Goal: Task Accomplishment & Management: Use online tool/utility

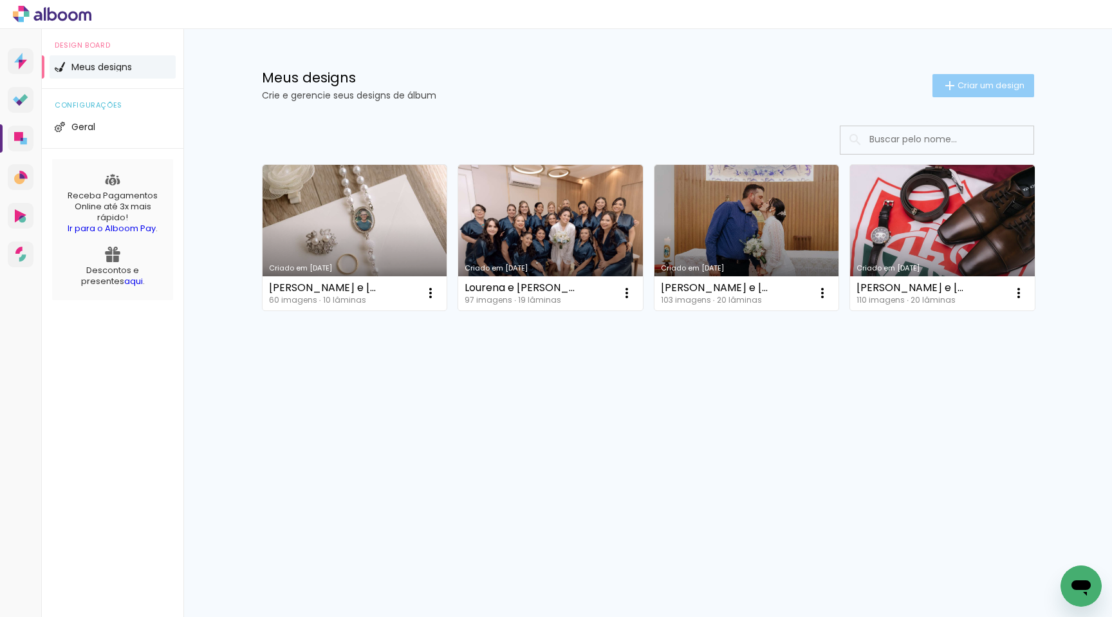
click at [958, 89] on span "Criar um design" at bounding box center [991, 85] width 67 height 8
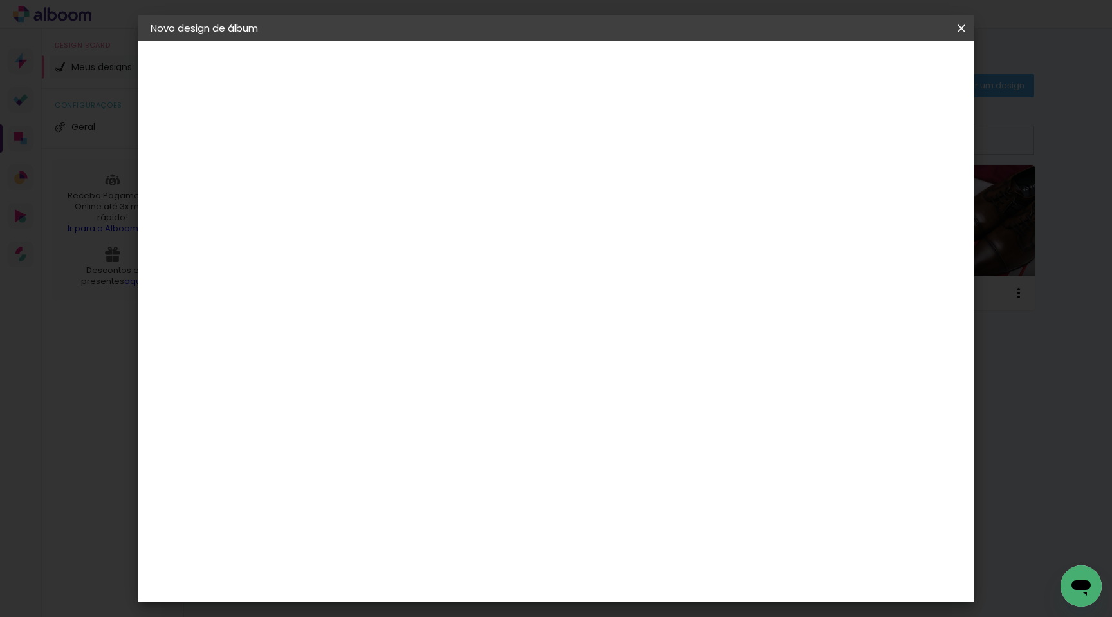
click at [361, 176] on input at bounding box center [361, 173] width 0 height 20
type input "Jhu"
type paper-input "Jhu"
type input "Jhuliana e [PERSON_NAME]"
type paper-input "Jhuliana e [PERSON_NAME]"
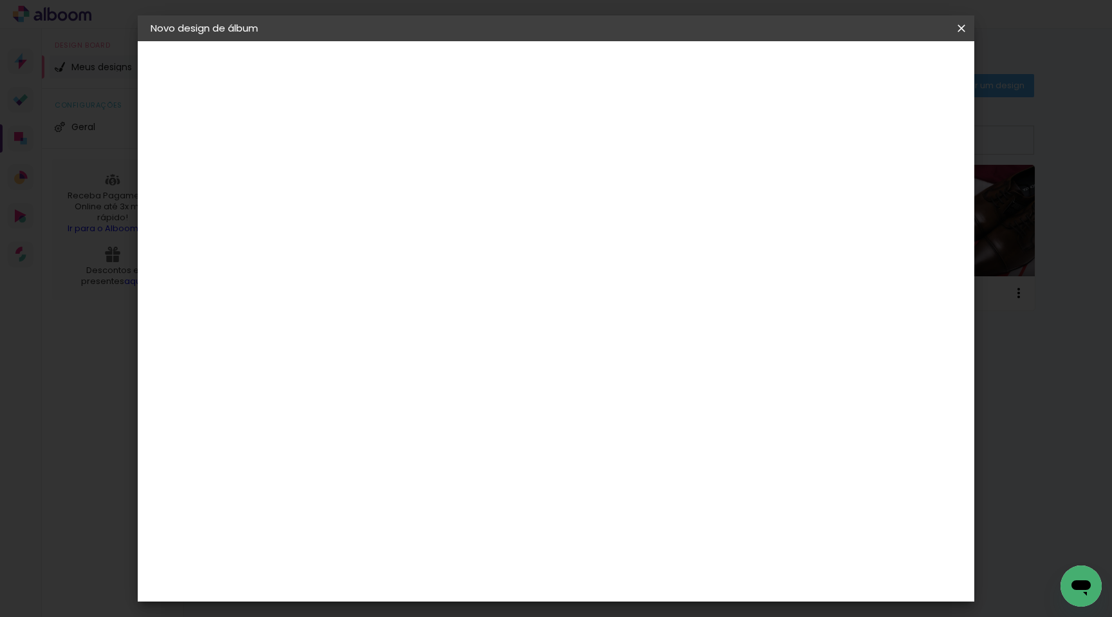
click at [0, 0] on slot "Avançar" at bounding box center [0, 0] width 0 height 0
click at [380, 453] on div "DreambooksPro" at bounding box center [395, 458] width 84 height 10
click at [0, 0] on slot "Avançar" at bounding box center [0, 0] width 0 height 0
click at [431, 217] on paper-input-container "Linha" at bounding box center [394, 225] width 75 height 33
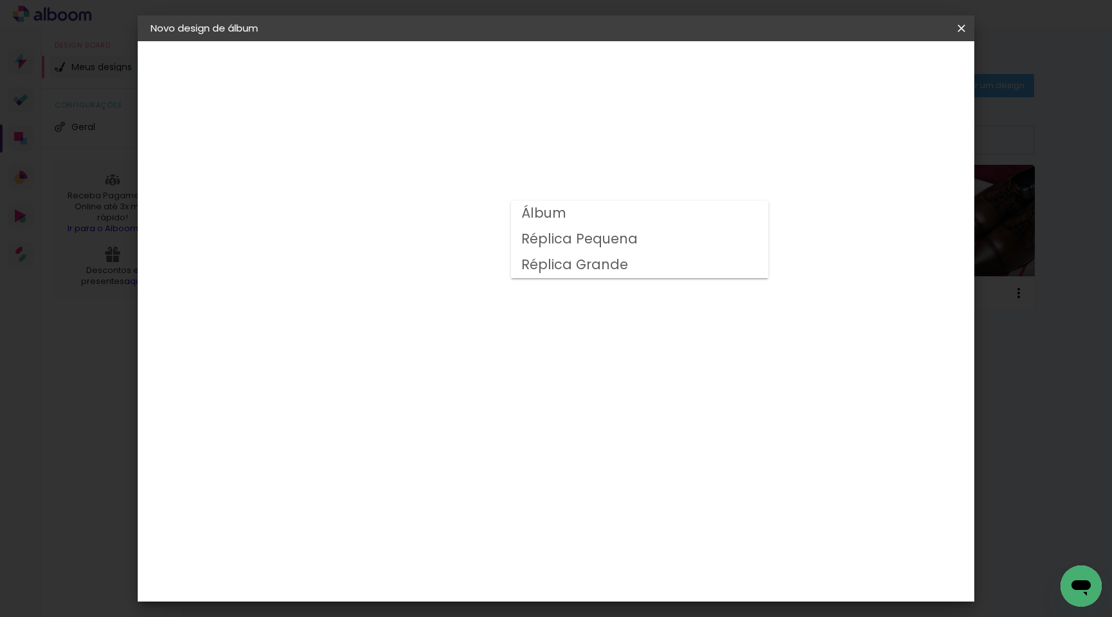
click at [0, 0] on slot "Álbum" at bounding box center [0, 0] width 0 height 0
type input "Álbum"
click at [448, 585] on span "25 × 25" at bounding box center [418, 598] width 60 height 26
click at [0, 0] on slot "Avançar" at bounding box center [0, 0] width 0 height 0
click at [891, 66] on span "Iniciar design" at bounding box center [861, 68] width 59 height 9
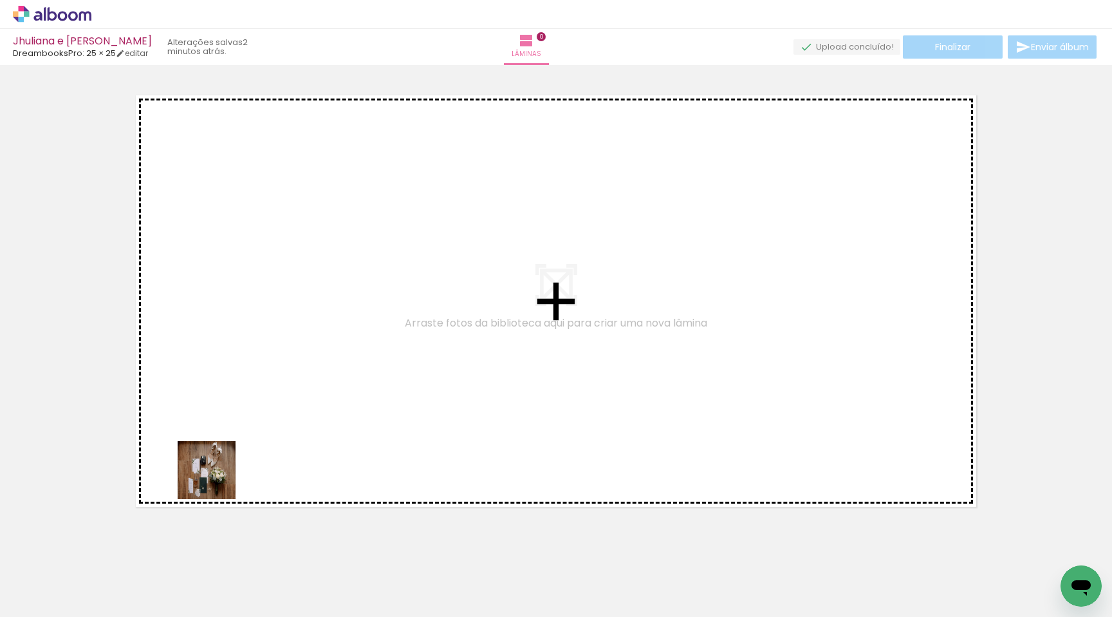
drag, startPoint x: 119, startPoint y: 559, endPoint x: 420, endPoint y: 383, distance: 348.2
click at [415, 383] on quentale-workspace at bounding box center [556, 308] width 1112 height 617
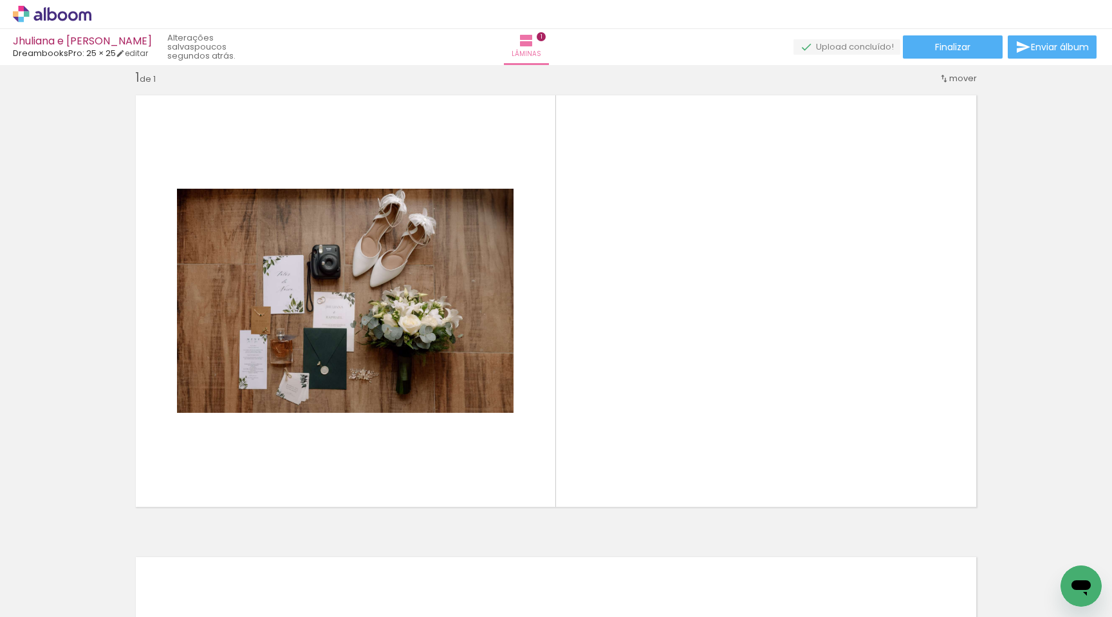
scroll to position [0, 3549]
drag, startPoint x: 895, startPoint y: 573, endPoint x: 673, endPoint y: 263, distance: 381.1
click at [674, 265] on quentale-workspace at bounding box center [556, 308] width 1112 height 617
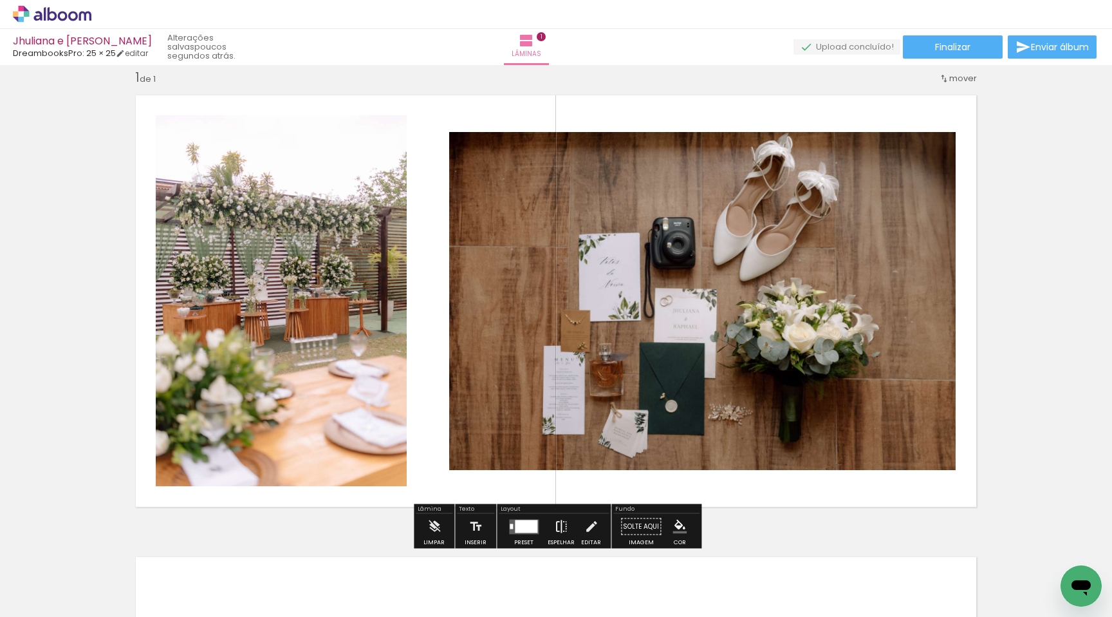
click at [559, 527] on iron-icon at bounding box center [561, 527] width 14 height 26
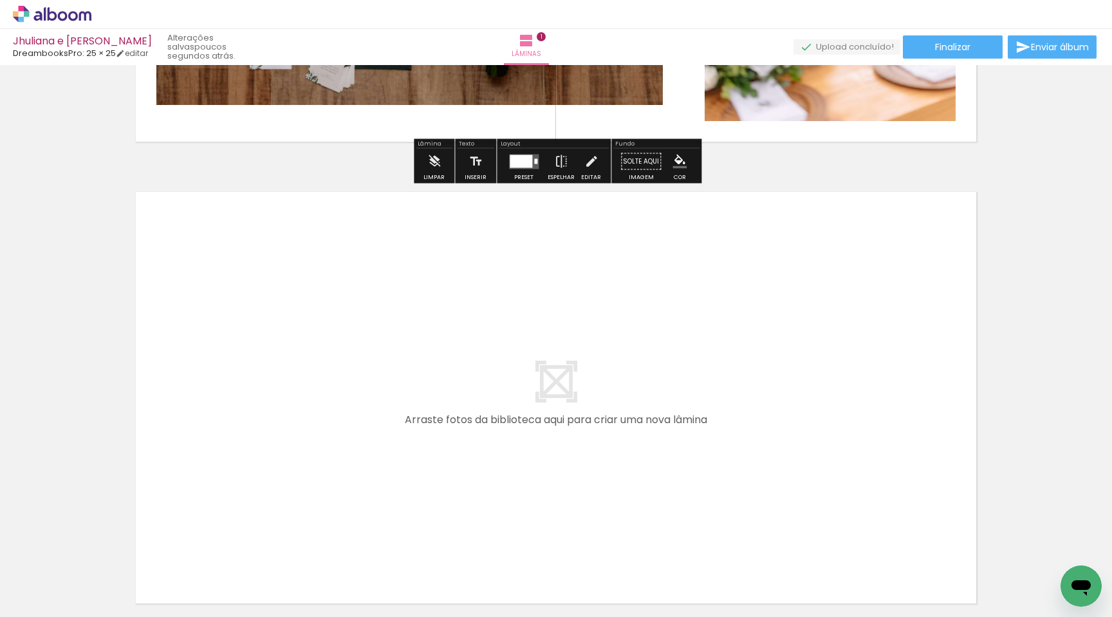
scroll to position [398, 0]
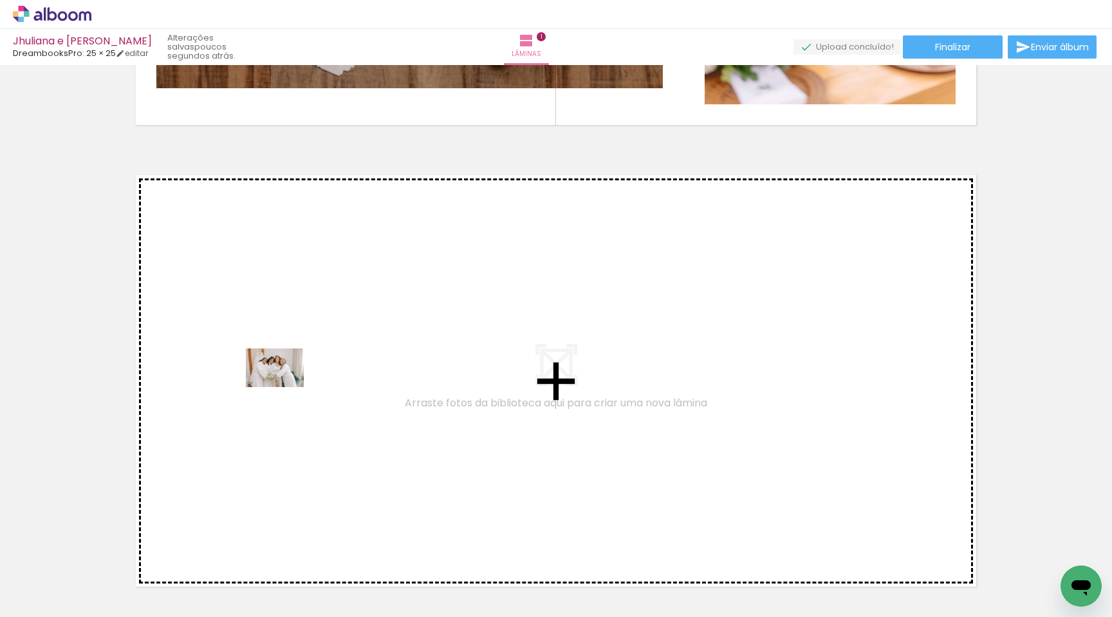
drag, startPoint x: 233, startPoint y: 561, endPoint x: 285, endPoint y: 388, distance: 181.5
click at [285, 388] on quentale-workspace at bounding box center [556, 308] width 1112 height 617
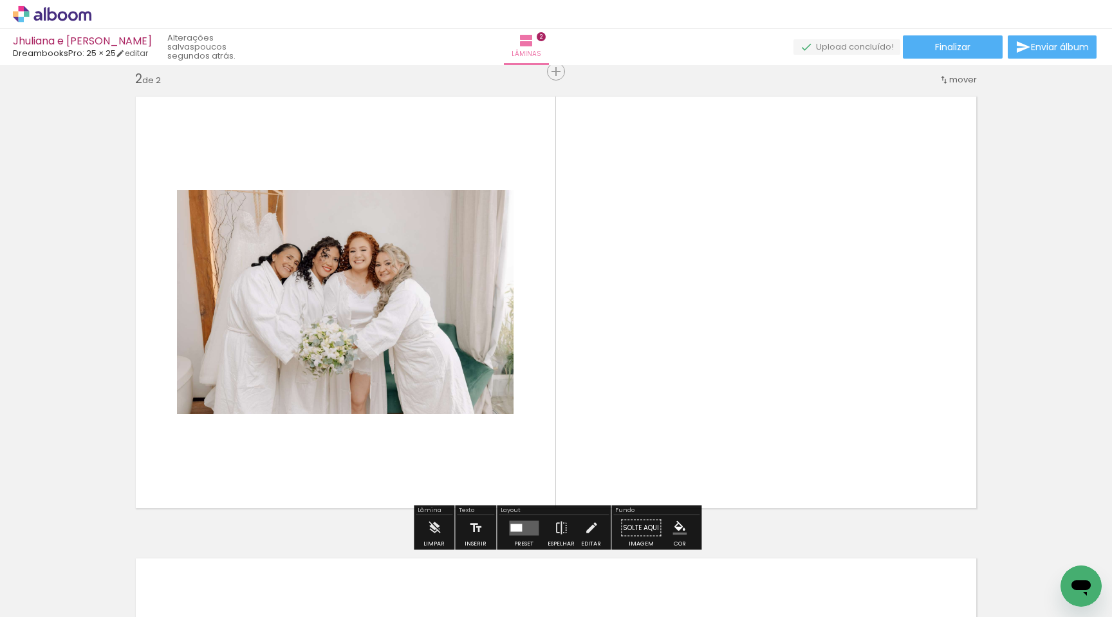
scroll to position [478, 0]
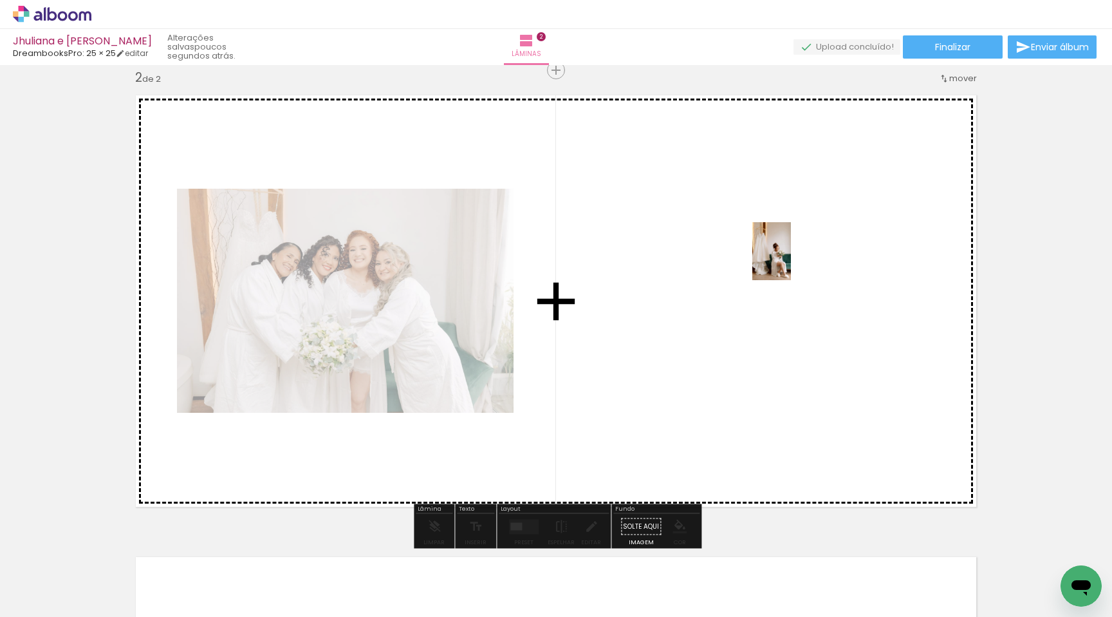
drag, startPoint x: 264, startPoint y: 565, endPoint x: 791, endPoint y: 261, distance: 608.0
click at [791, 261] on quentale-workspace at bounding box center [556, 308] width 1112 height 617
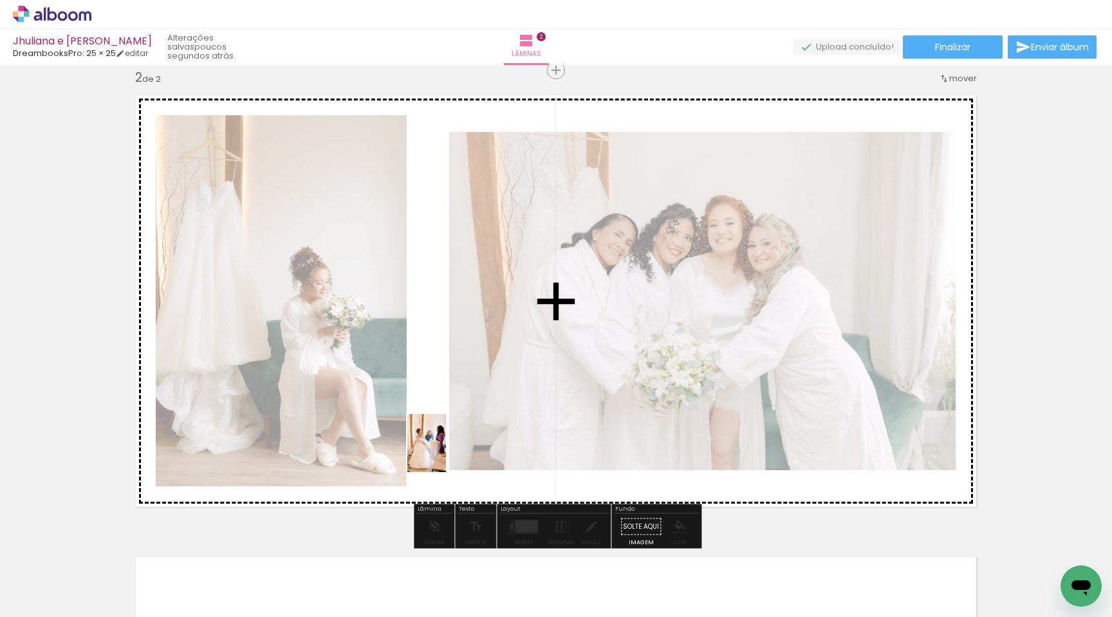
drag, startPoint x: 360, startPoint y: 588, endPoint x: 446, endPoint y: 453, distance: 160.4
click at [446, 453] on quentale-workspace at bounding box center [556, 308] width 1112 height 617
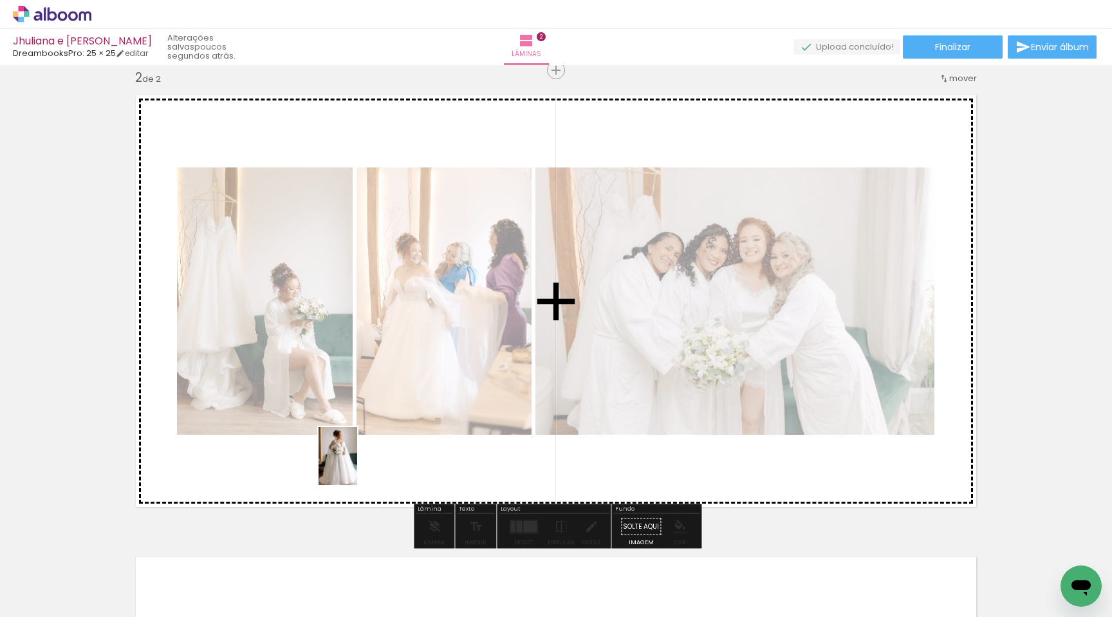
drag, startPoint x: 415, startPoint y: 568, endPoint x: 360, endPoint y: 465, distance: 116.6
click at [357, 465] on quentale-workspace at bounding box center [556, 308] width 1112 height 617
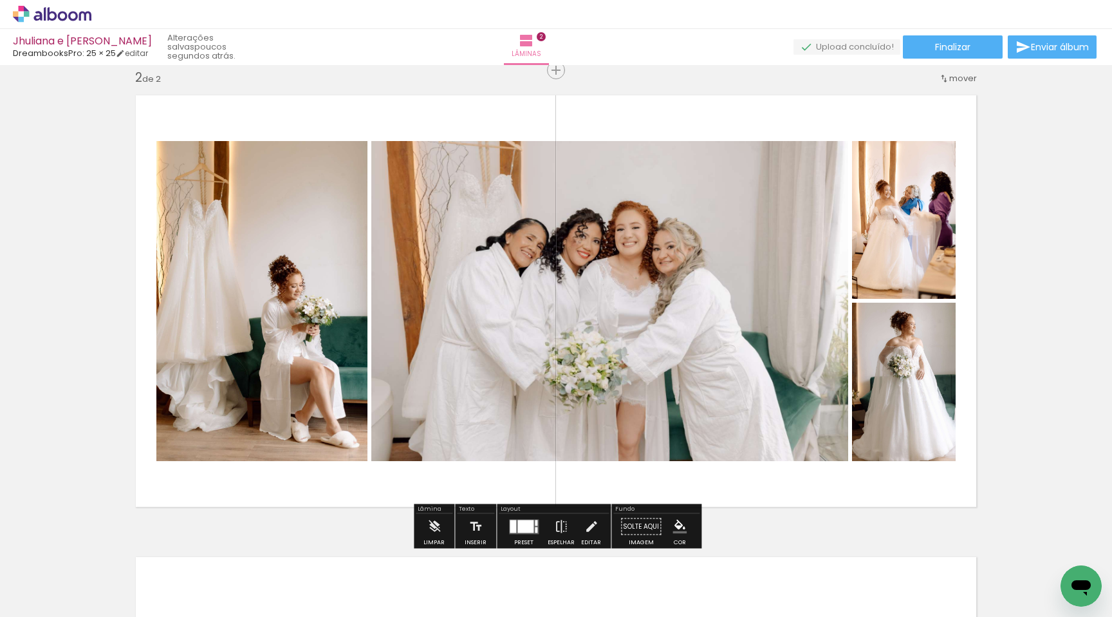
click at [527, 519] on quentale-layouter at bounding box center [524, 526] width 30 height 15
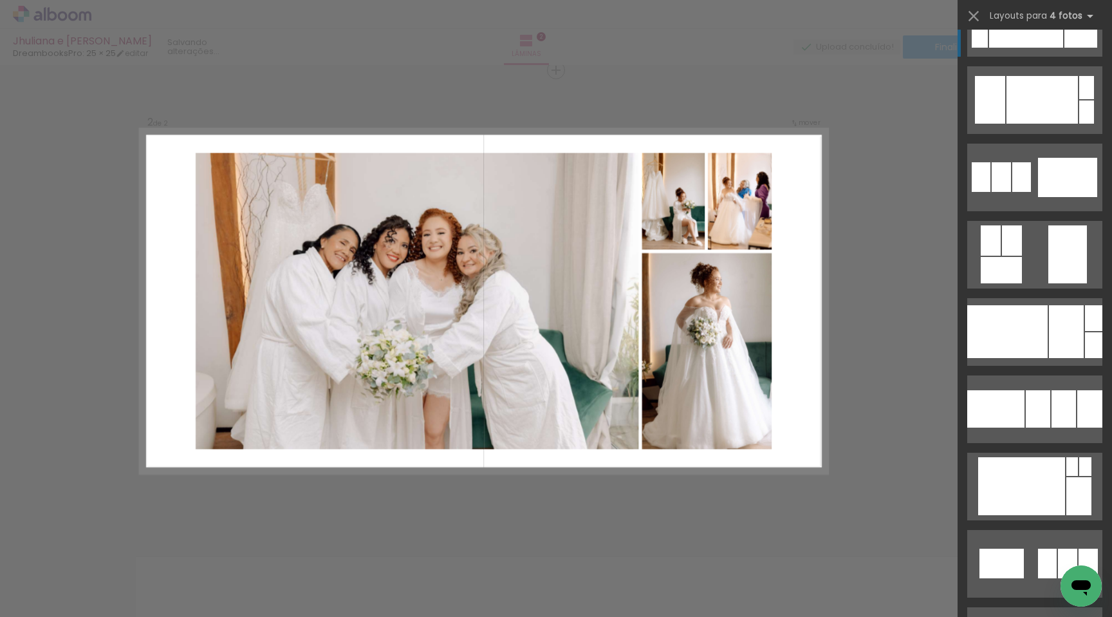
scroll to position [3219, 0]
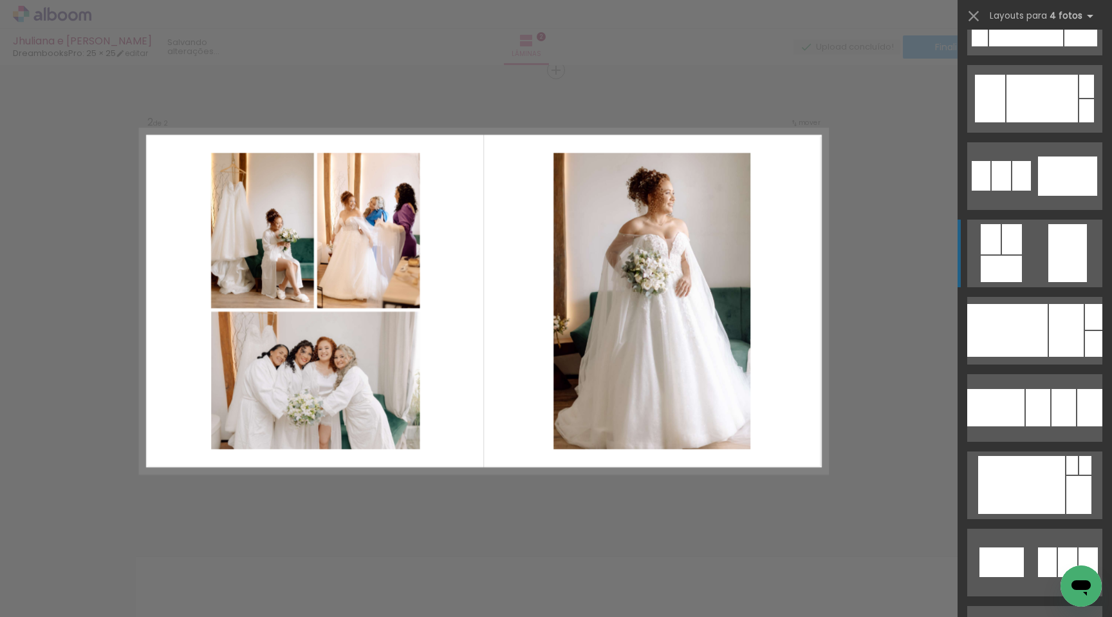
click at [1004, 252] on div at bounding box center [1012, 239] width 20 height 30
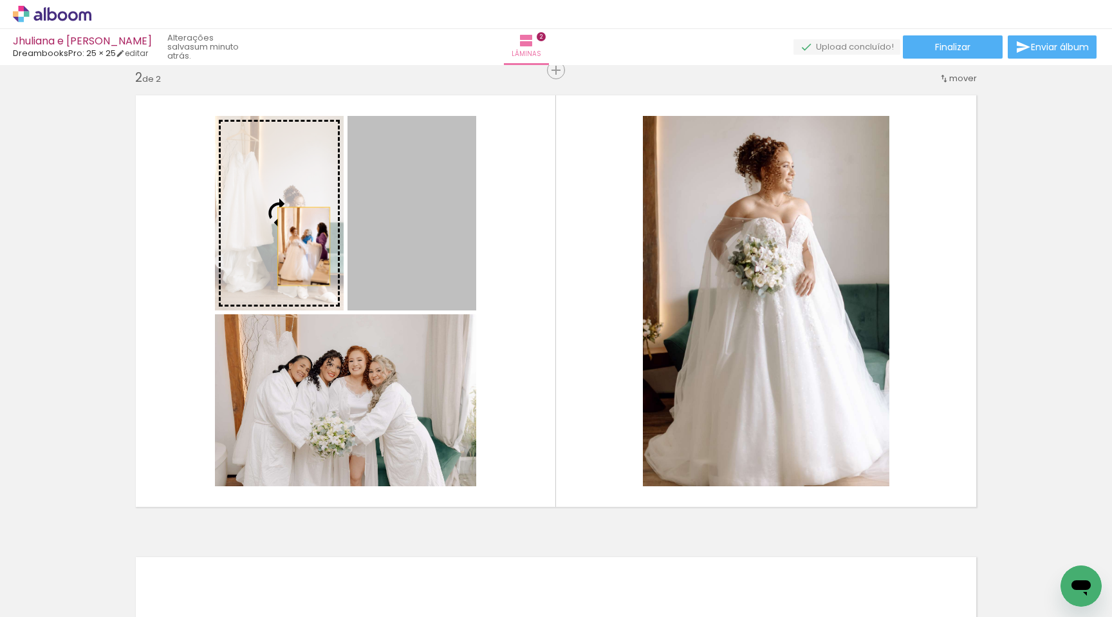
drag, startPoint x: 405, startPoint y: 247, endPoint x: 304, endPoint y: 246, distance: 100.4
click at [0, 0] on slot at bounding box center [0, 0] width 0 height 0
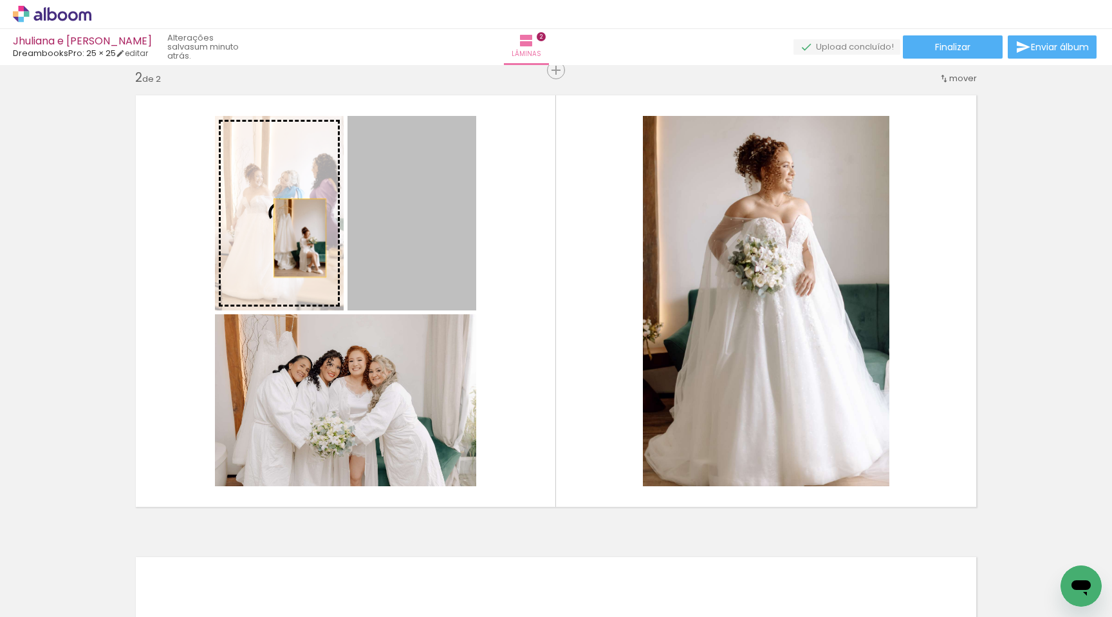
drag, startPoint x: 371, startPoint y: 248, endPoint x: 299, endPoint y: 238, distance: 73.6
click at [0, 0] on slot at bounding box center [0, 0] width 0 height 0
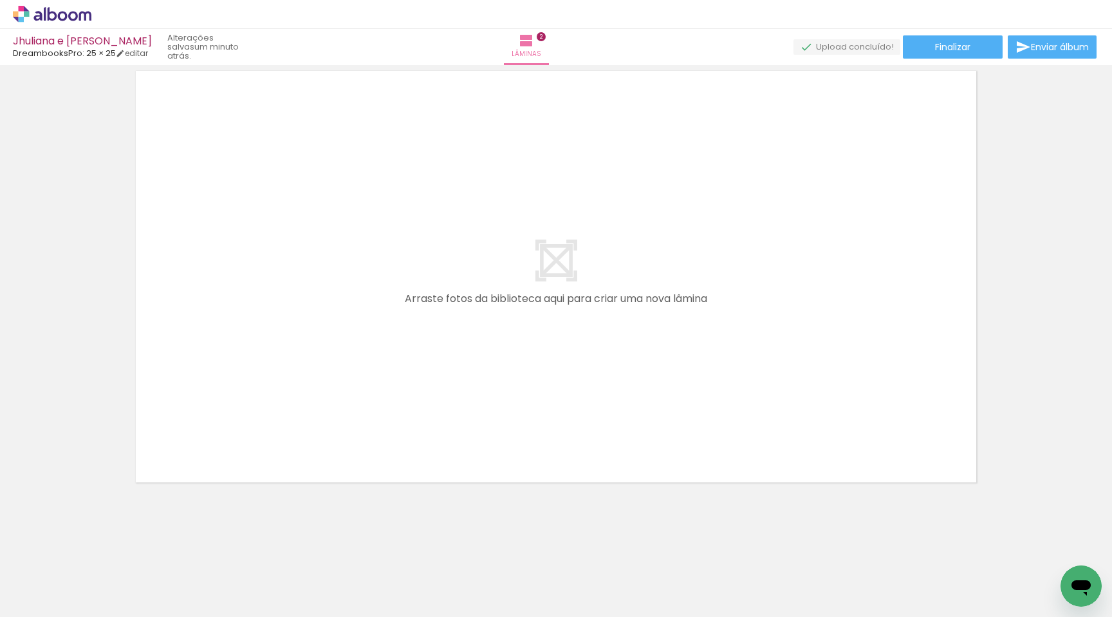
scroll to position [0, 3611]
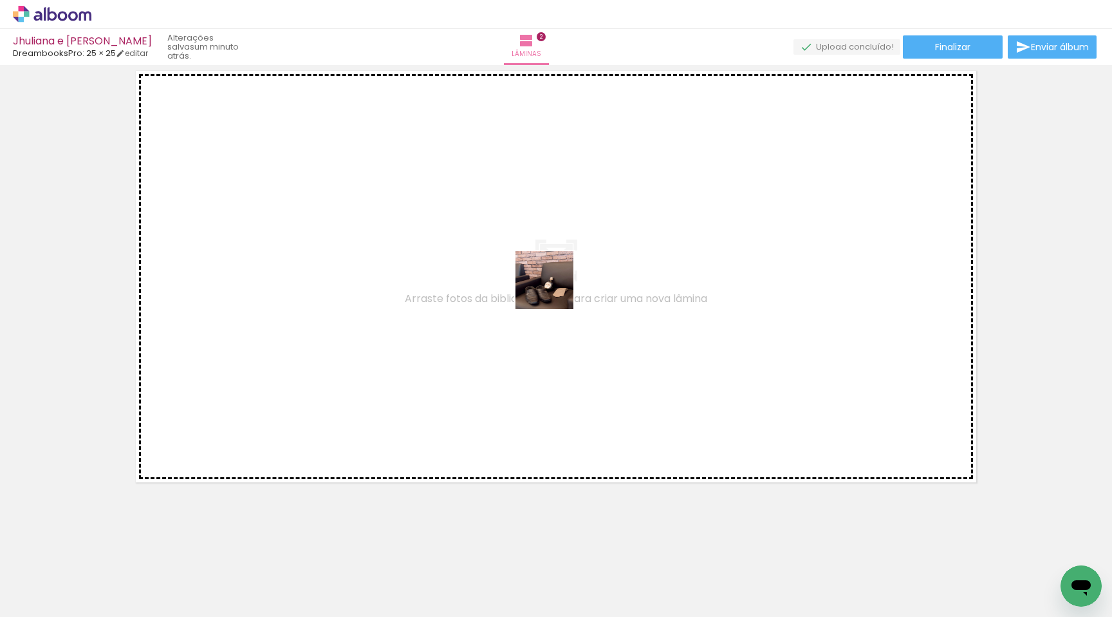
drag, startPoint x: 624, startPoint y: 572, endPoint x: 539, endPoint y: 267, distance: 316.9
click at [538, 267] on quentale-workspace at bounding box center [556, 308] width 1112 height 617
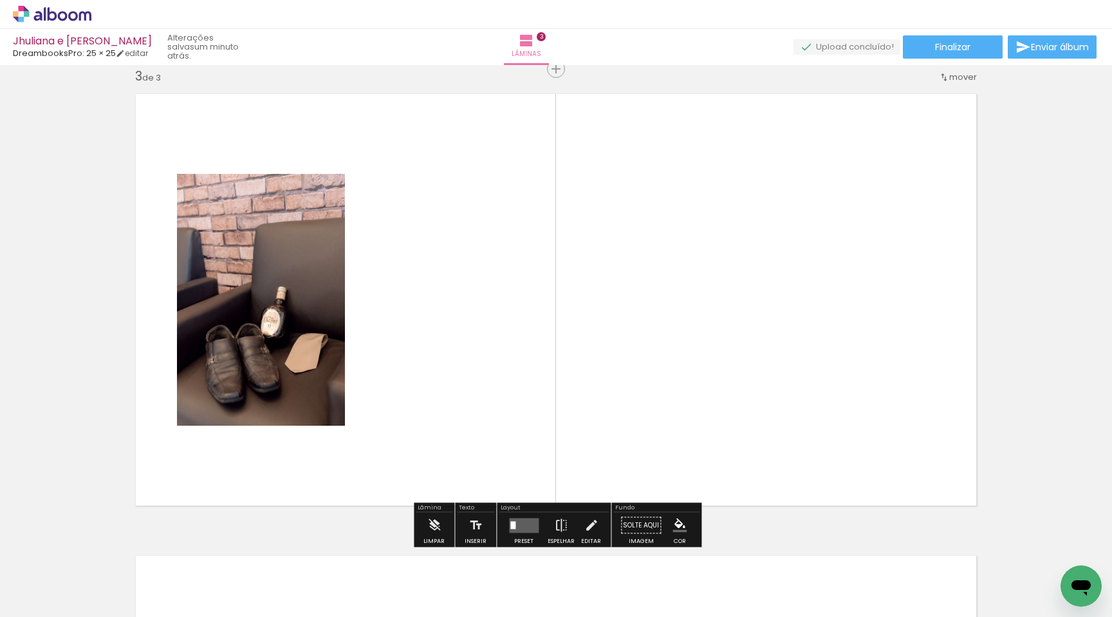
scroll to position [939, 0]
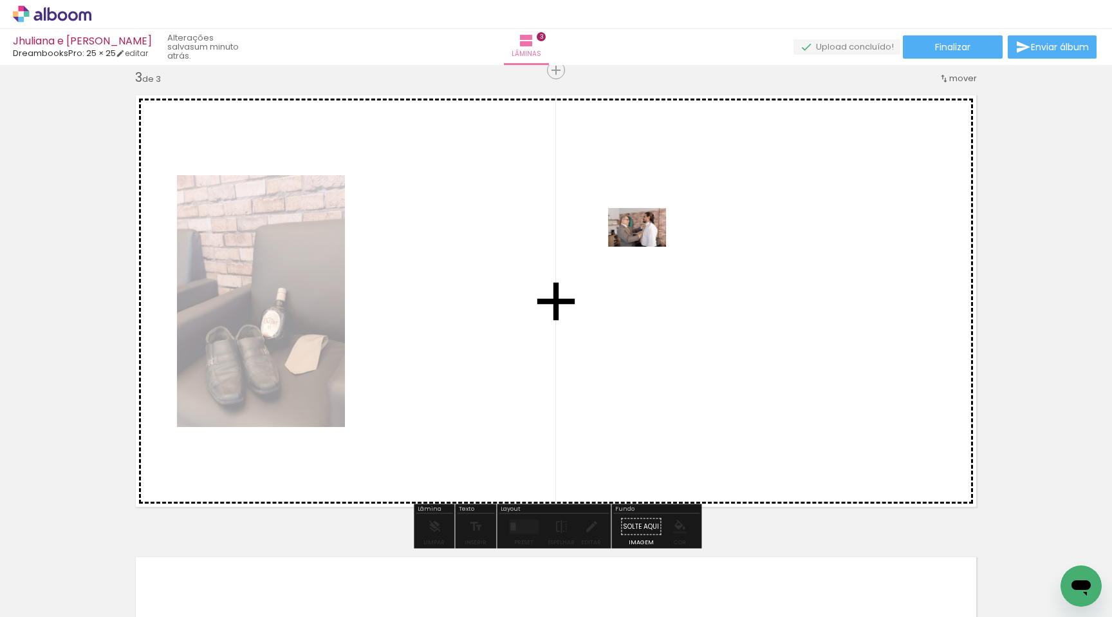
drag, startPoint x: 700, startPoint y: 594, endPoint x: 647, endPoint y: 247, distance: 351.0
click at [647, 247] on quentale-workspace at bounding box center [556, 308] width 1112 height 617
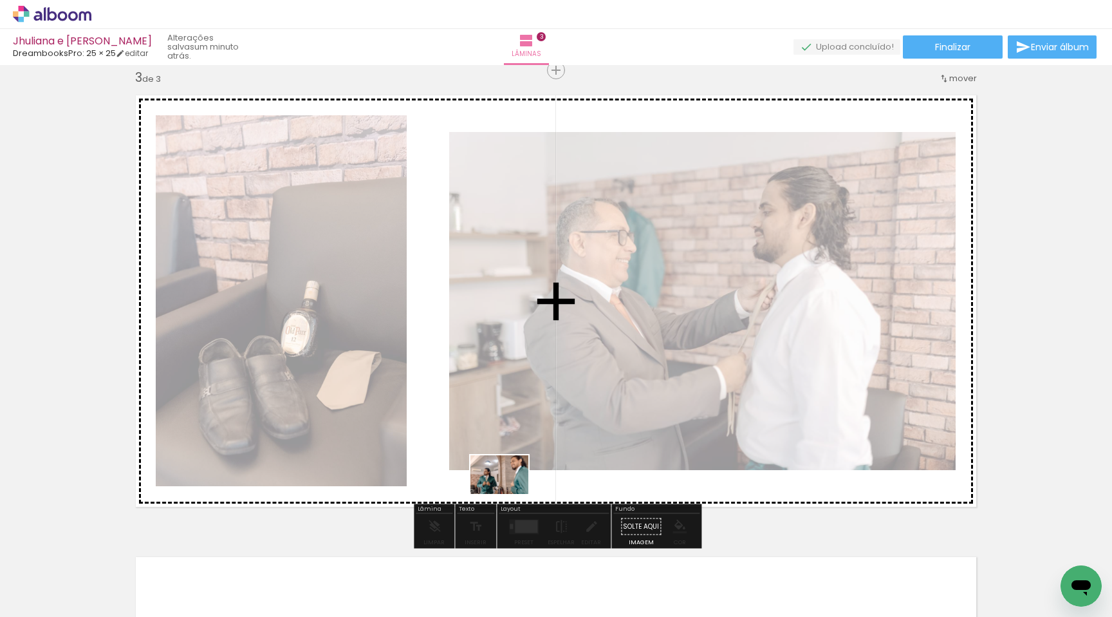
drag, startPoint x: 804, startPoint y: 578, endPoint x: 510, endPoint y: 494, distance: 305.9
click at [510, 494] on quentale-workspace at bounding box center [556, 308] width 1112 height 617
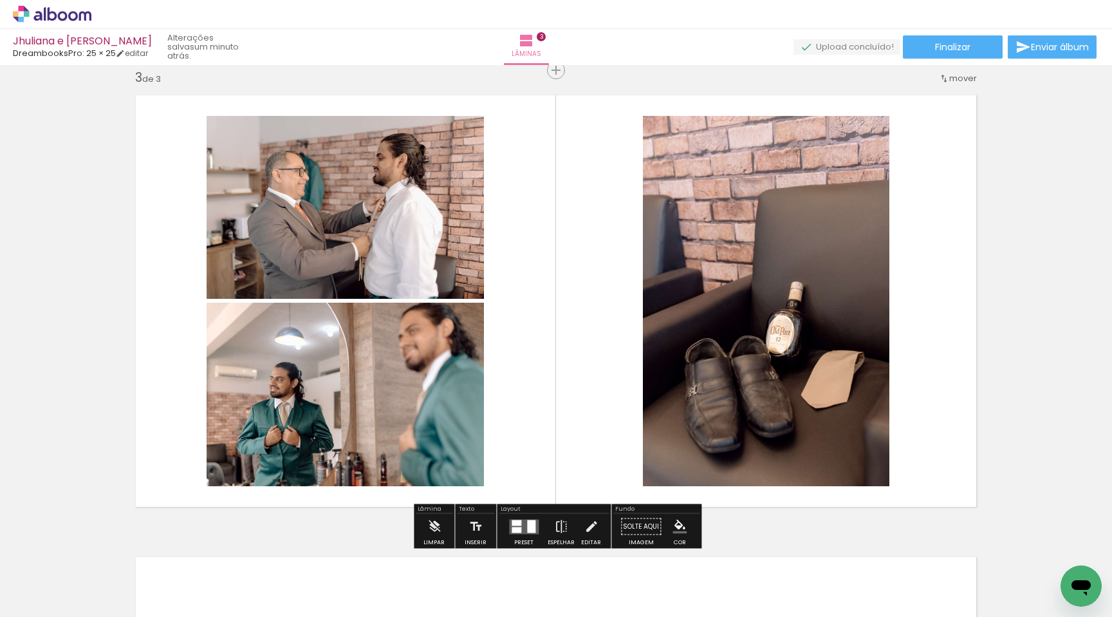
click at [522, 525] on quentale-layouter at bounding box center [524, 526] width 30 height 15
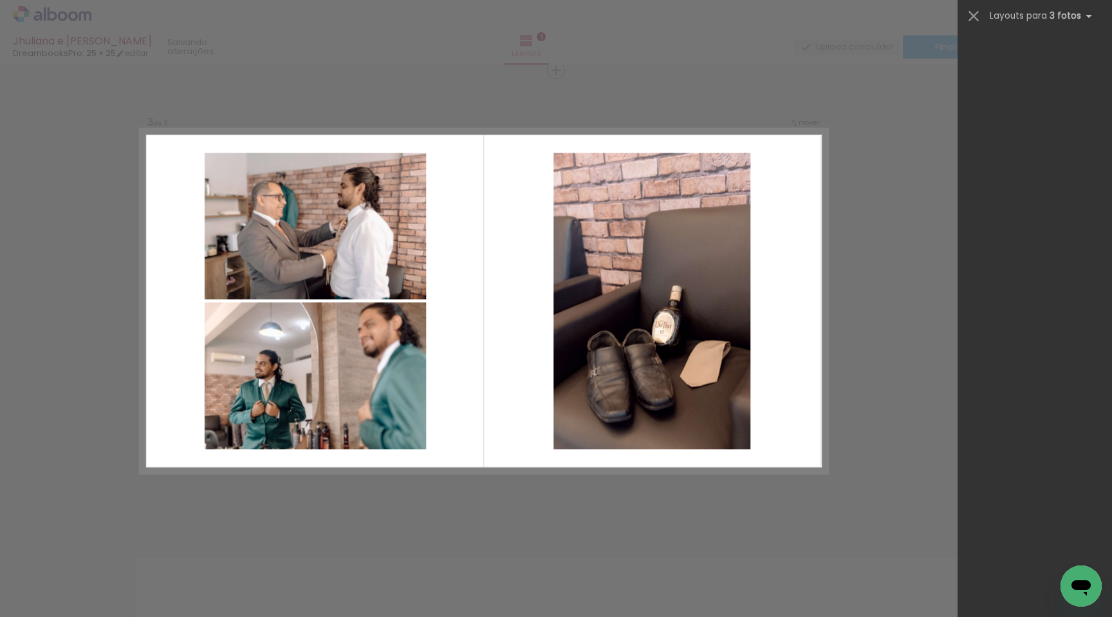
scroll to position [0, 0]
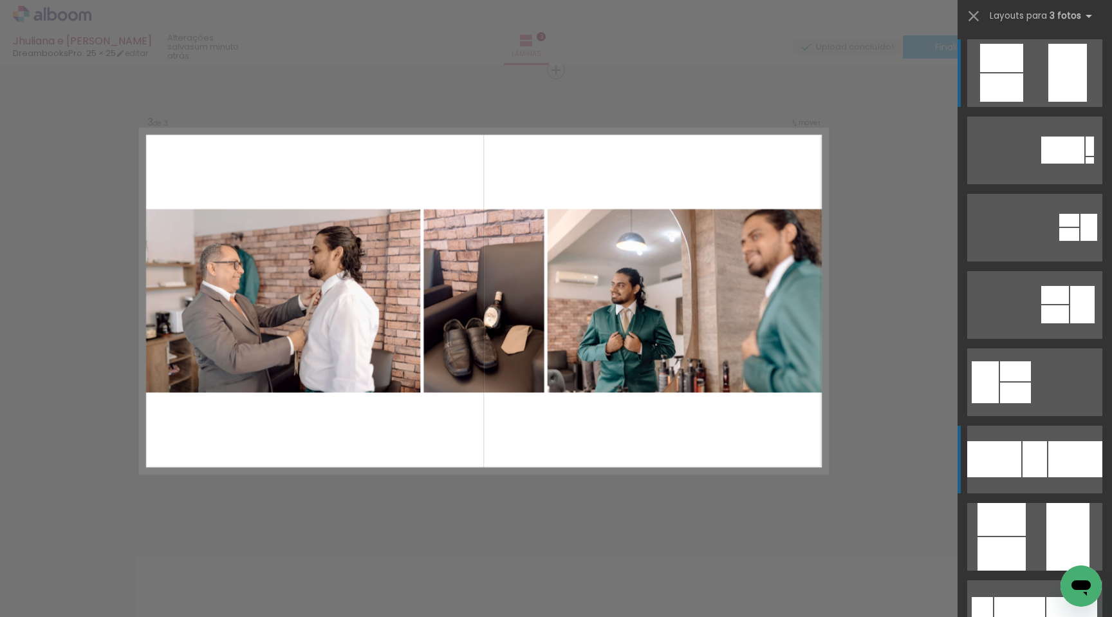
click at [1012, 464] on div at bounding box center [995, 459] width 54 height 36
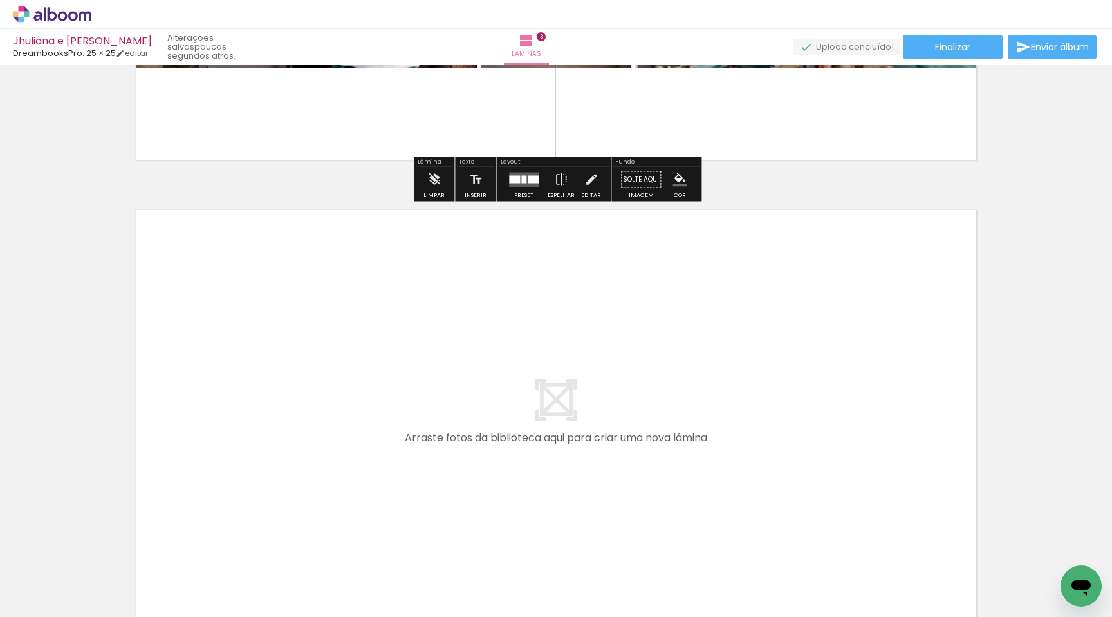
scroll to position [1282, 0]
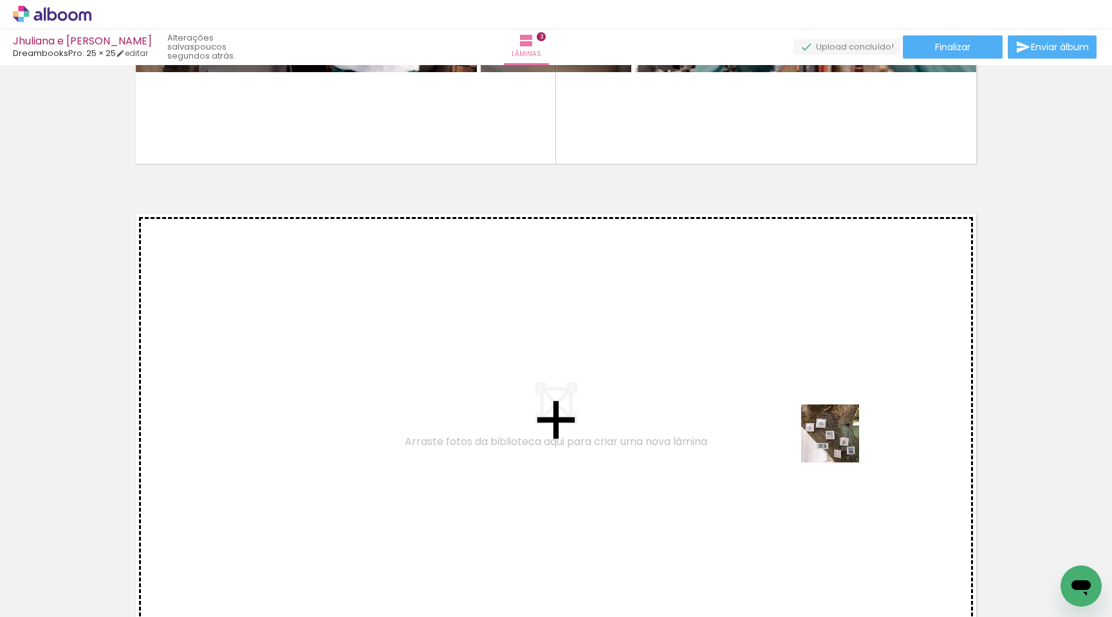
drag, startPoint x: 1054, startPoint y: 558, endPoint x: 812, endPoint y: 431, distance: 274.1
click at [812, 431] on quentale-workspace at bounding box center [556, 308] width 1112 height 617
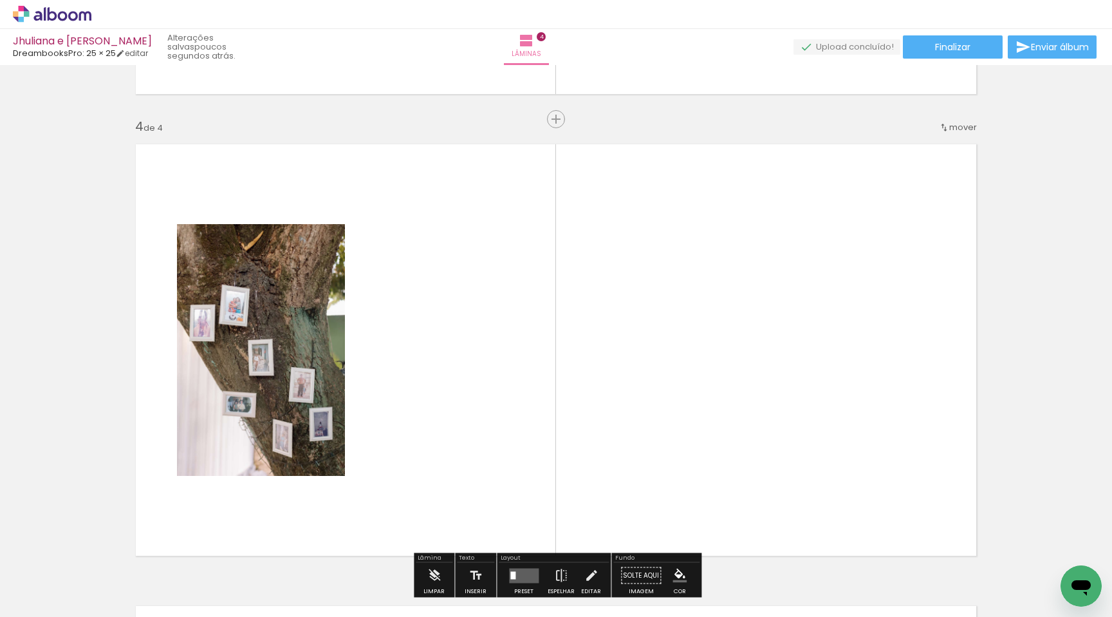
scroll to position [1401, 0]
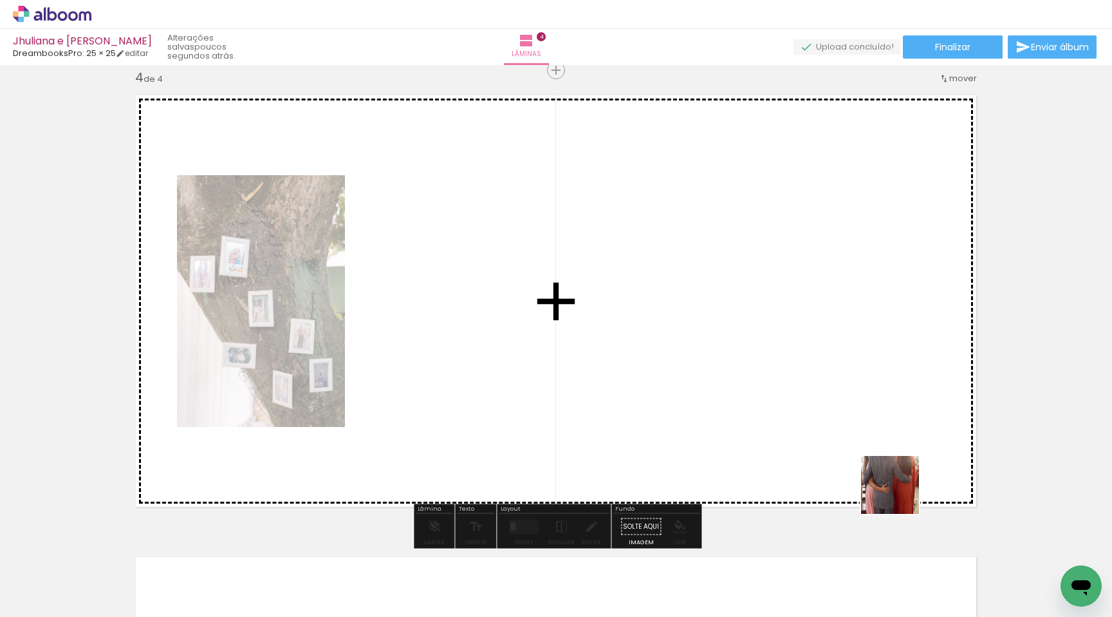
drag, startPoint x: 989, startPoint y: 568, endPoint x: 819, endPoint y: 447, distance: 209.2
click at [819, 447] on quentale-workspace at bounding box center [556, 308] width 1112 height 617
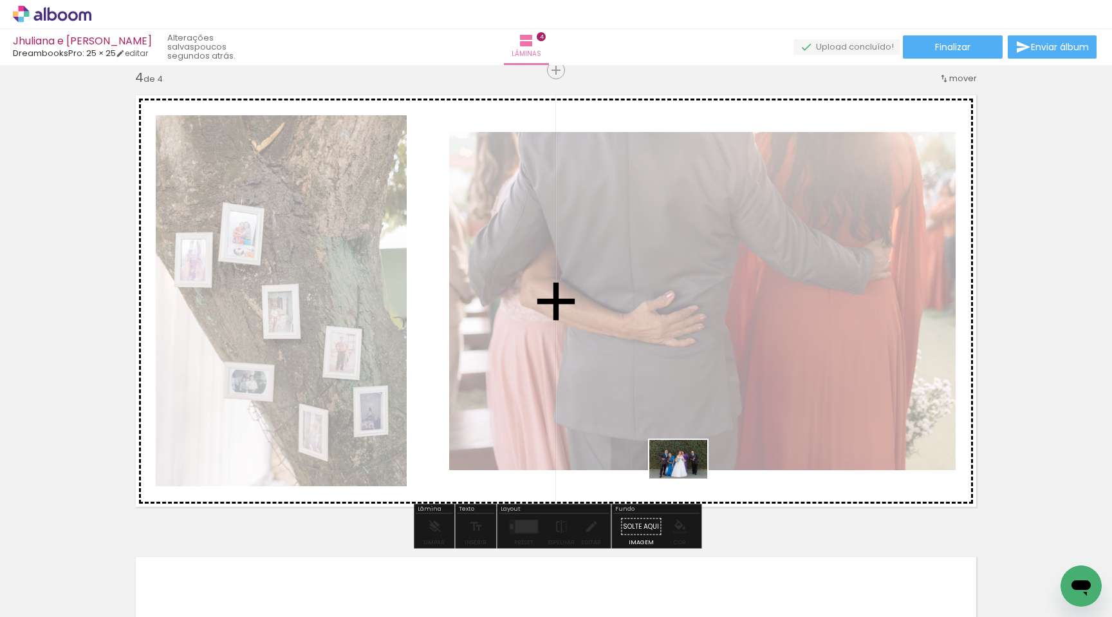
drag, startPoint x: 908, startPoint y: 576, endPoint x: 689, endPoint y: 478, distance: 239.5
click at [689, 478] on quentale-workspace at bounding box center [556, 308] width 1112 height 617
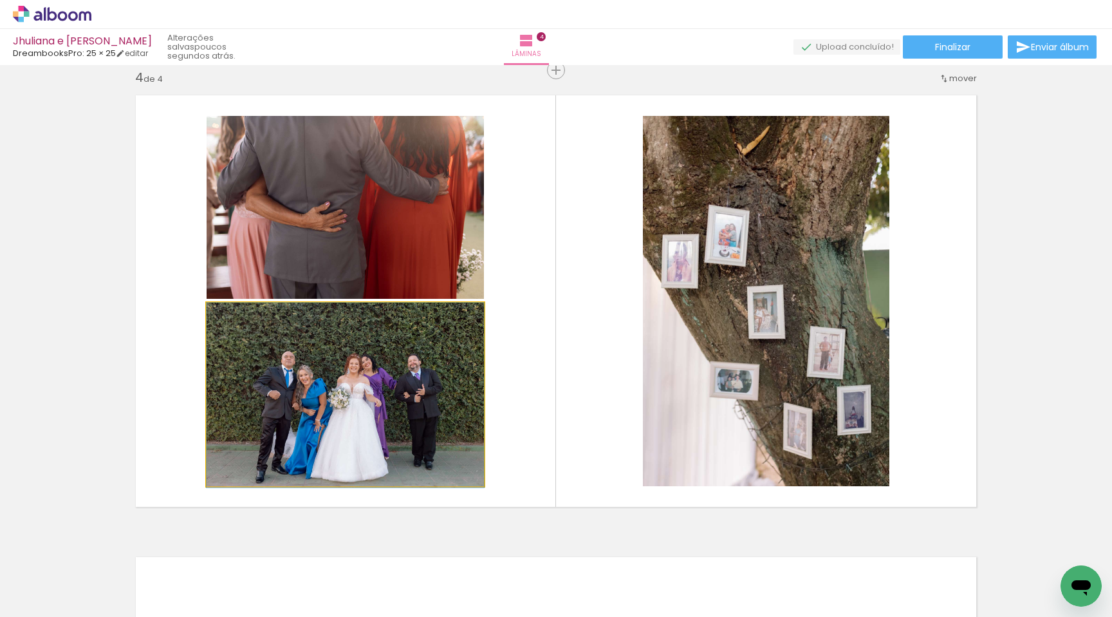
drag, startPoint x: 381, startPoint y: 364, endPoint x: 350, endPoint y: 363, distance: 30.9
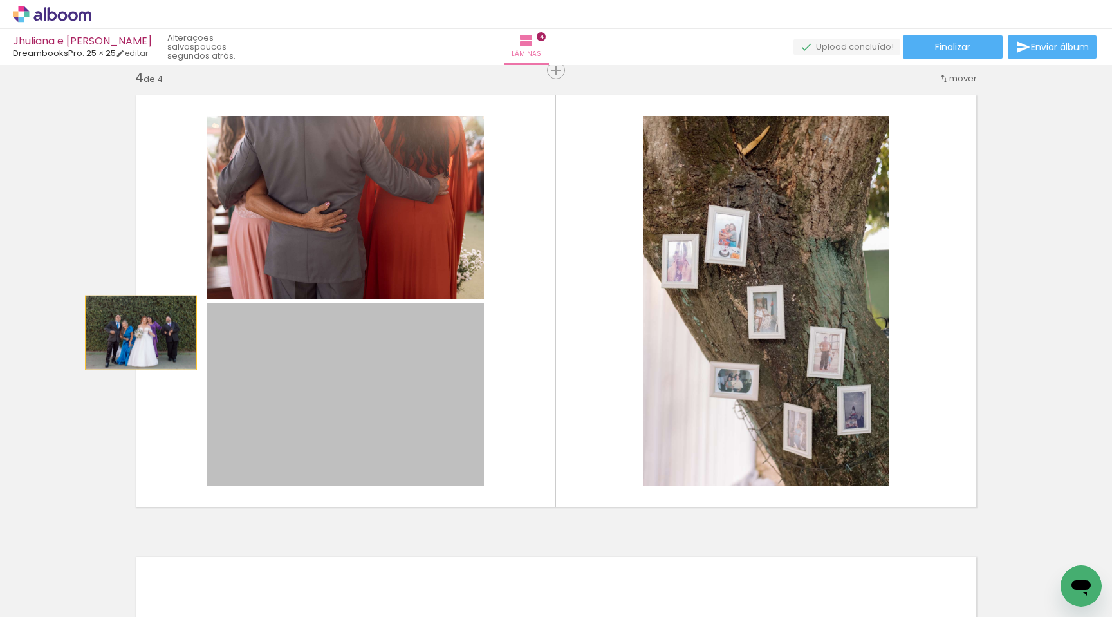
drag, startPoint x: 350, startPoint y: 363, endPoint x: 125, endPoint y: 332, distance: 227.5
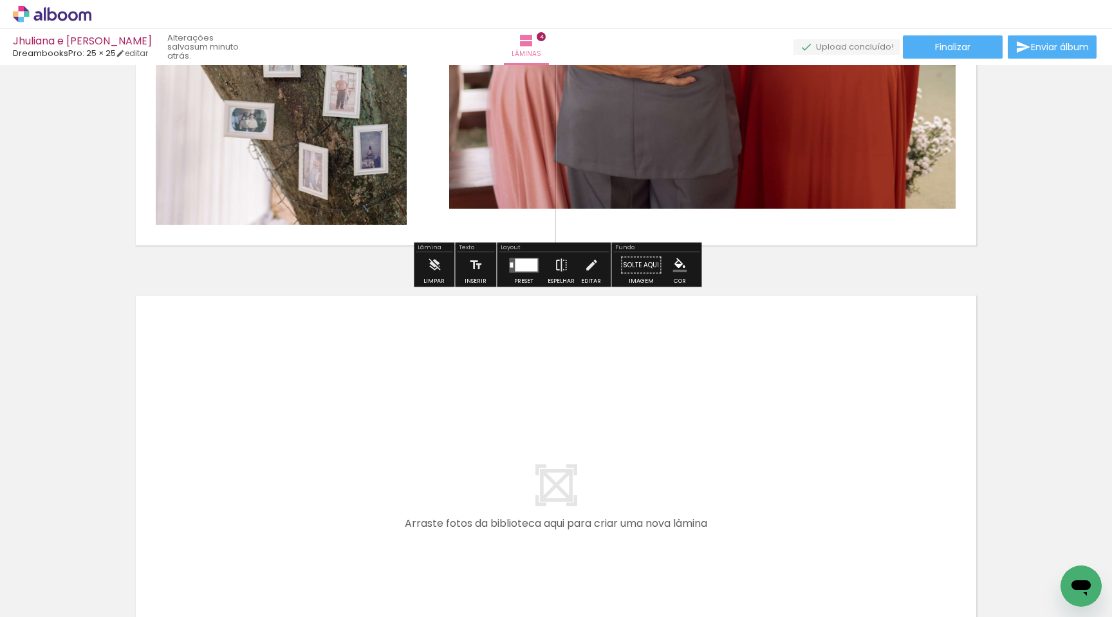
scroll to position [1674, 0]
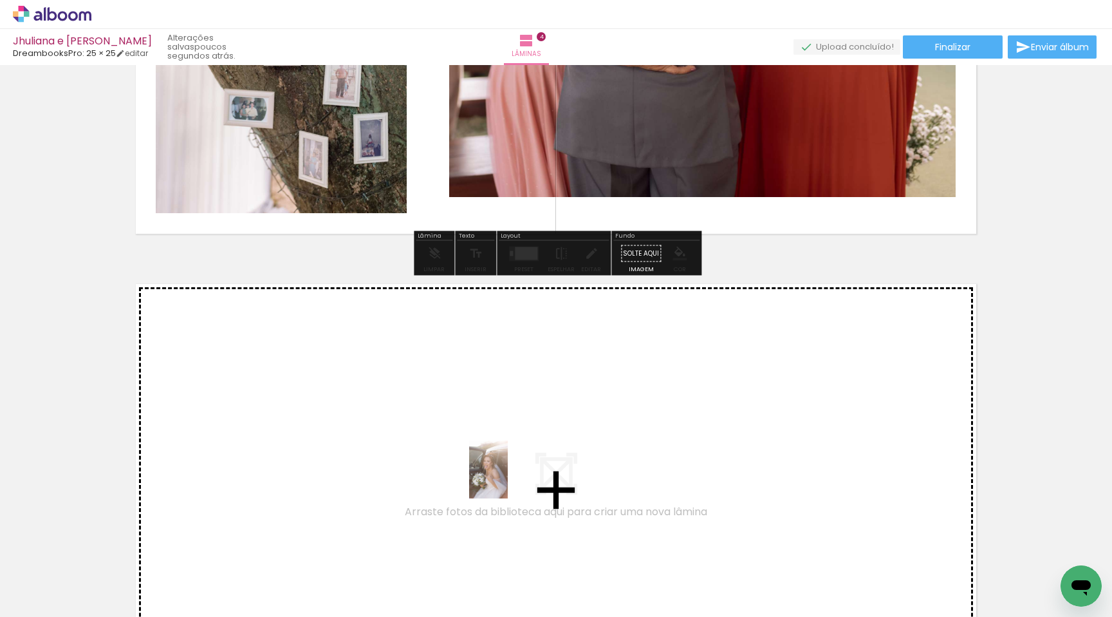
drag, startPoint x: 498, startPoint y: 571, endPoint x: 508, endPoint y: 479, distance: 92.6
click at [508, 479] on quentale-workspace at bounding box center [556, 308] width 1112 height 617
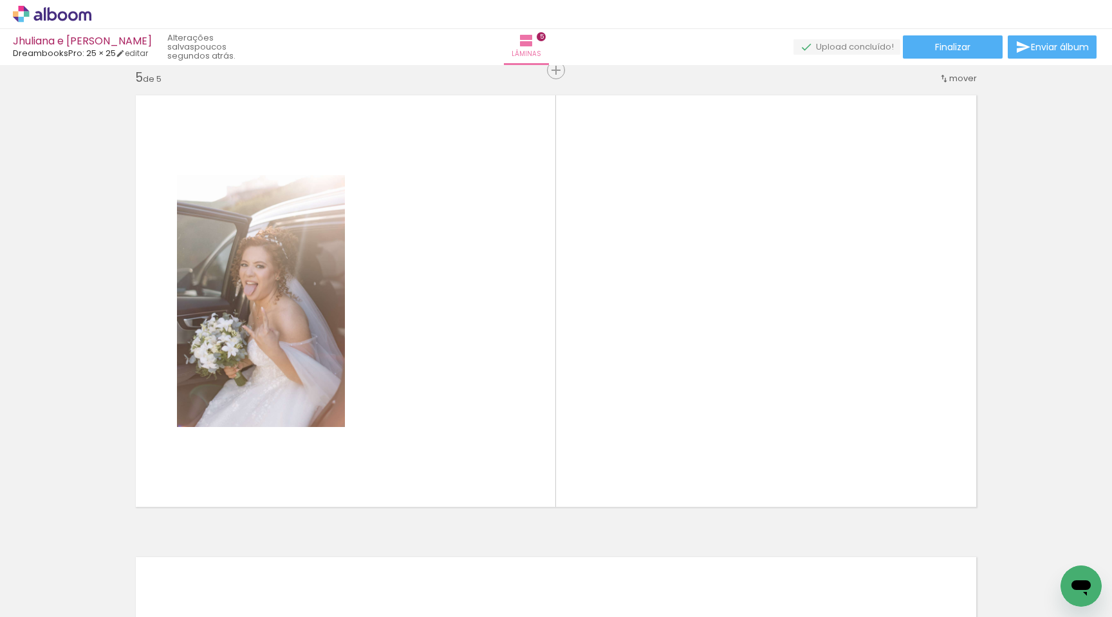
scroll to position [0, 3611]
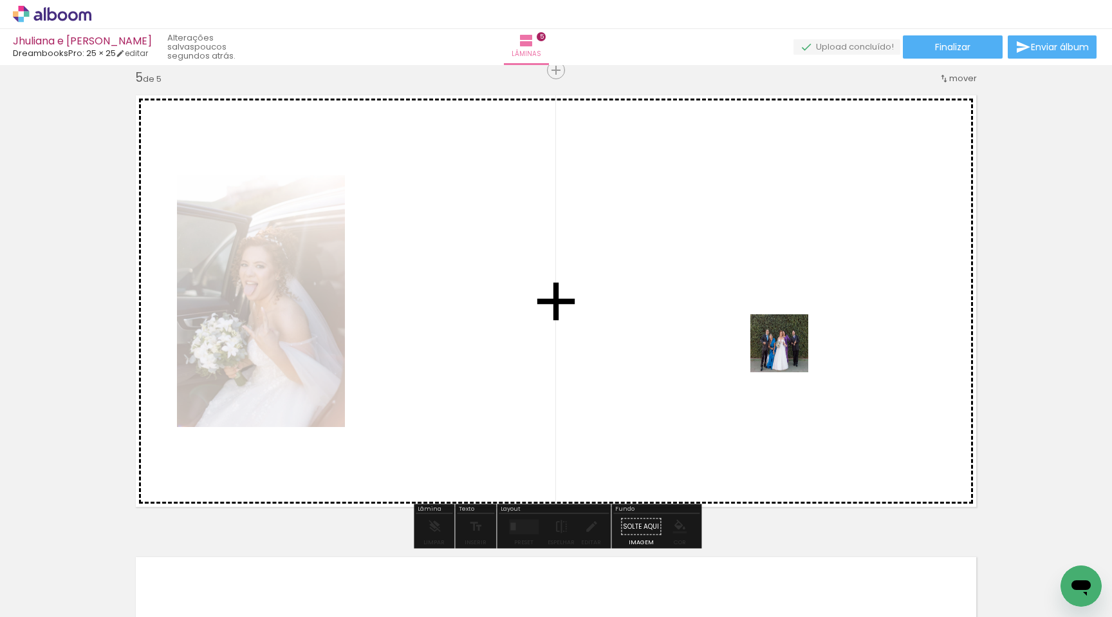
drag, startPoint x: 894, startPoint y: 583, endPoint x: 786, endPoint y: 350, distance: 256.9
click at [786, 350] on quentale-workspace at bounding box center [556, 308] width 1112 height 617
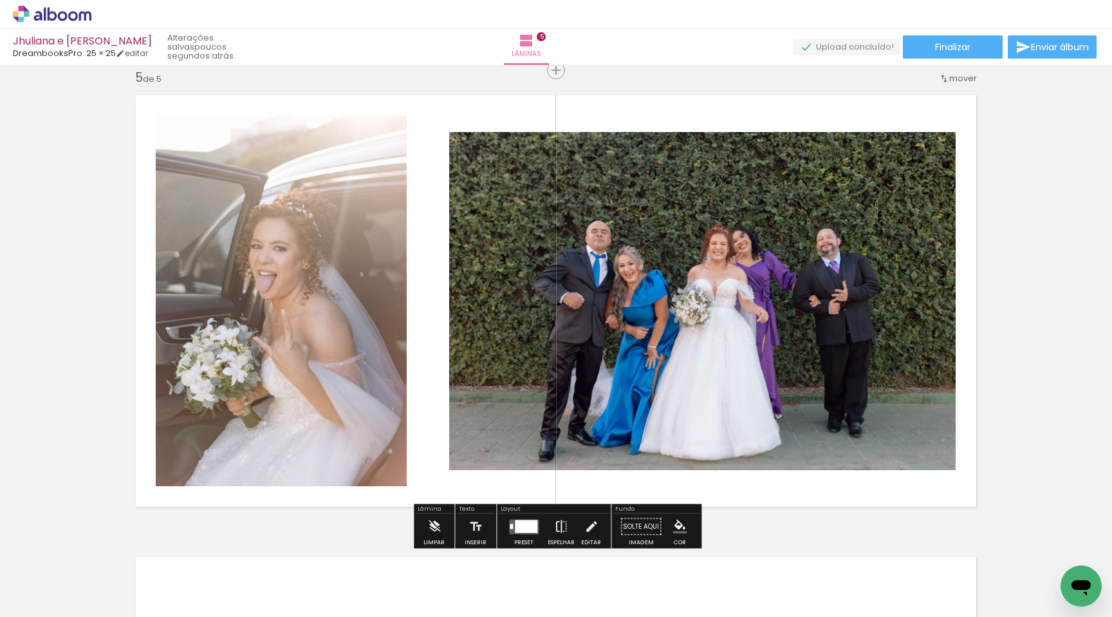
click at [559, 525] on iron-icon at bounding box center [561, 527] width 14 height 26
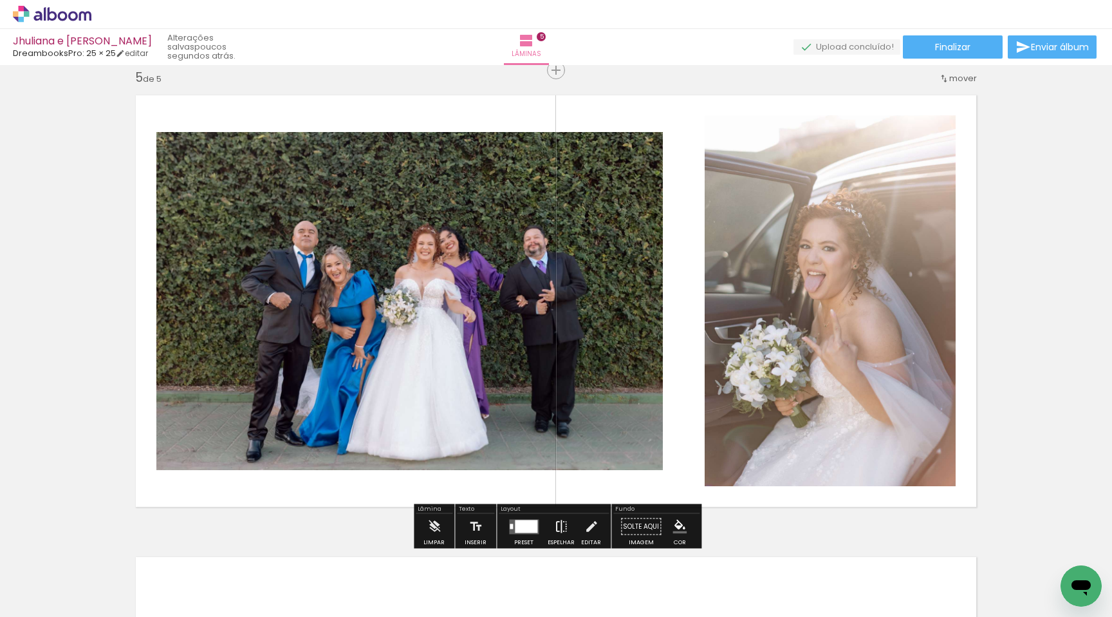
click at [559, 525] on iron-icon at bounding box center [561, 527] width 14 height 26
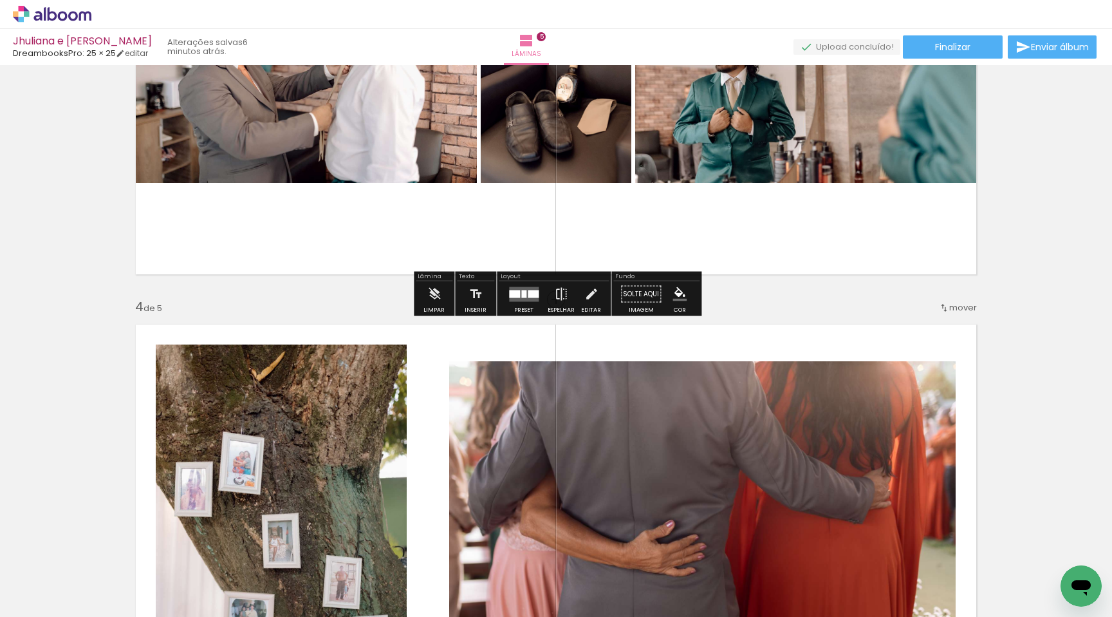
scroll to position [1171, 0]
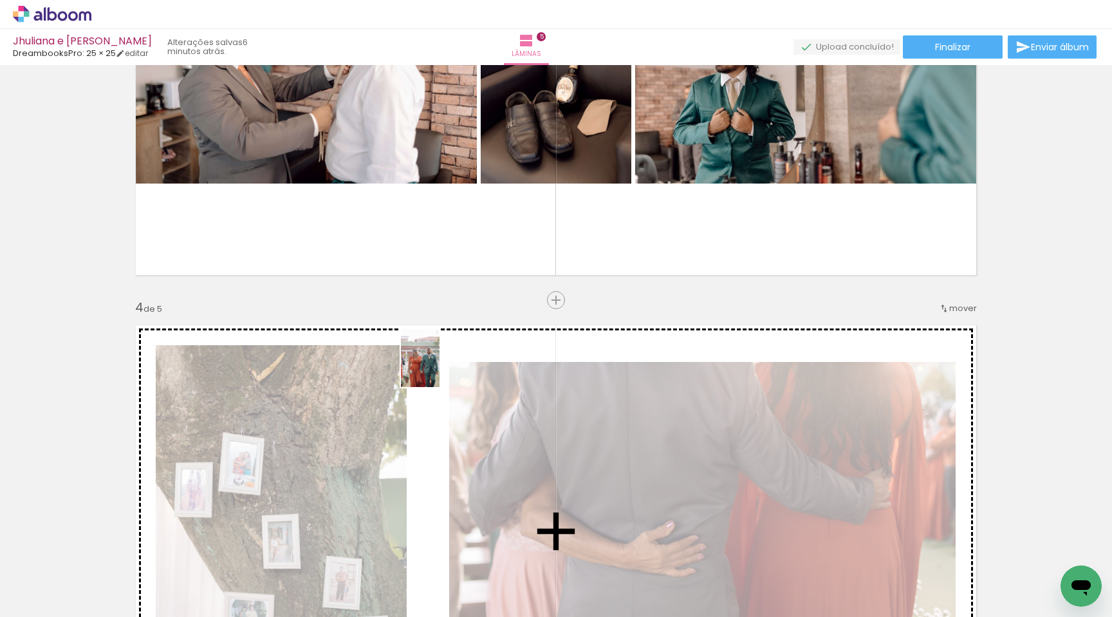
drag, startPoint x: 484, startPoint y: 572, endPoint x: 440, endPoint y: 368, distance: 209.5
click at [440, 368] on quentale-workspace at bounding box center [556, 308] width 1112 height 617
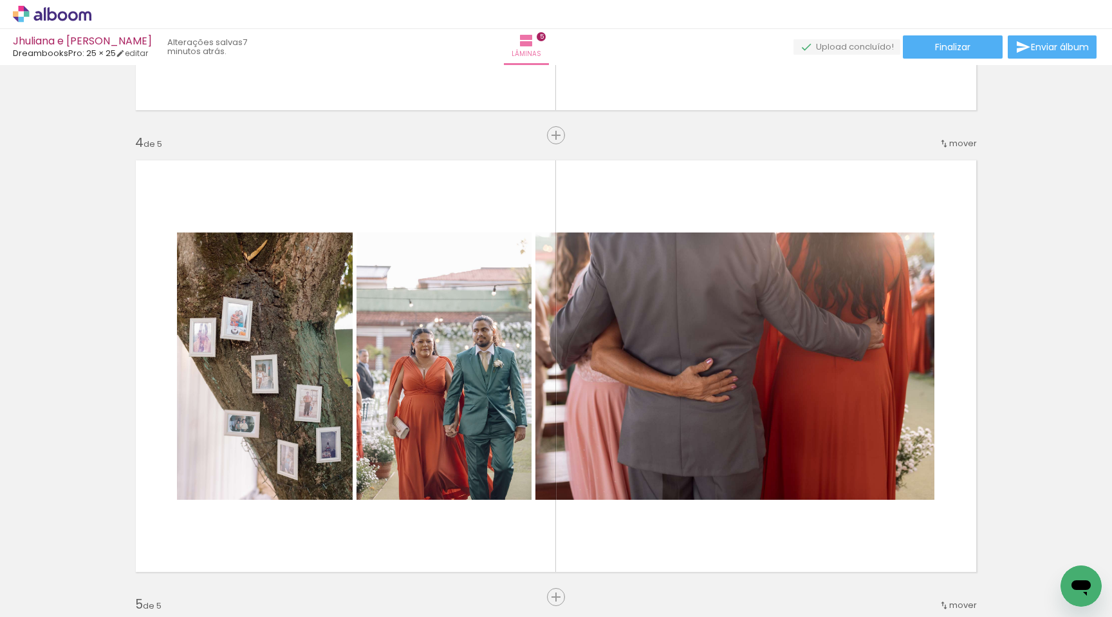
scroll to position [0, 3611]
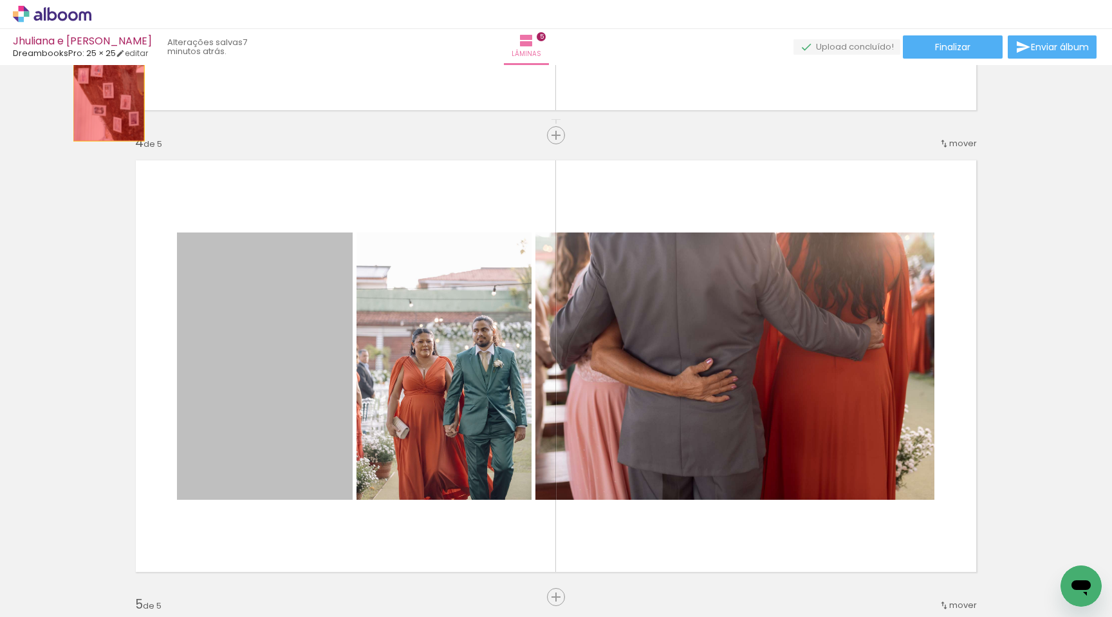
drag, startPoint x: 295, startPoint y: 315, endPoint x: 109, endPoint y: 82, distance: 298.2
click at [109, 84] on div "Inserir lâmina 1 de 5 Inserir lâmina 2 de 5 Inserir lâmina 3 de 5 Inserir lâmin…" at bounding box center [556, 119] width 1112 height 2770
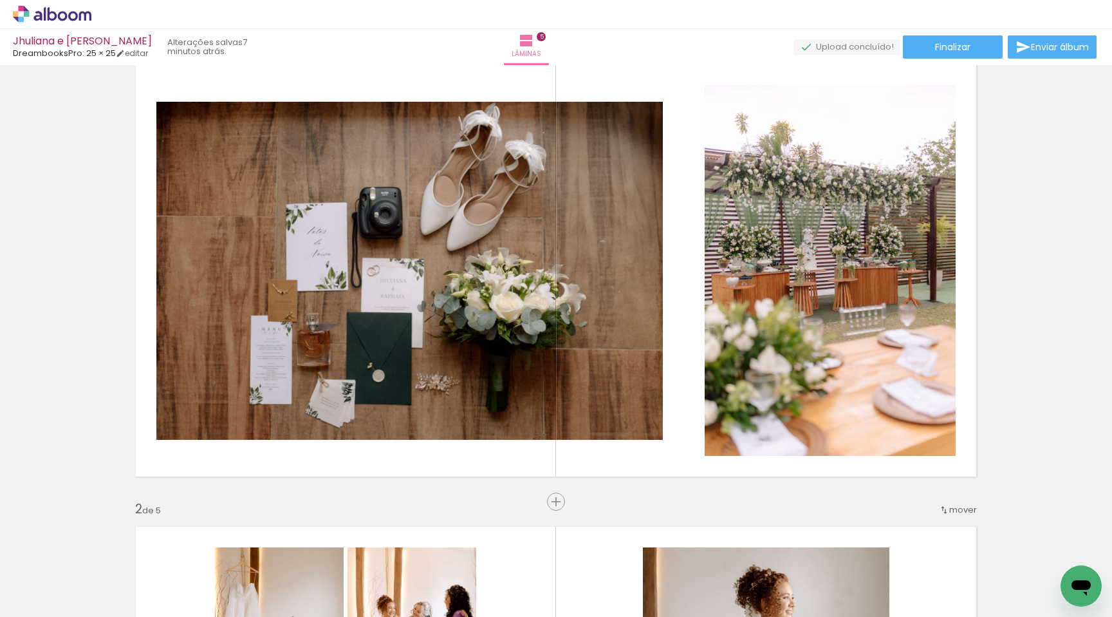
scroll to position [0, 0]
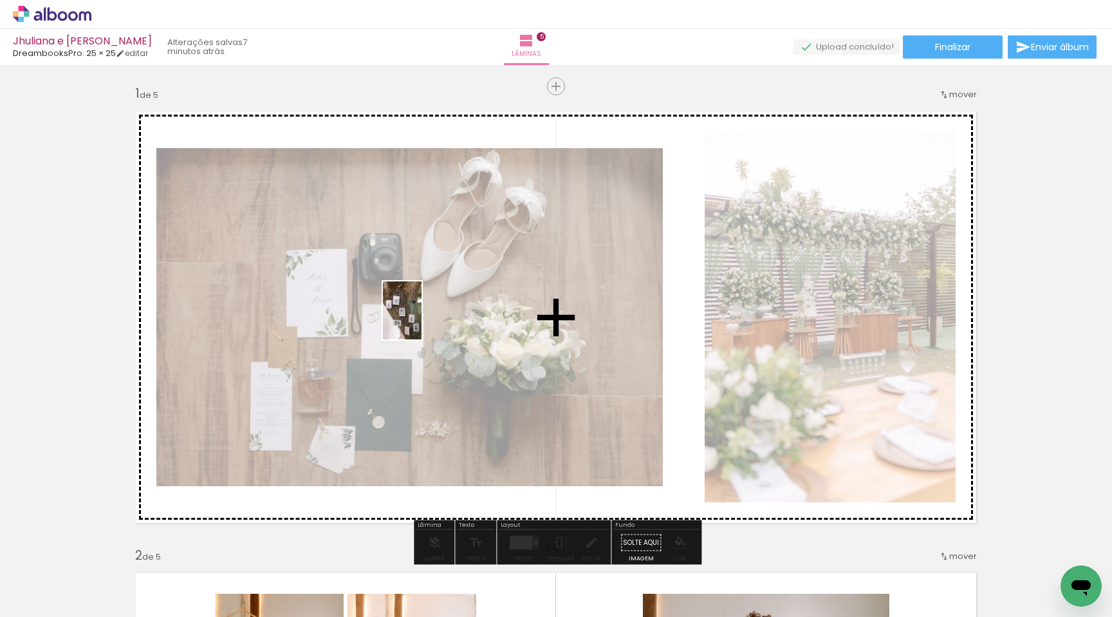
drag, startPoint x: 1053, startPoint y: 554, endPoint x: 422, endPoint y: 320, distance: 672.8
click at [422, 320] on quentale-workspace at bounding box center [556, 308] width 1112 height 617
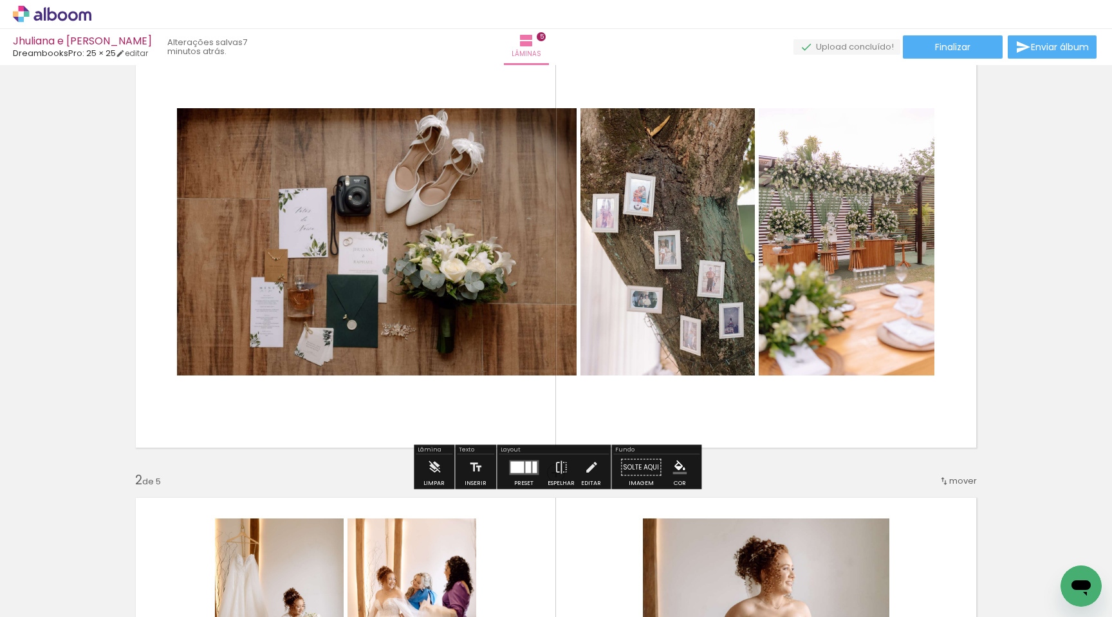
scroll to position [79, 0]
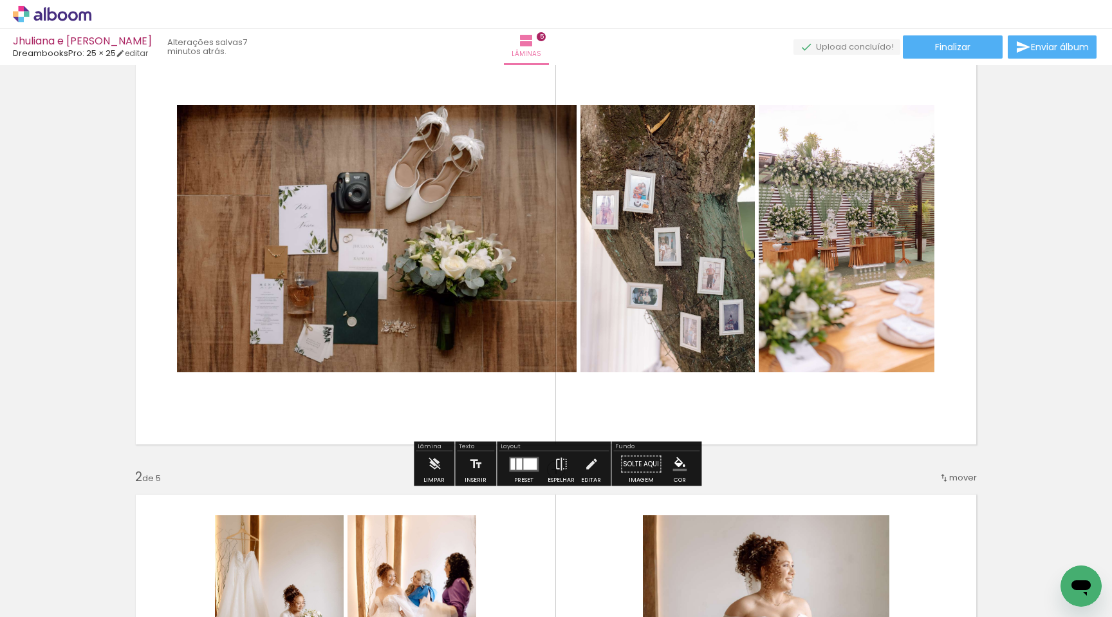
click at [518, 464] on div at bounding box center [519, 464] width 6 height 12
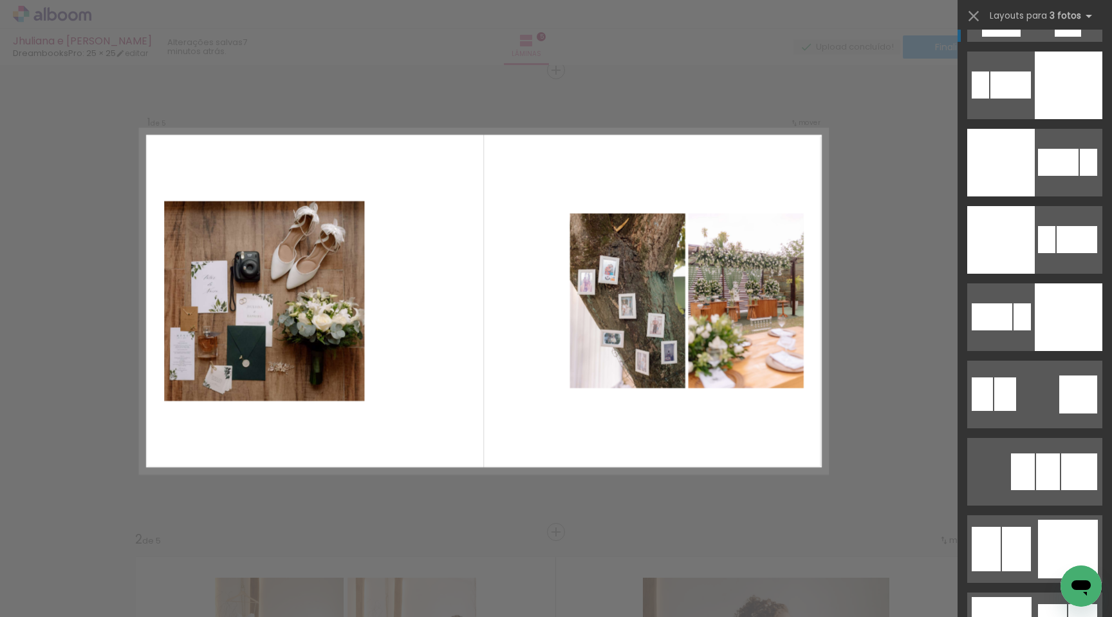
scroll to position [2854, 0]
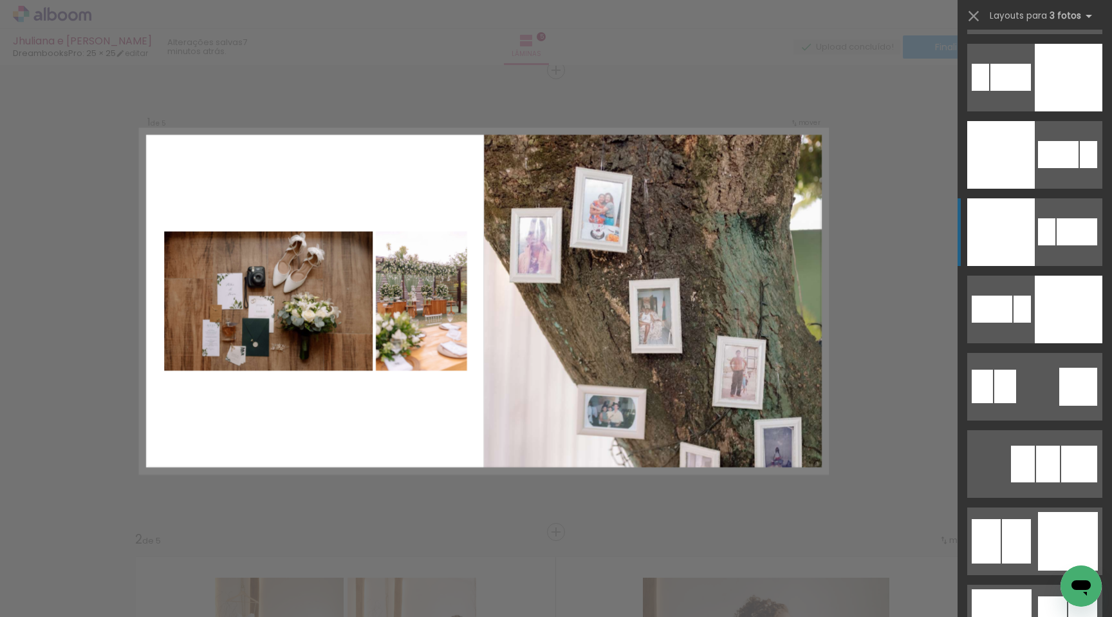
click at [996, 227] on div at bounding box center [1002, 232] width 68 height 68
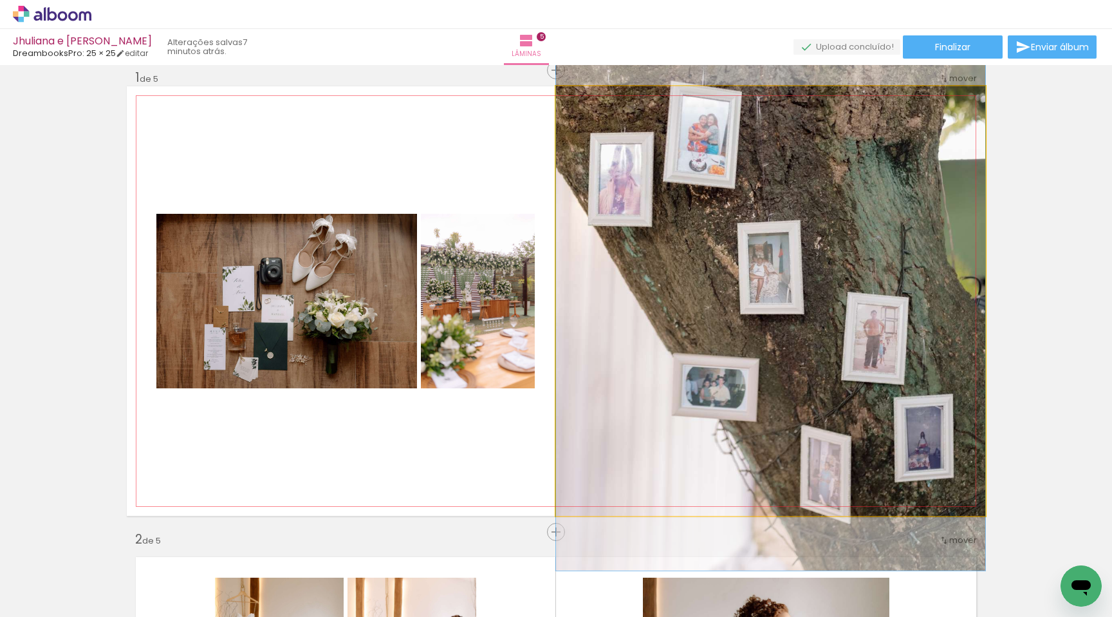
drag, startPoint x: 725, startPoint y: 288, endPoint x: 720, endPoint y: 237, distance: 51.7
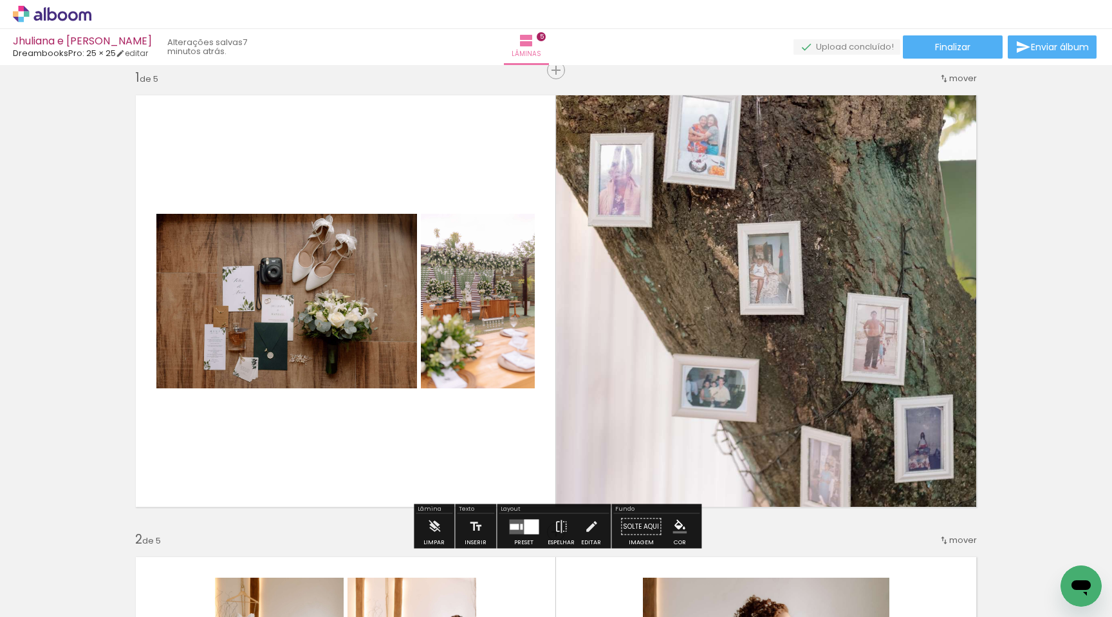
click at [535, 519] on div at bounding box center [531, 526] width 15 height 15
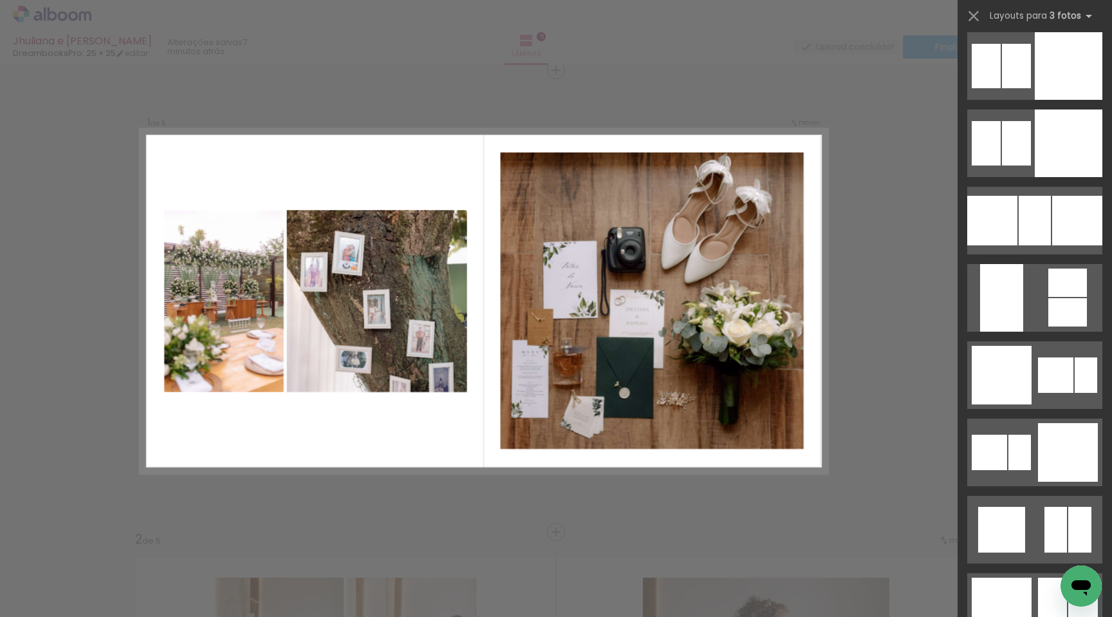
scroll to position [3561, 0]
click at [1001, 375] on div at bounding box center [1002, 374] width 60 height 59
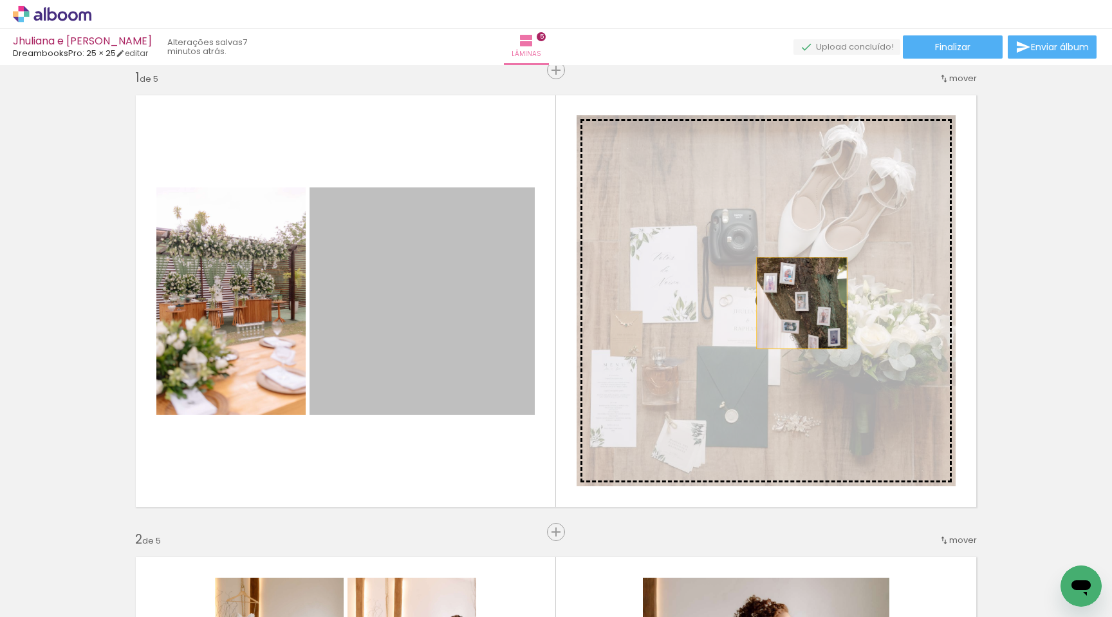
drag, startPoint x: 368, startPoint y: 334, endPoint x: 802, endPoint y: 303, distance: 435.0
click at [0, 0] on slot at bounding box center [0, 0] width 0 height 0
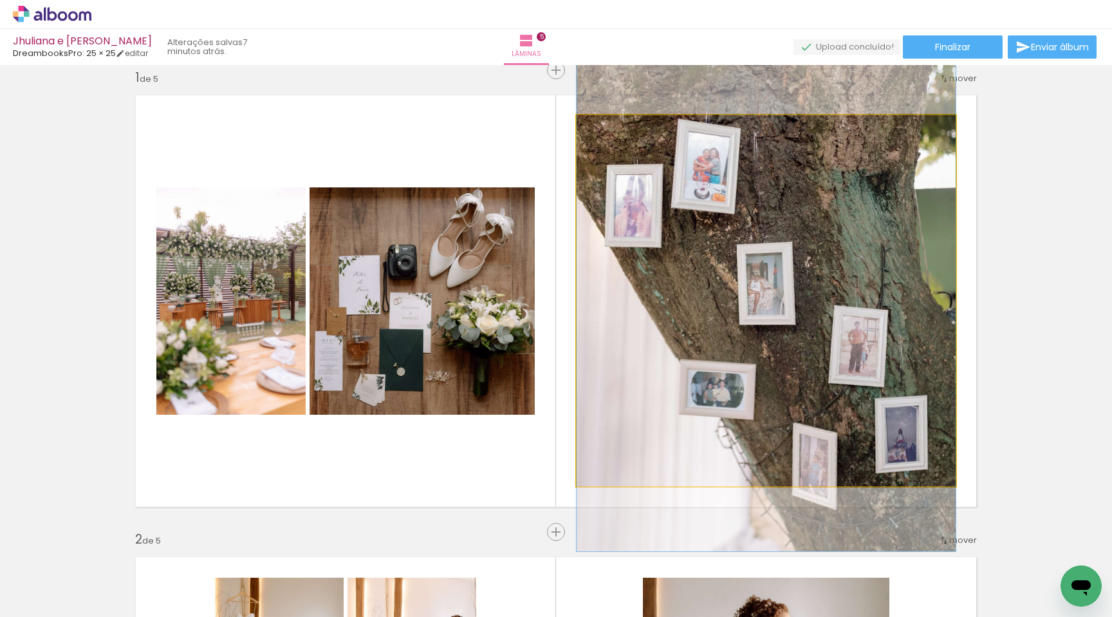
drag, startPoint x: 802, startPoint y: 303, endPoint x: 801, endPoint y: 270, distance: 32.9
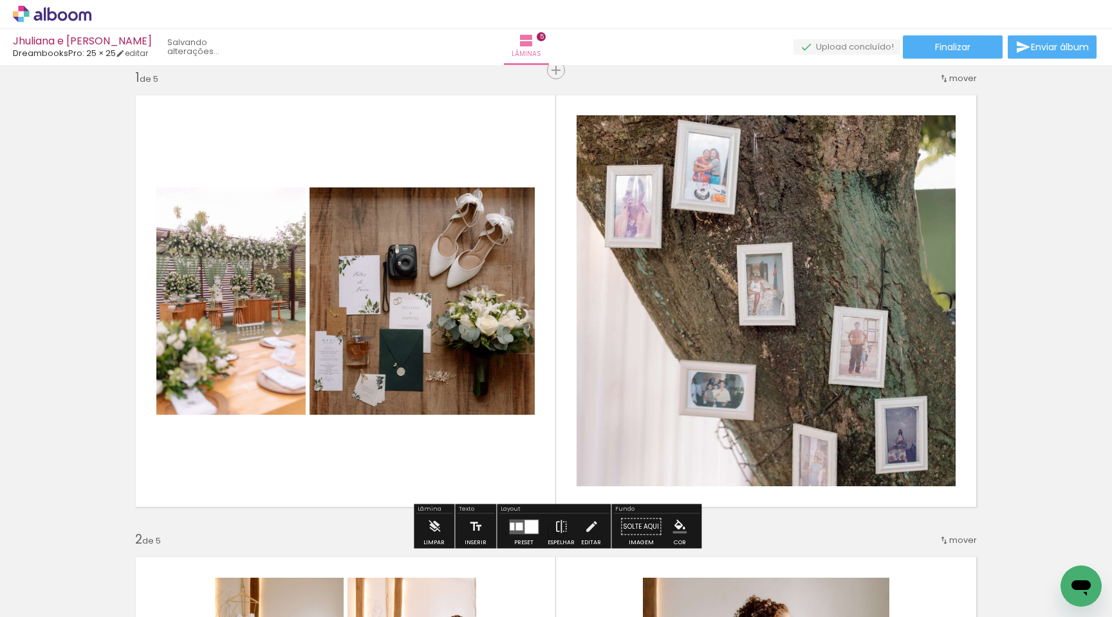
click at [801, 270] on quentale-photo at bounding box center [766, 300] width 379 height 371
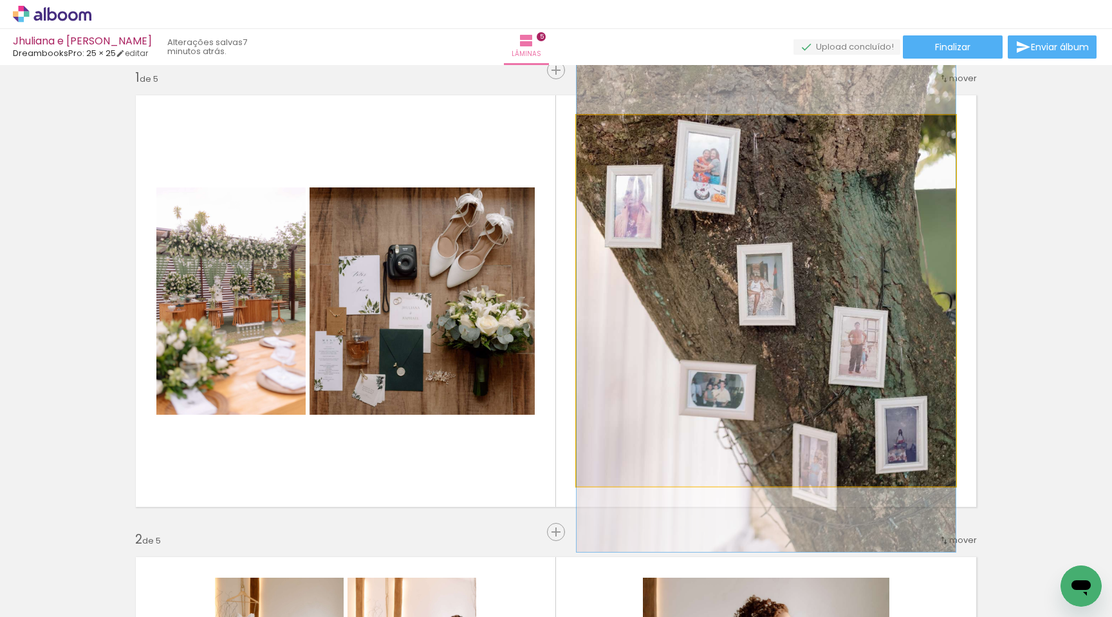
click at [801, 270] on quentale-photo at bounding box center [766, 300] width 379 height 371
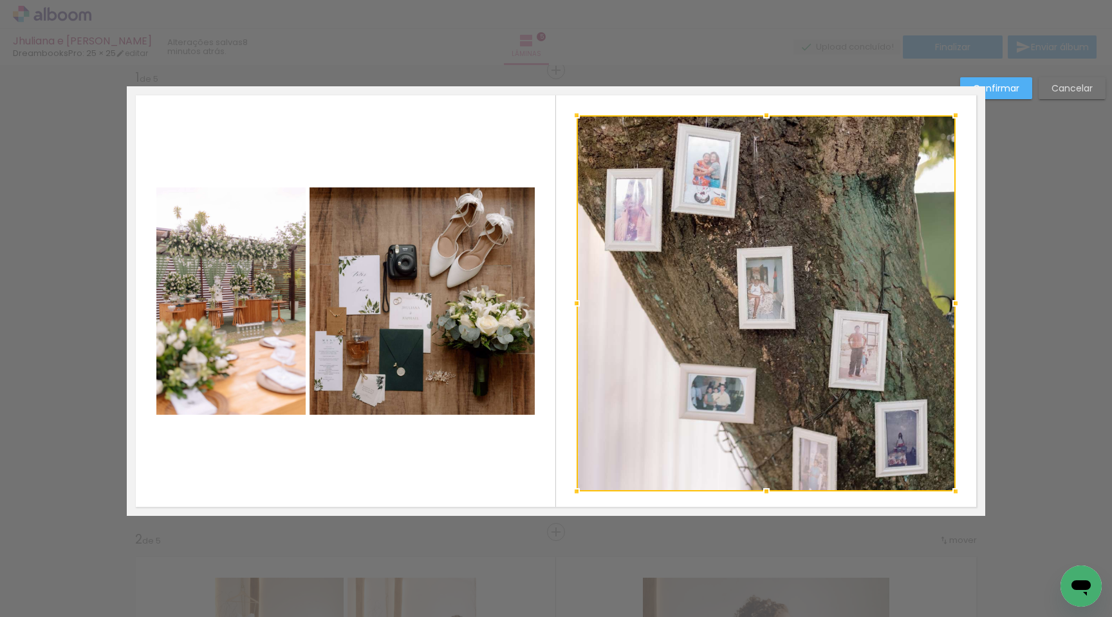
click at [763, 489] on div at bounding box center [767, 491] width 26 height 26
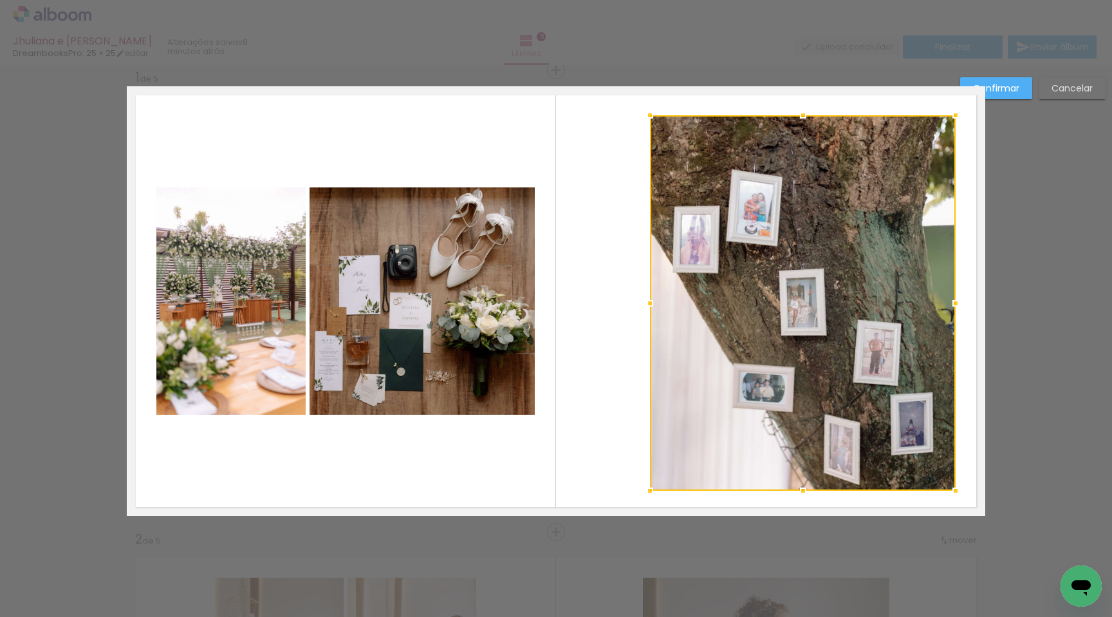
drag, startPoint x: 576, startPoint y: 305, endPoint x: 650, endPoint y: 308, distance: 74.1
click at [650, 308] on div at bounding box center [650, 303] width 26 height 26
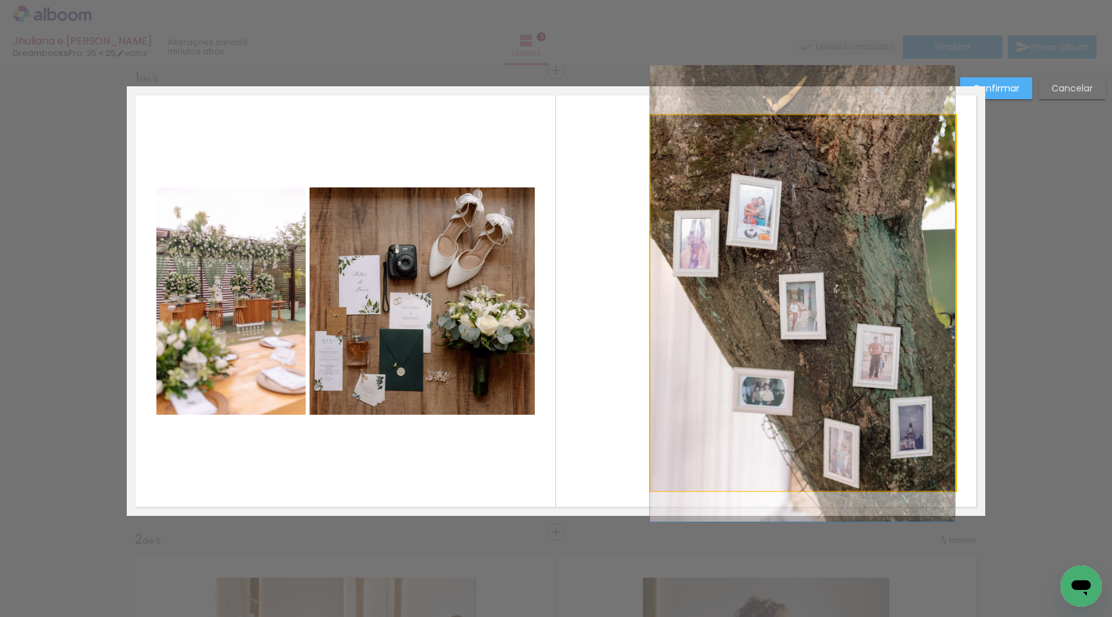
drag, startPoint x: 705, startPoint y: 306, endPoint x: 690, endPoint y: 309, distance: 15.0
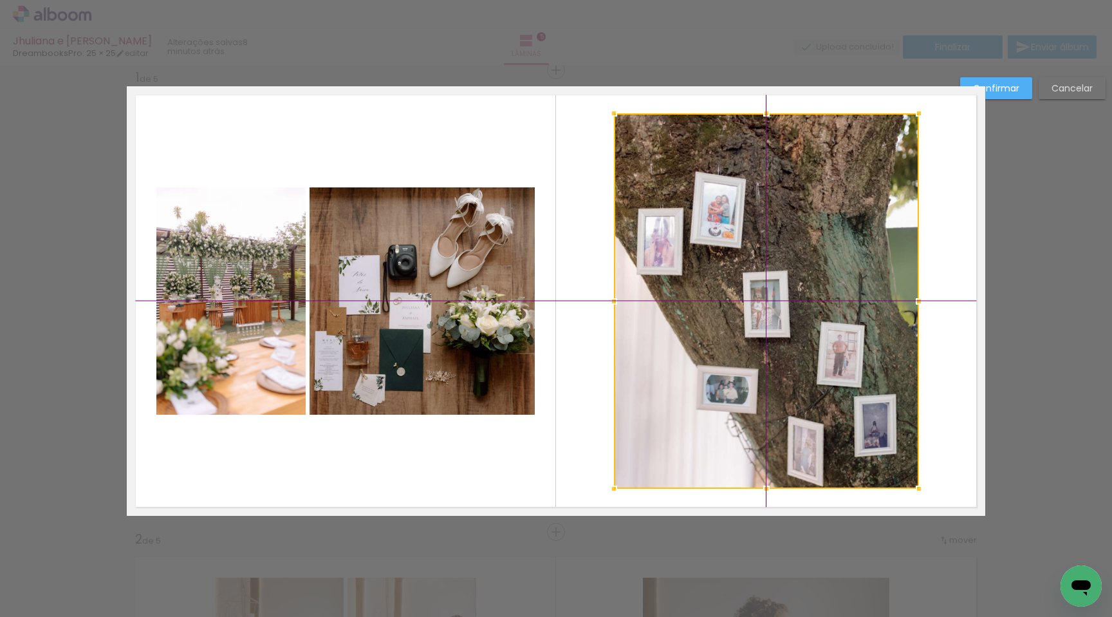
drag, startPoint x: 729, startPoint y: 313, endPoint x: 691, endPoint y: 314, distance: 38.6
click at [691, 314] on div at bounding box center [766, 300] width 305 height 375
click at [0, 0] on slot "Confirmar" at bounding box center [0, 0] width 0 height 0
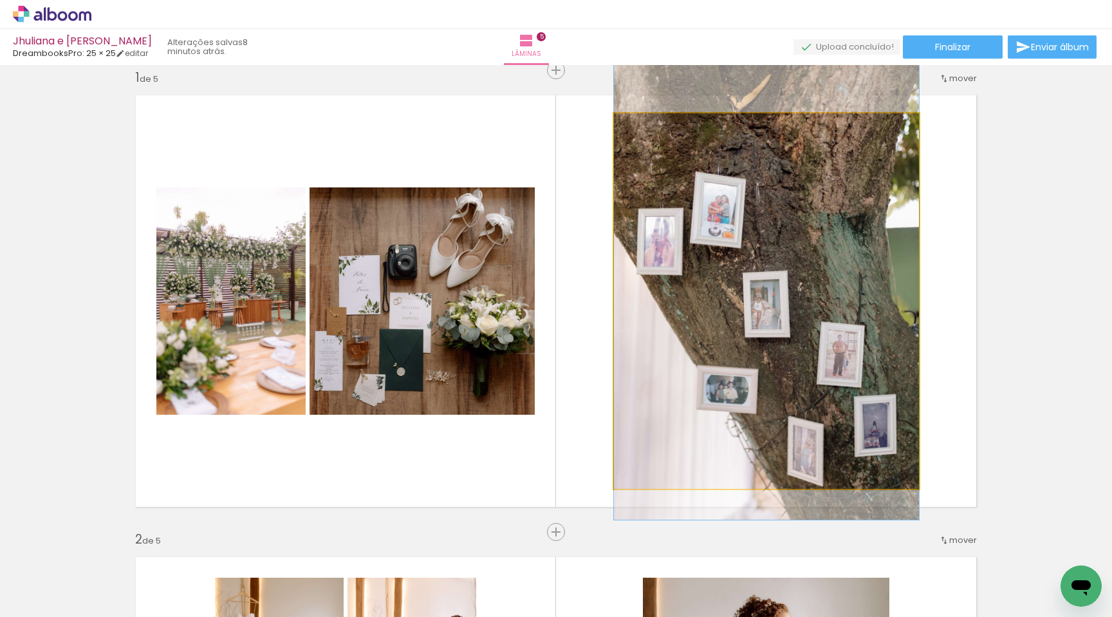
click at [765, 164] on quentale-photo at bounding box center [766, 300] width 305 height 375
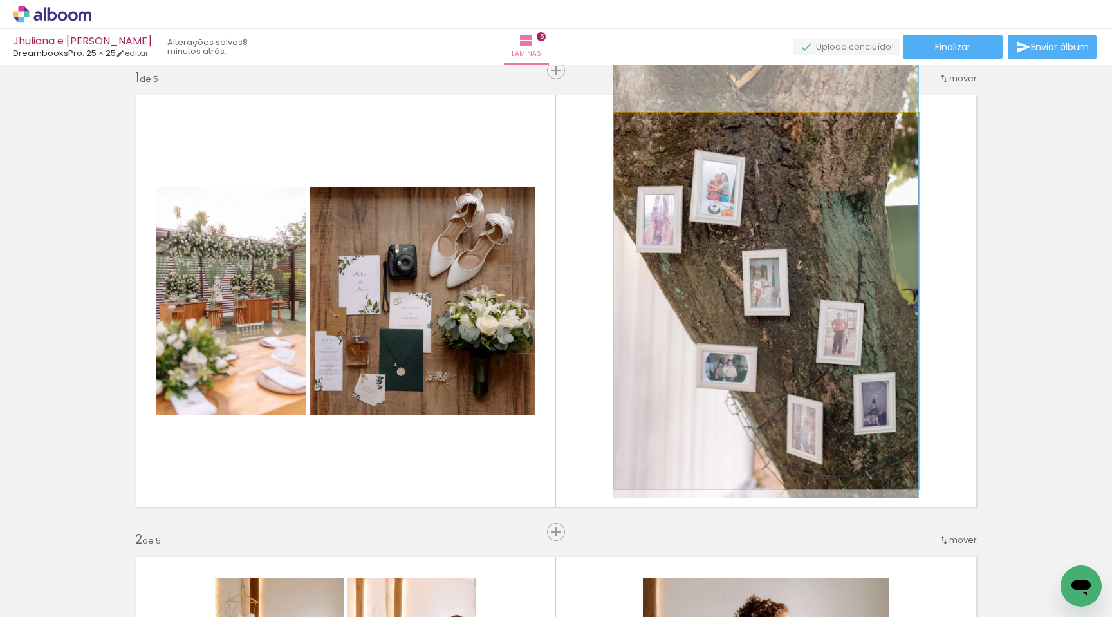
drag, startPoint x: 780, startPoint y: 219, endPoint x: 777, endPoint y: 197, distance: 22.1
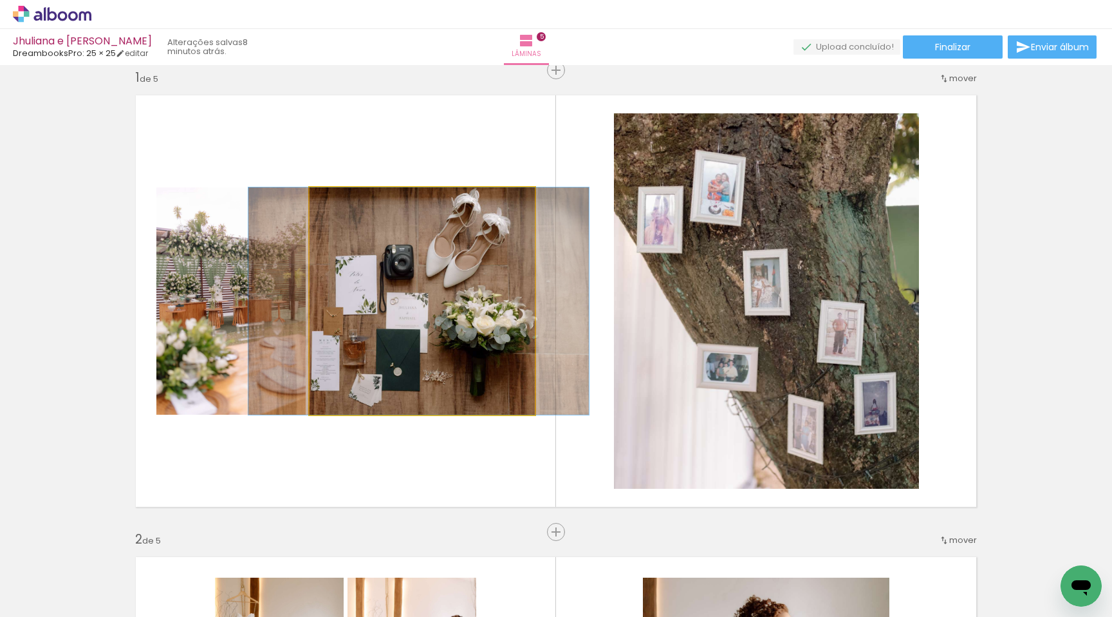
click at [473, 290] on quentale-photo at bounding box center [422, 300] width 225 height 227
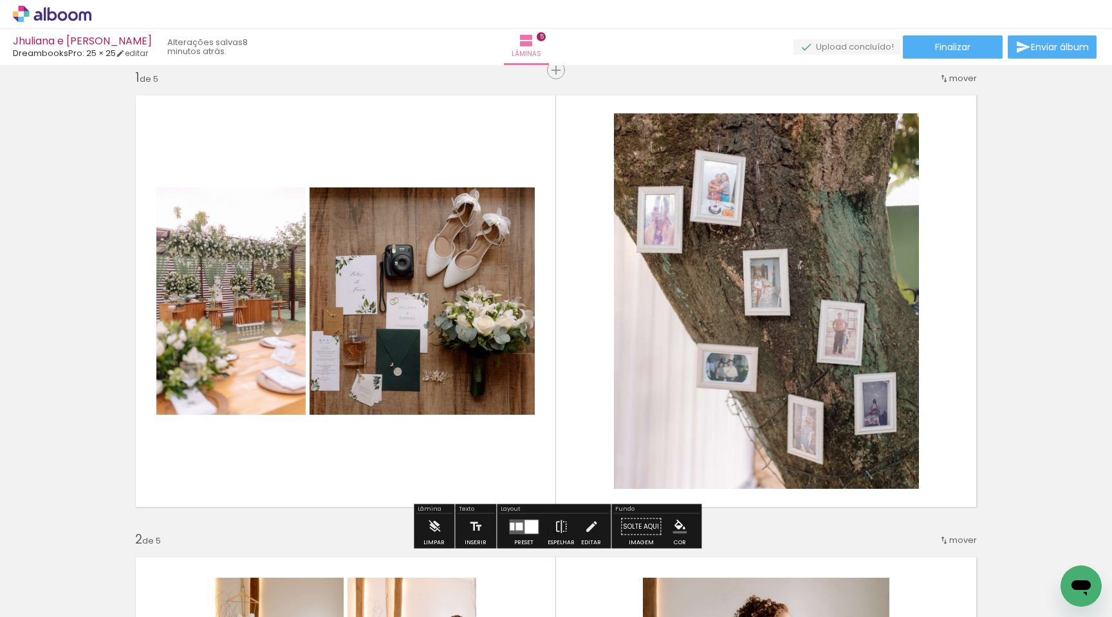
click at [473, 290] on quentale-photo at bounding box center [422, 300] width 225 height 227
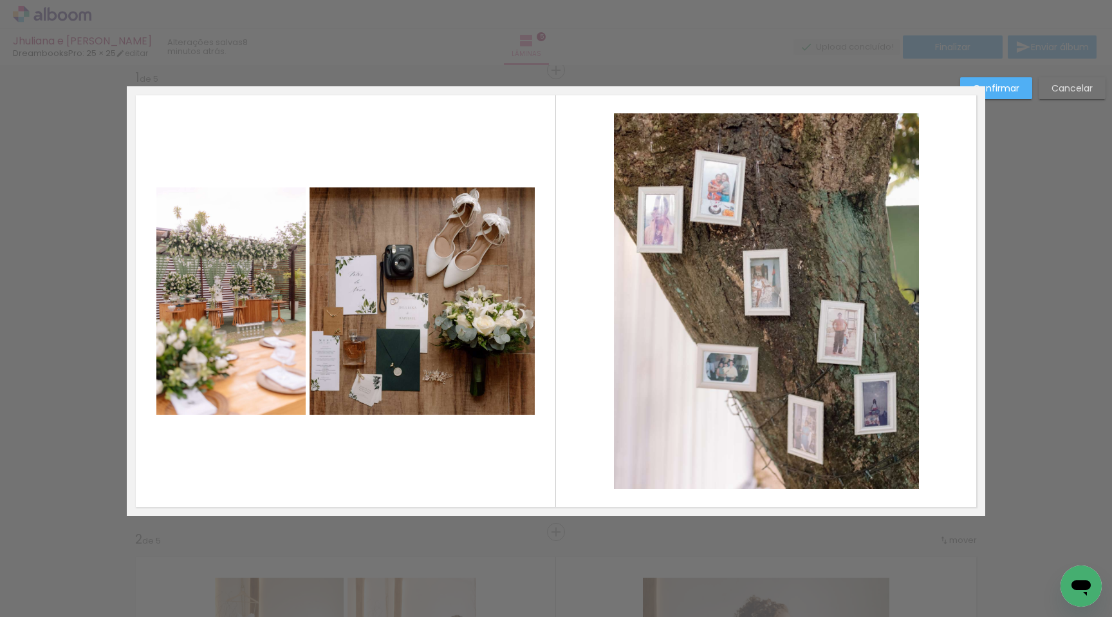
click at [498, 301] on quentale-photo at bounding box center [422, 300] width 225 height 227
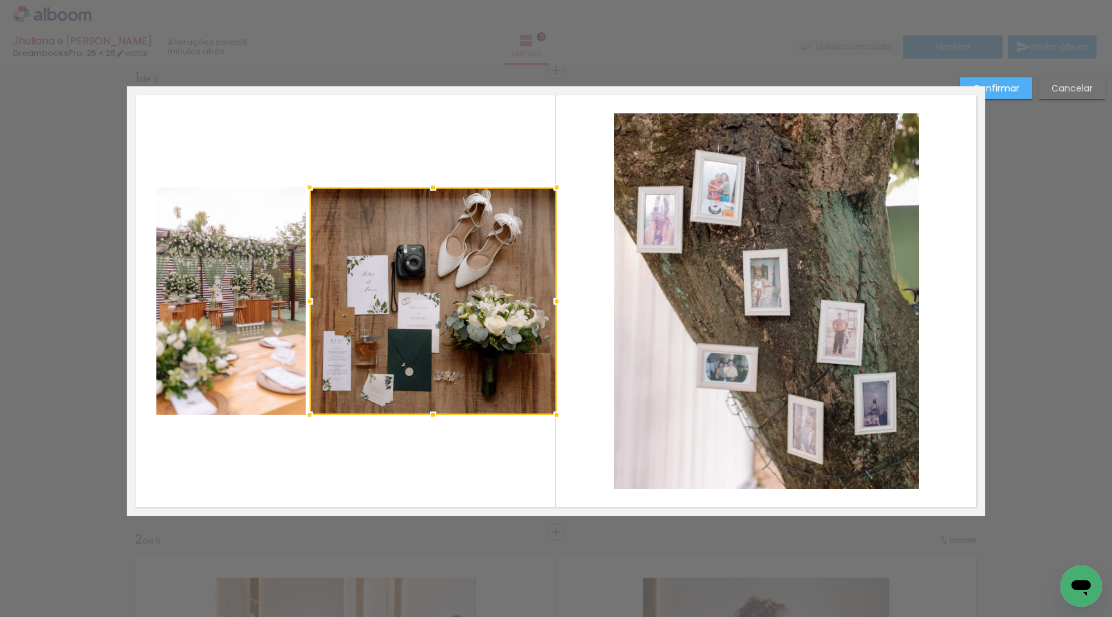
drag, startPoint x: 532, startPoint y: 303, endPoint x: 556, endPoint y: 304, distance: 24.5
click at [556, 304] on div at bounding box center [557, 301] width 26 height 26
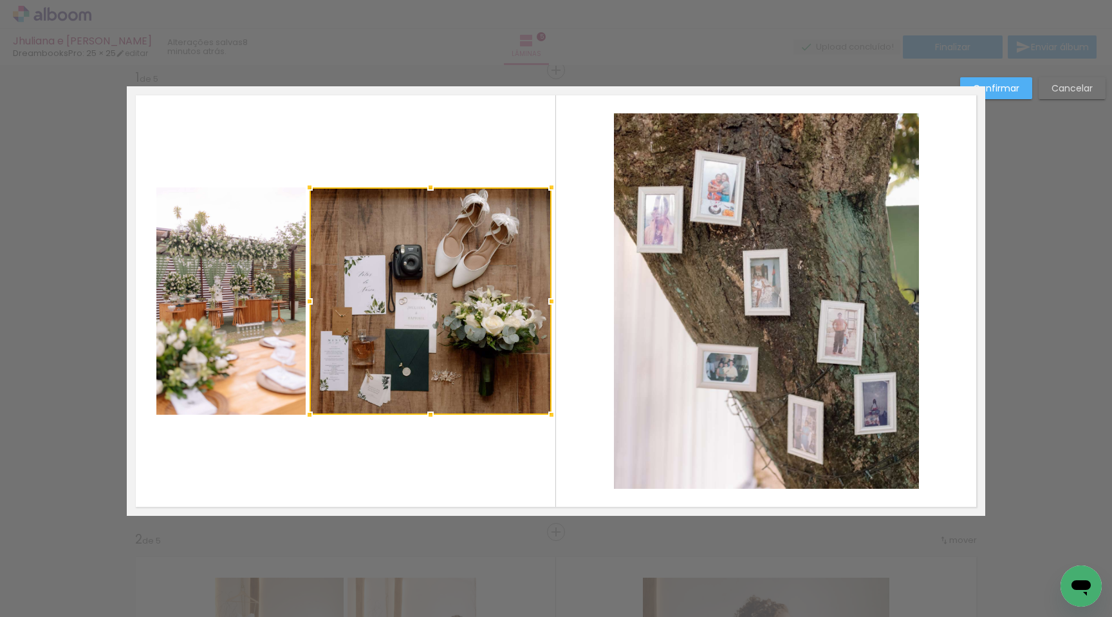
click at [550, 308] on div at bounding box center [552, 301] width 26 height 26
click at [0, 0] on slot "Confirmar" at bounding box center [0, 0] width 0 height 0
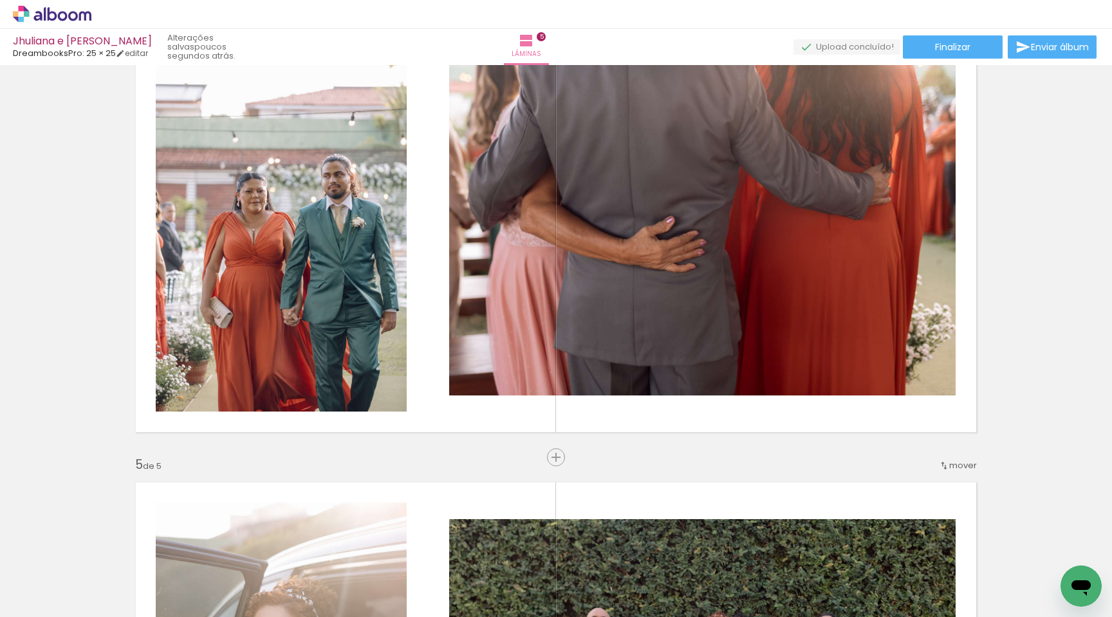
scroll to position [0, 0]
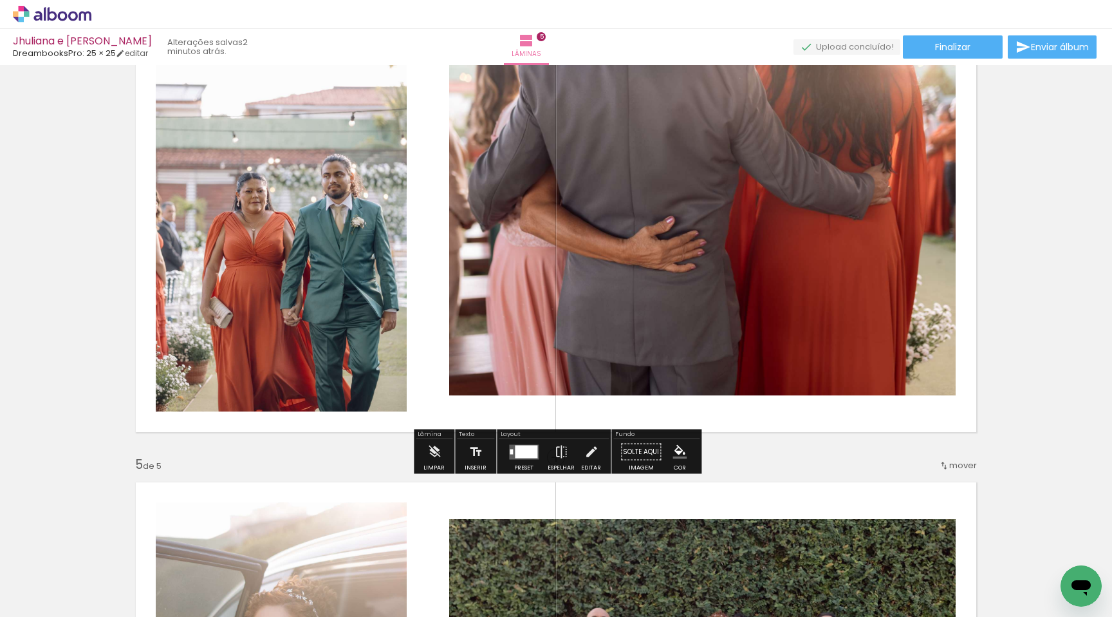
click at [519, 445] on div at bounding box center [526, 451] width 23 height 13
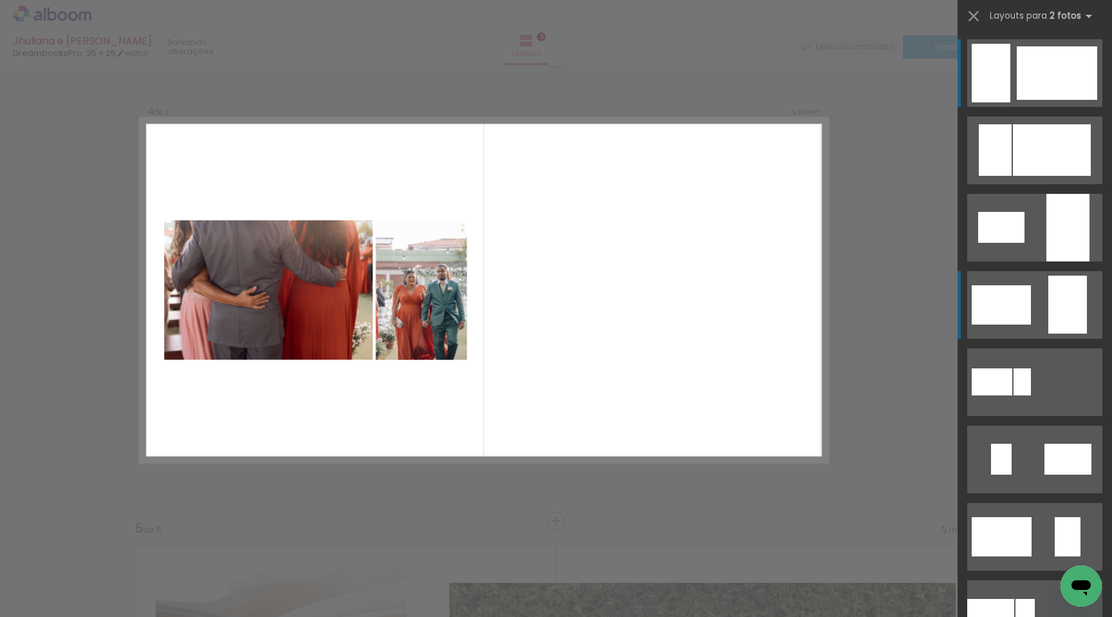
scroll to position [1401, 0]
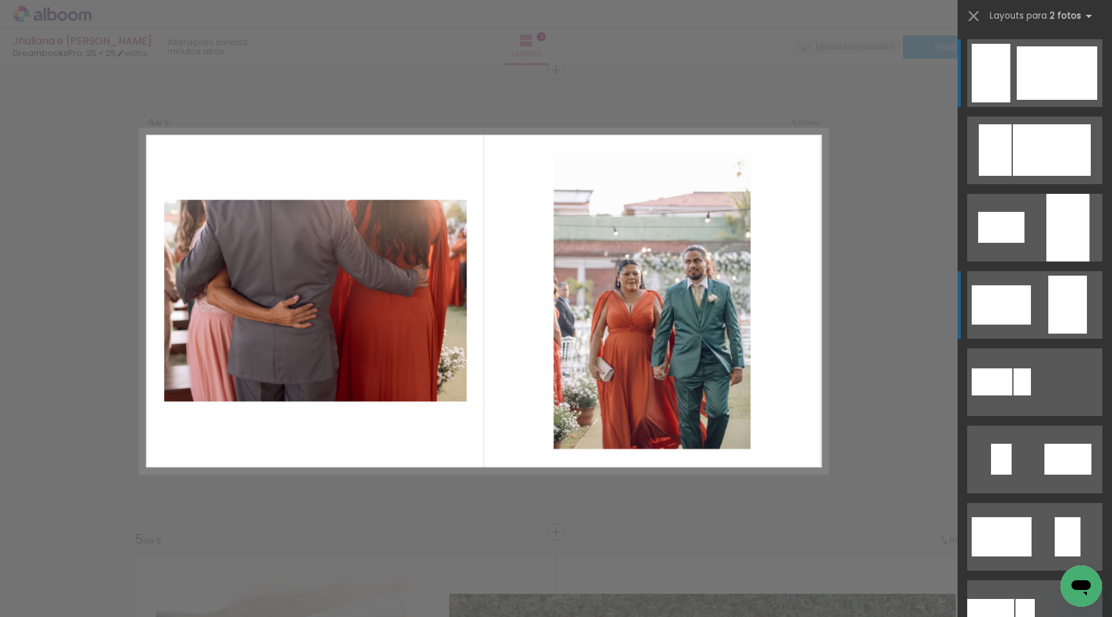
click at [1025, 308] on div at bounding box center [1001, 304] width 59 height 39
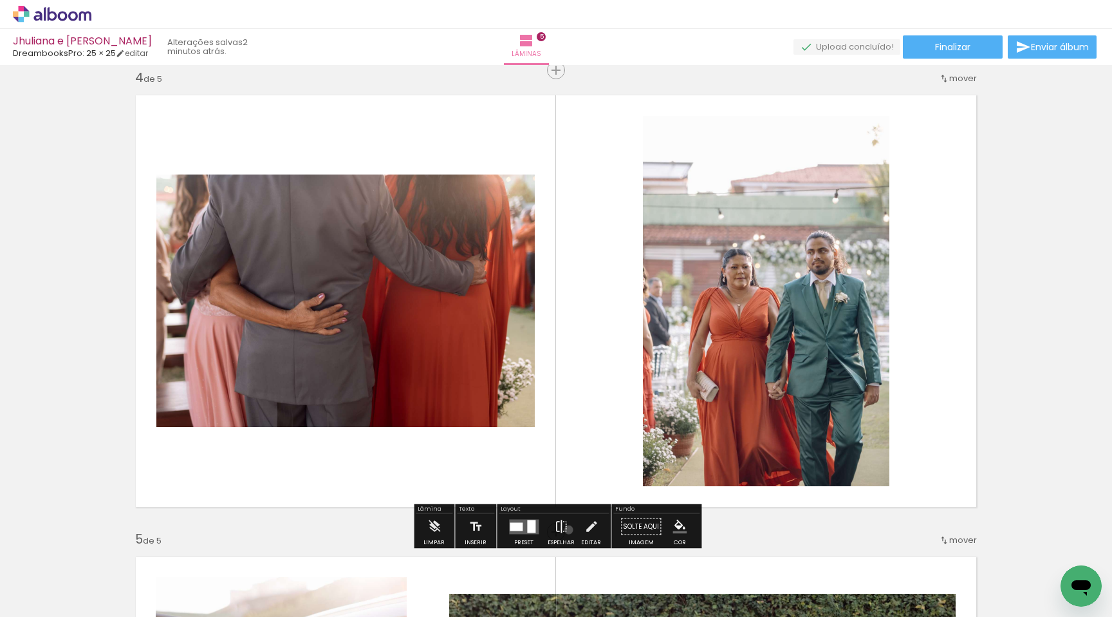
click at [566, 529] on paper-button "Espelhar" at bounding box center [561, 530] width 33 height 33
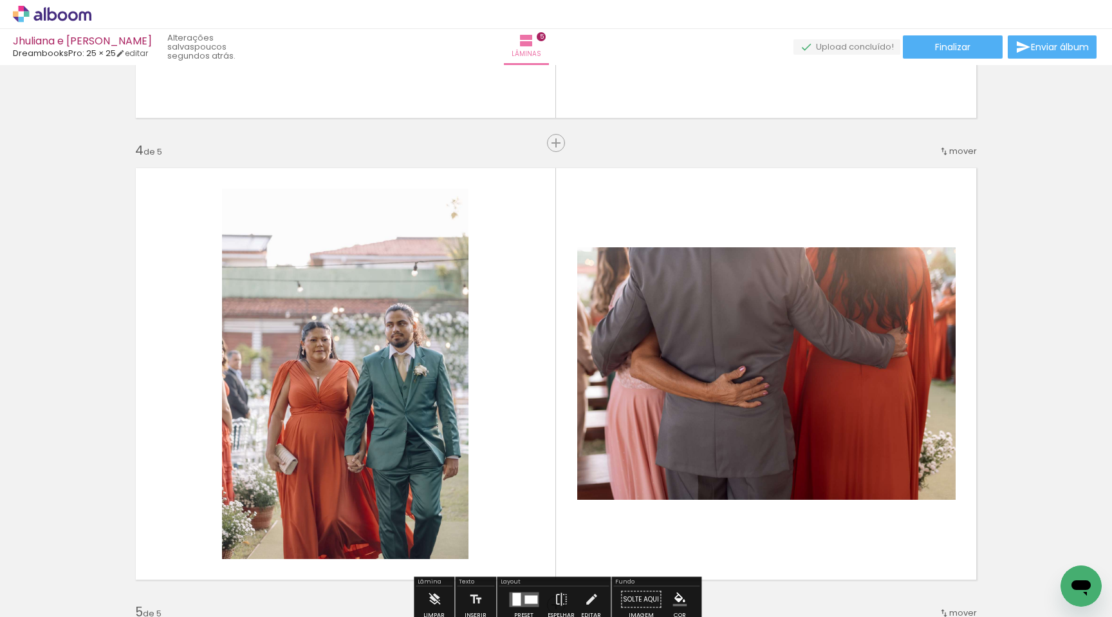
scroll to position [1316, 0]
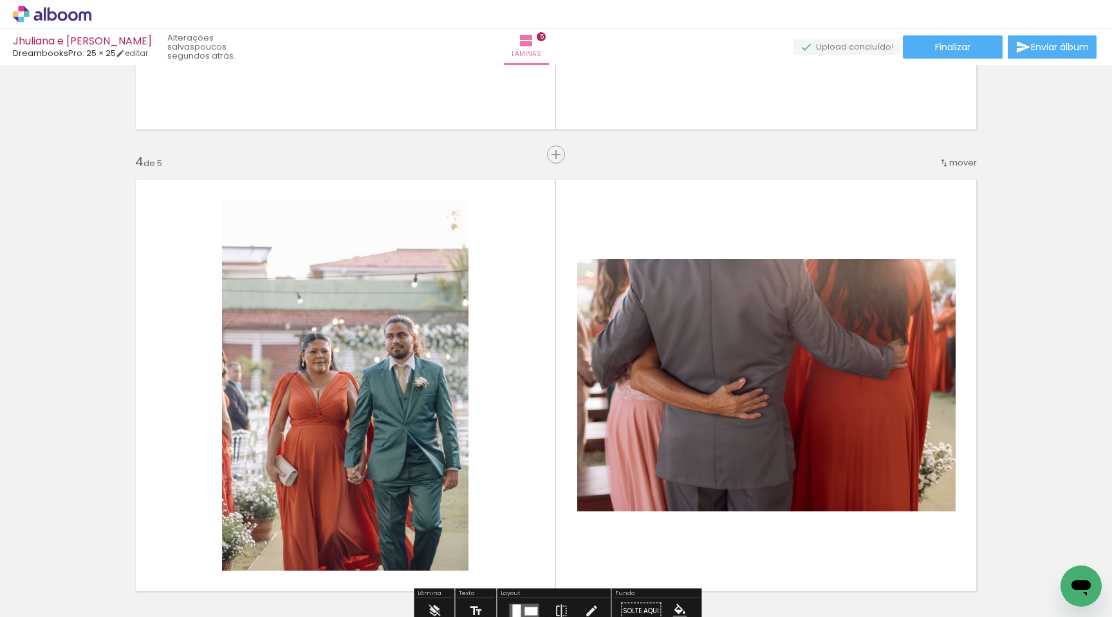
click at [955, 156] on span "mover" at bounding box center [964, 162] width 28 height 12
click at [935, 243] on span "5" at bounding box center [939, 245] width 8 height 21
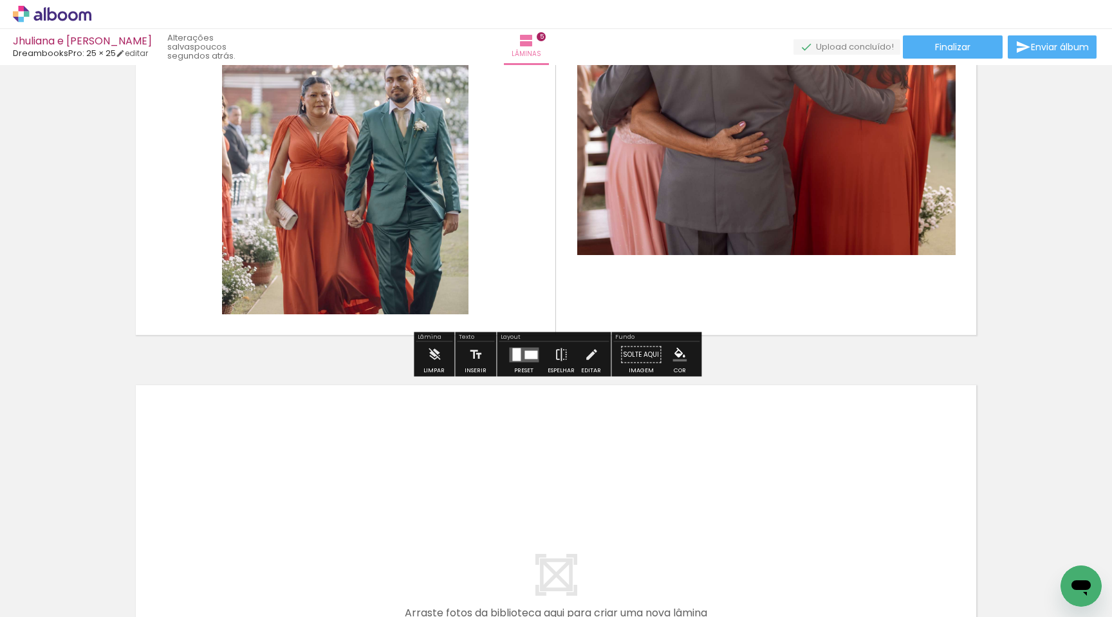
scroll to position [2046, 0]
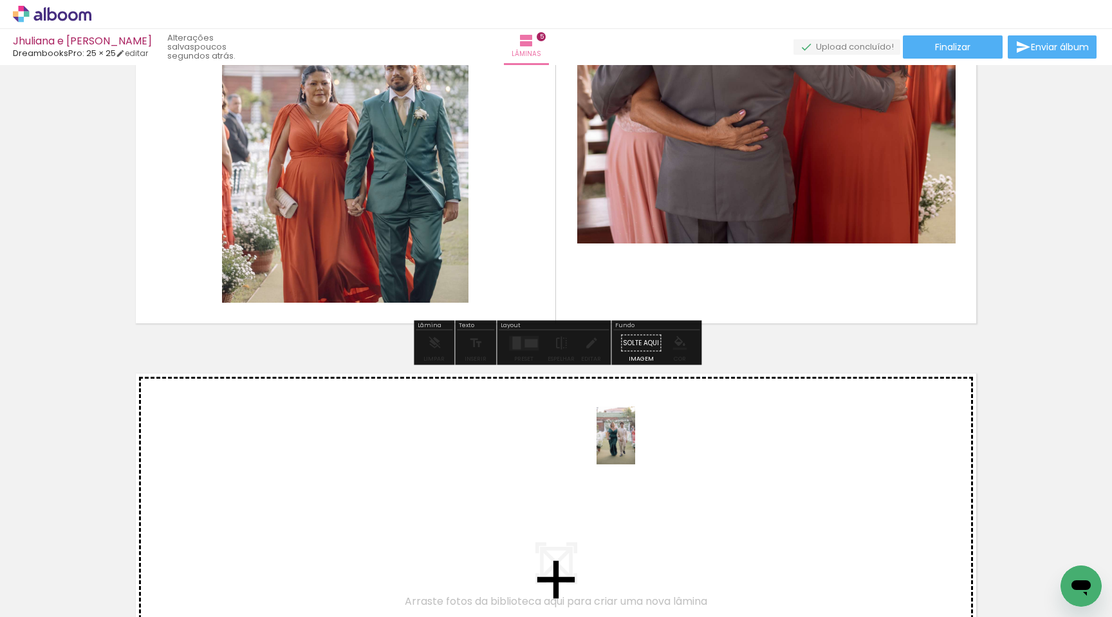
drag, startPoint x: 631, startPoint y: 579, endPoint x: 636, endPoint y: 443, distance: 136.6
click at [636, 443] on quentale-workspace at bounding box center [556, 308] width 1112 height 617
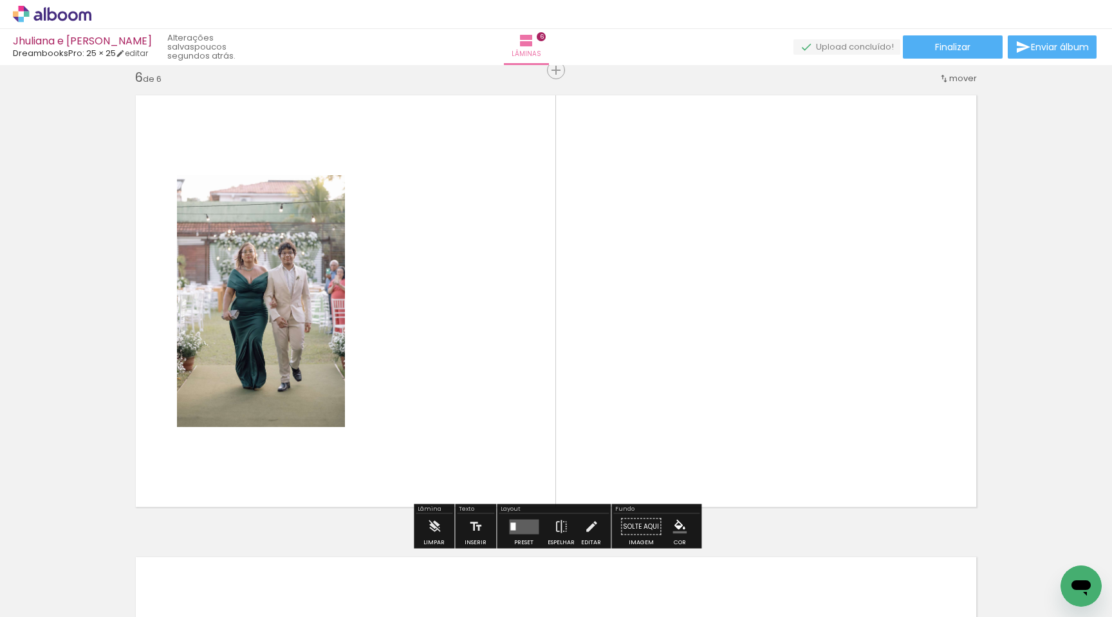
scroll to position [0, 0]
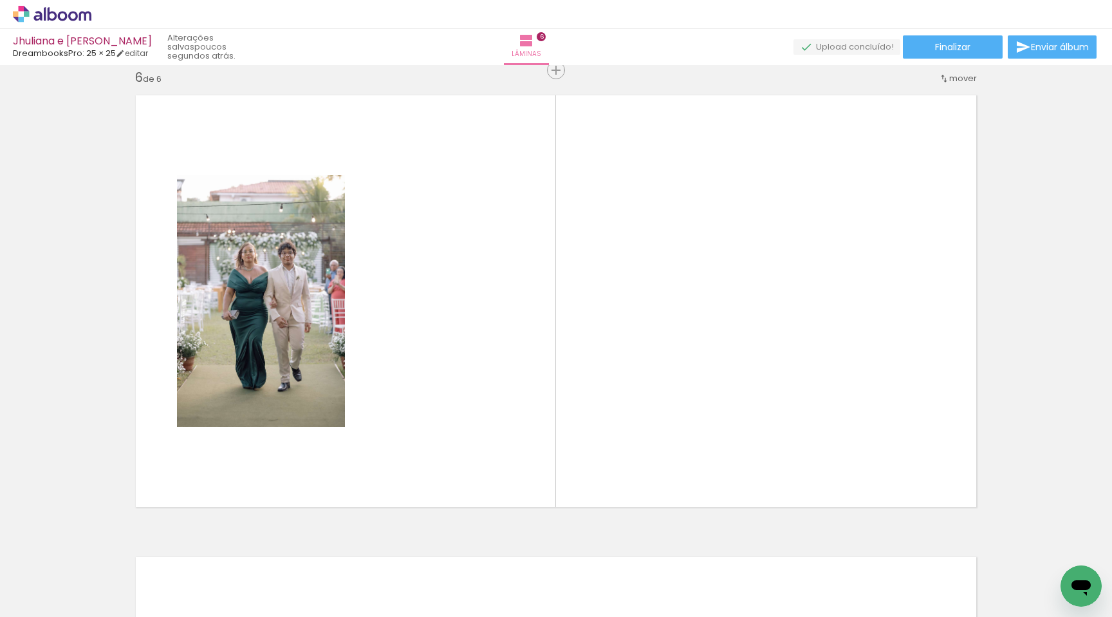
click at [709, 587] on div at bounding box center [705, 573] width 42 height 64
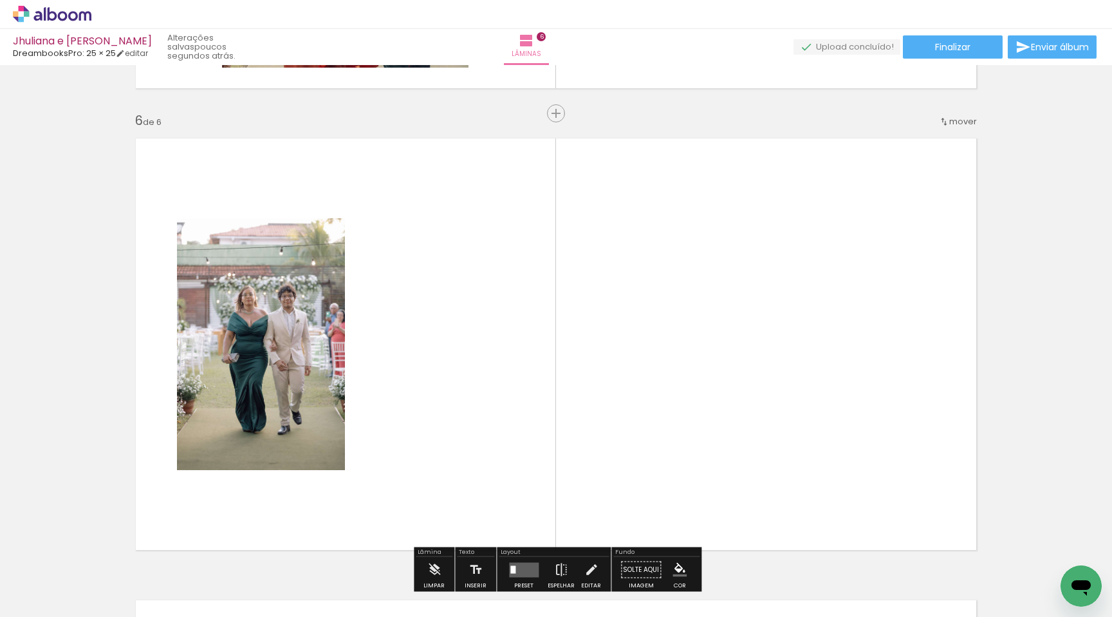
scroll to position [2301, 0]
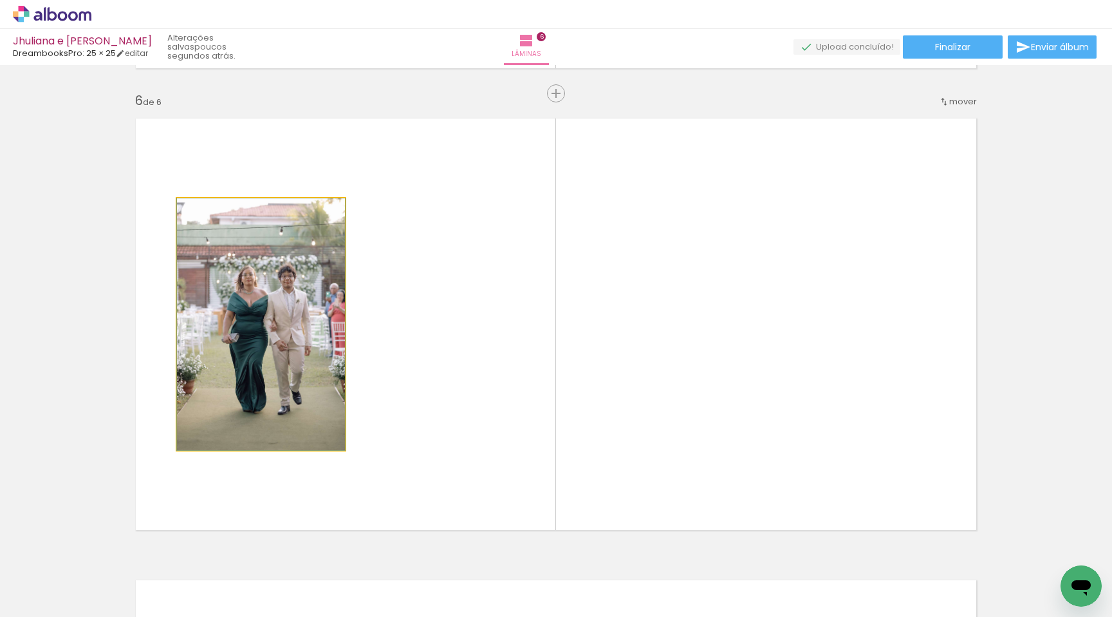
click at [271, 345] on quentale-photo at bounding box center [261, 324] width 168 height 252
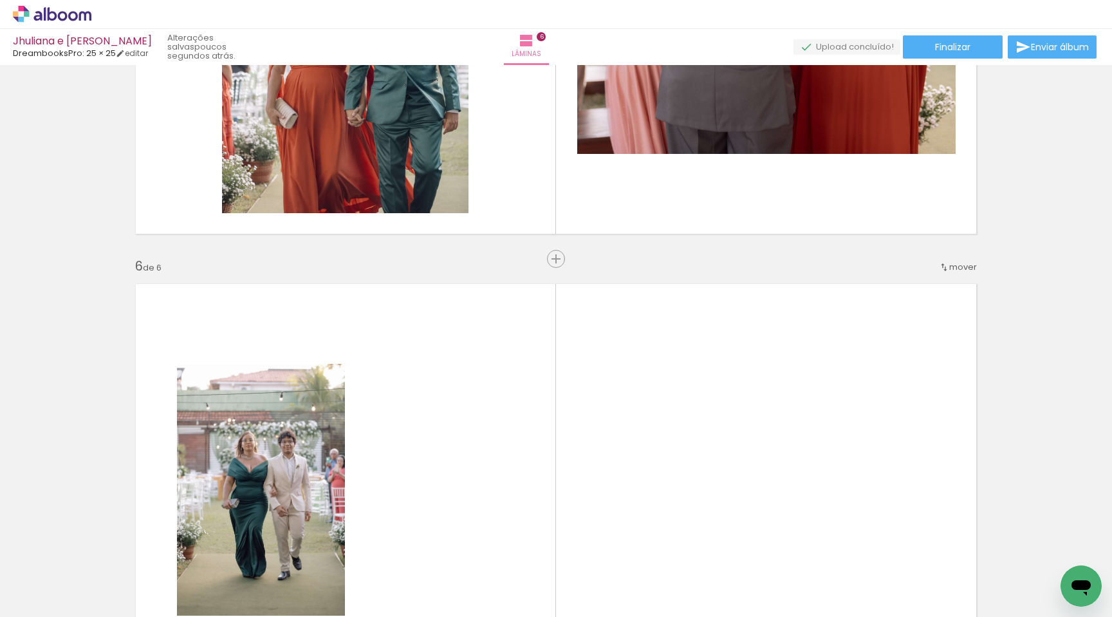
scroll to position [2136, 0]
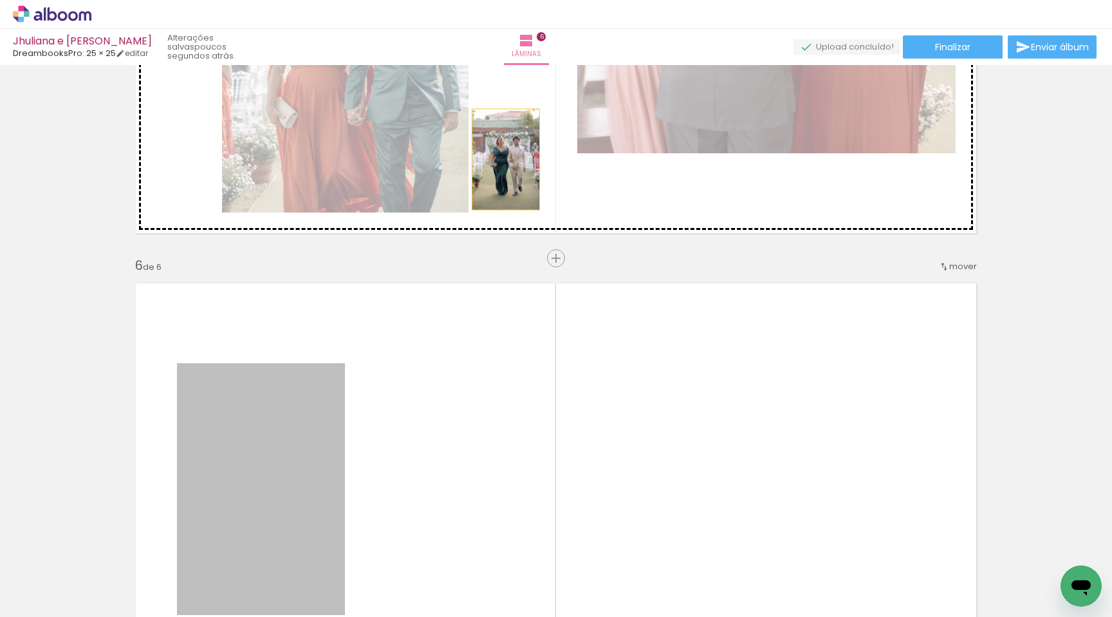
drag, startPoint x: 324, startPoint y: 431, endPoint x: 513, endPoint y: 157, distance: 332.7
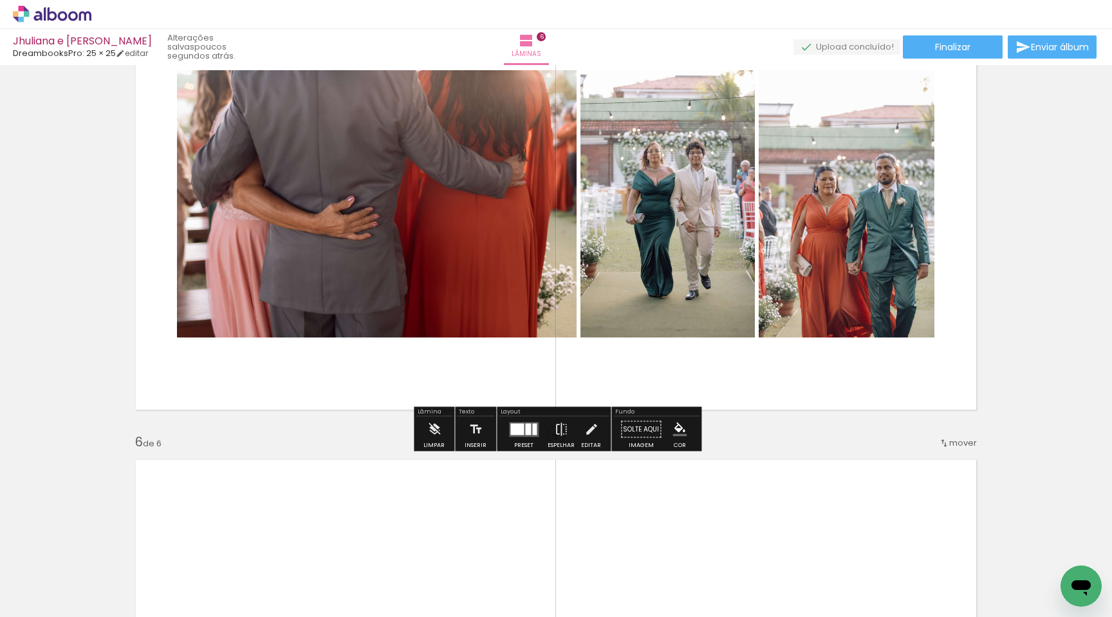
scroll to position [1949, 0]
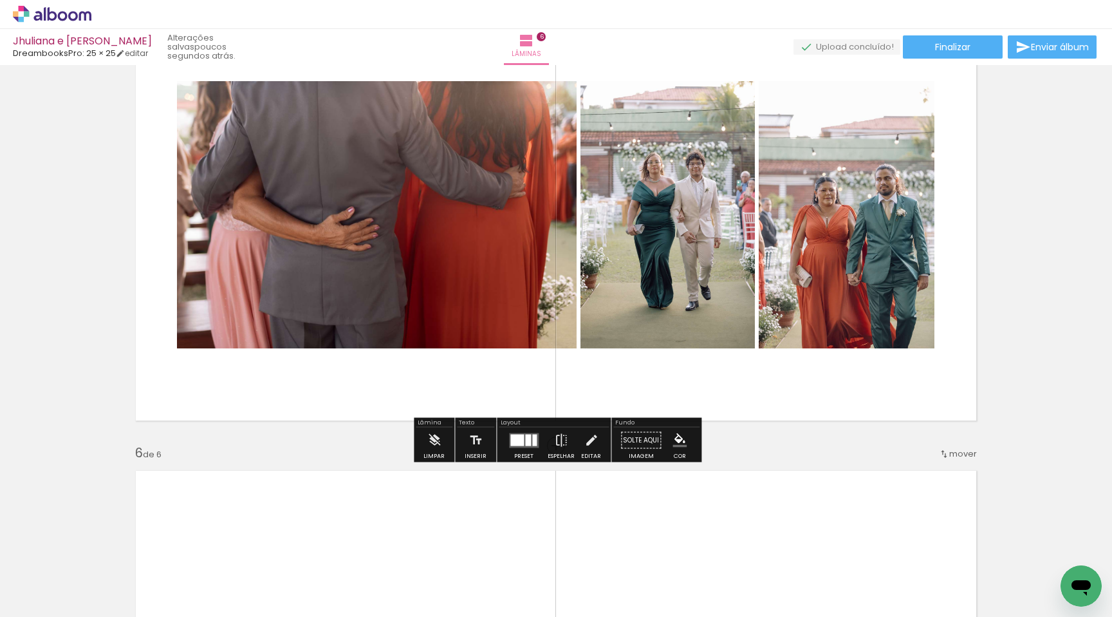
click at [525, 444] on div at bounding box center [528, 440] width 6 height 12
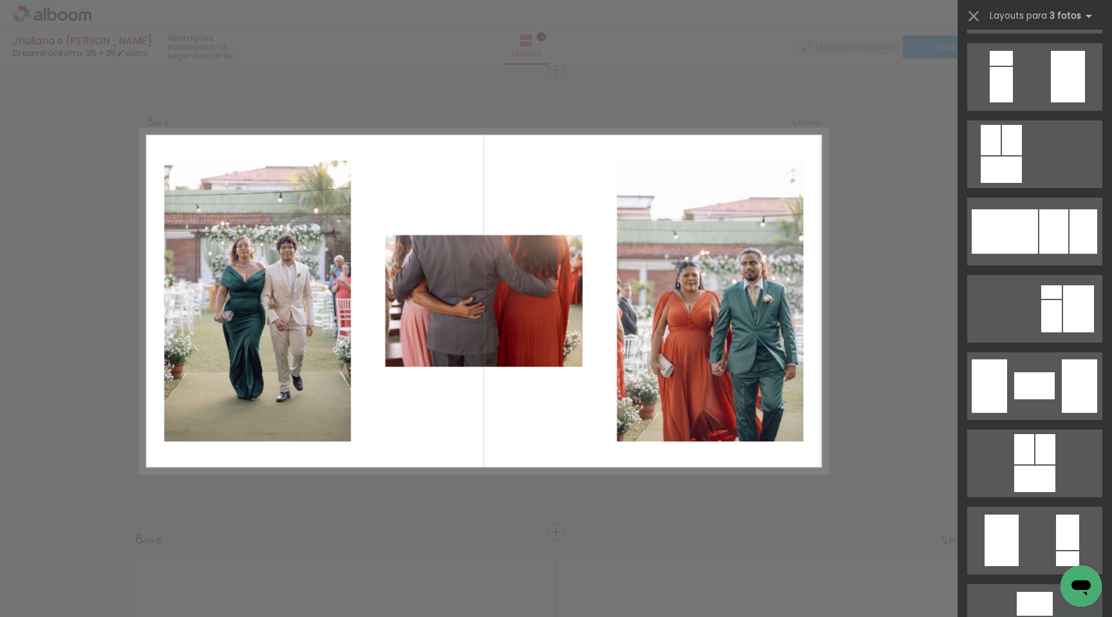
scroll to position [1387, 0]
click at [997, 363] on div at bounding box center [989, 385] width 35 height 53
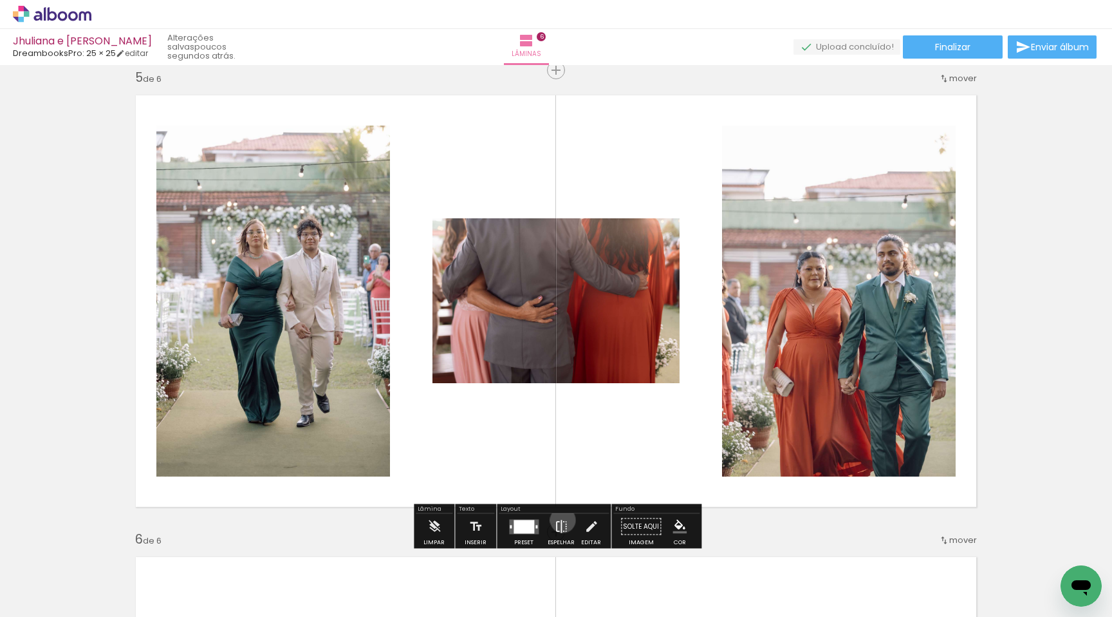
click at [560, 519] on iron-icon at bounding box center [561, 527] width 14 height 26
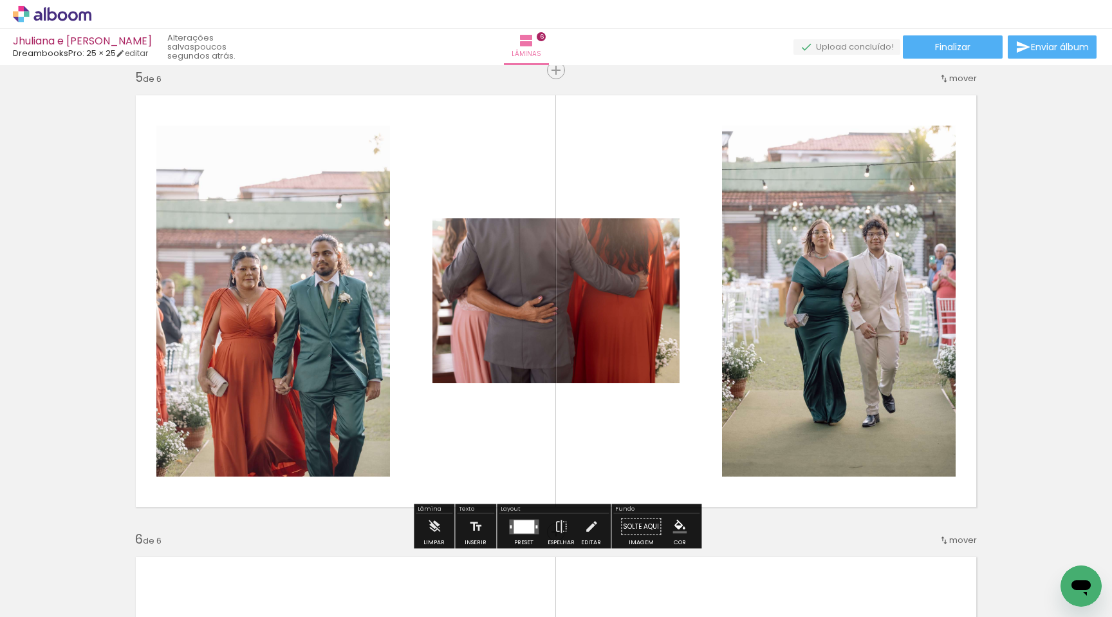
click at [534, 257] on quentale-photo at bounding box center [556, 300] width 247 height 165
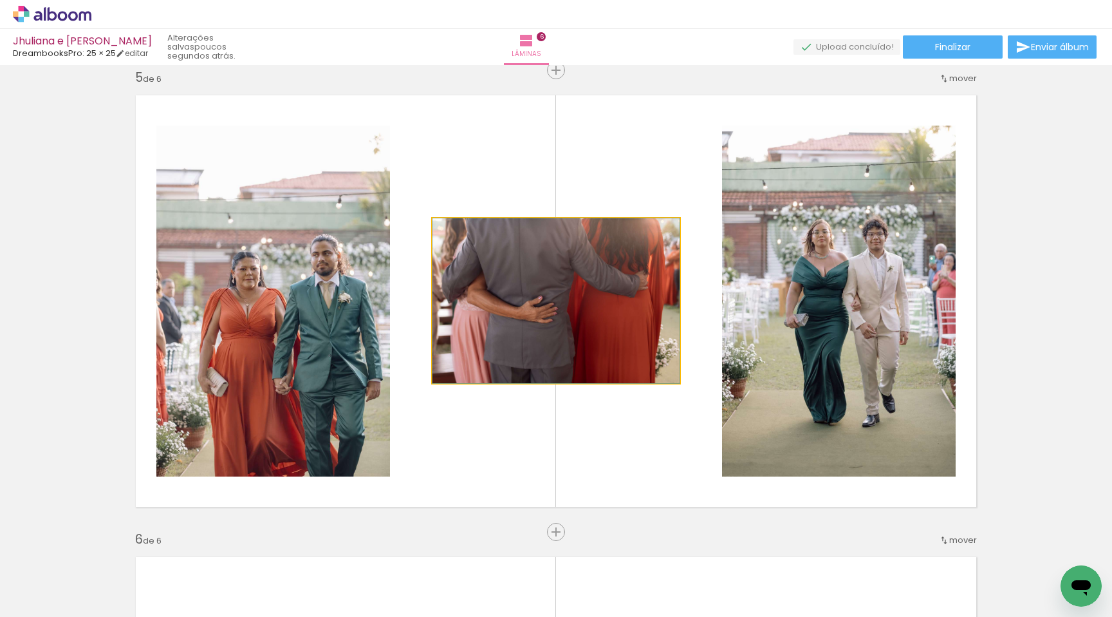
click at [534, 257] on quentale-photo at bounding box center [556, 300] width 247 height 165
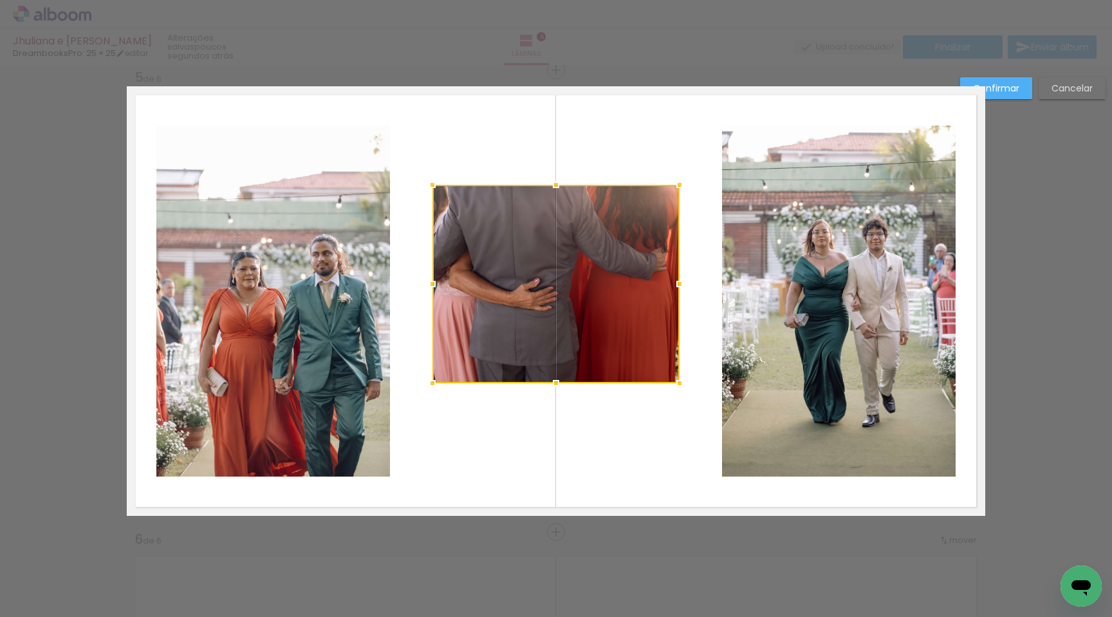
drag, startPoint x: 559, startPoint y: 217, endPoint x: 563, endPoint y: 183, distance: 33.6
click at [563, 183] on div at bounding box center [556, 185] width 26 height 26
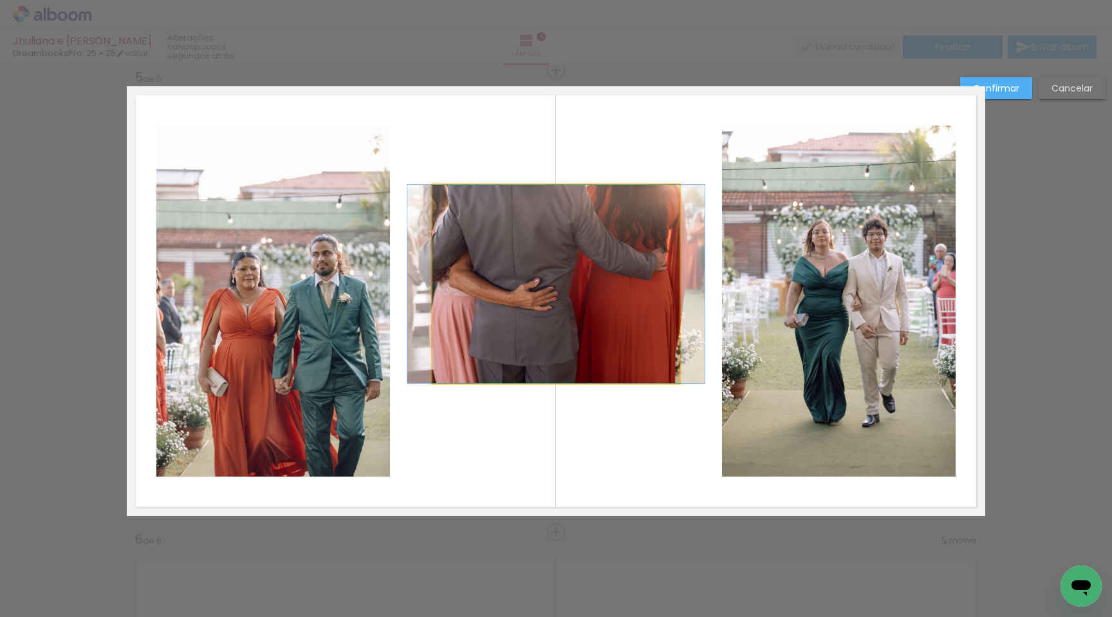
click at [570, 246] on quentale-photo at bounding box center [556, 284] width 247 height 198
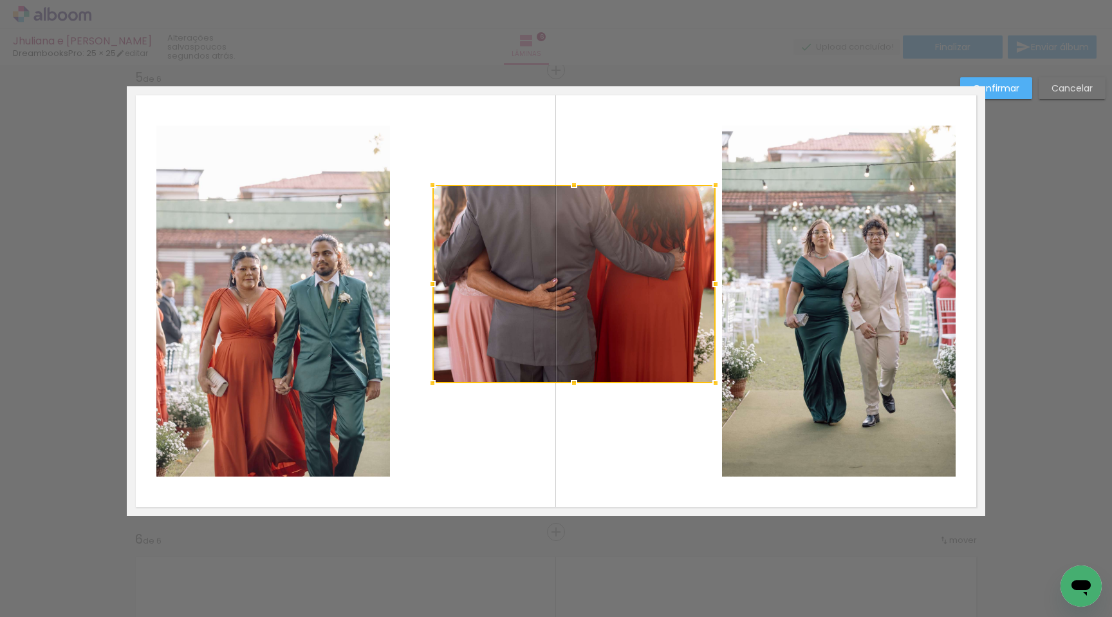
drag, startPoint x: 678, startPoint y: 283, endPoint x: 714, endPoint y: 282, distance: 36.1
click at [714, 282] on div at bounding box center [716, 284] width 26 height 26
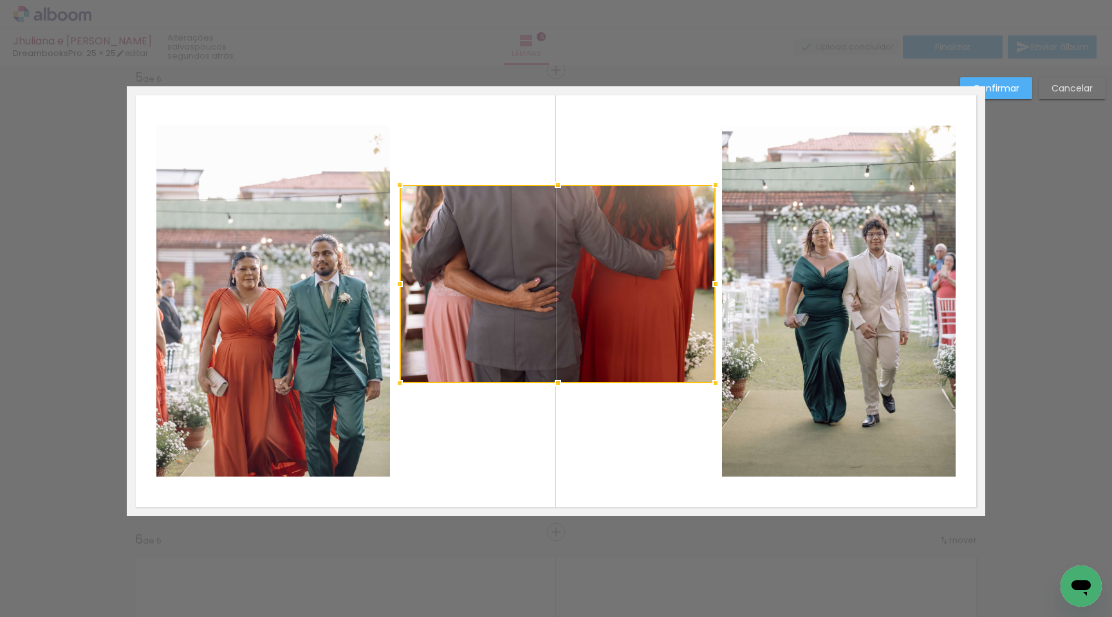
drag, startPoint x: 433, startPoint y: 283, endPoint x: 401, endPoint y: 283, distance: 32.2
click at [401, 283] on div at bounding box center [400, 284] width 26 height 26
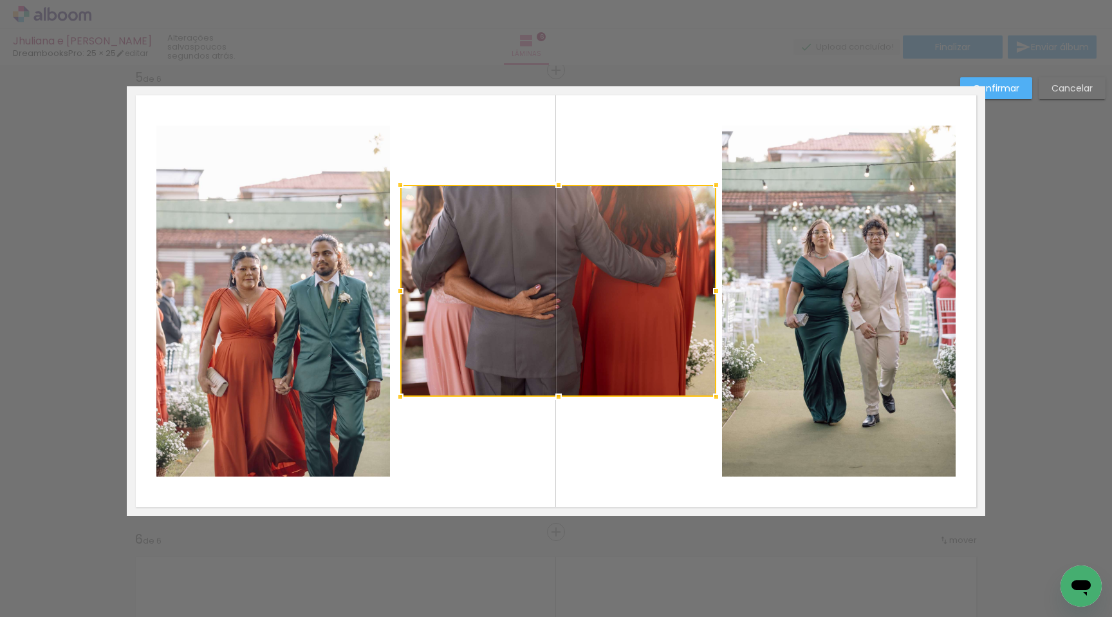
drag, startPoint x: 566, startPoint y: 380, endPoint x: 571, endPoint y: 395, distance: 15.1
click at [571, 394] on div at bounding box center [559, 397] width 26 height 26
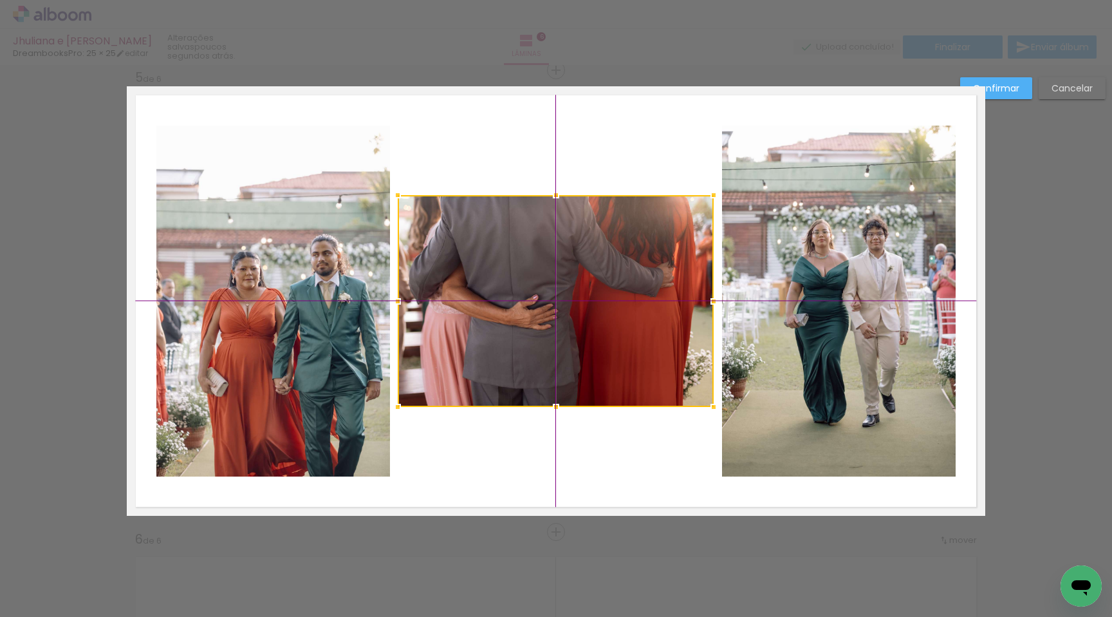
drag, startPoint x: 601, startPoint y: 355, endPoint x: 599, endPoint y: 364, distance: 9.2
click at [599, 364] on div at bounding box center [556, 301] width 316 height 212
click at [719, 125] on quentale-layouter at bounding box center [556, 300] width 859 height 429
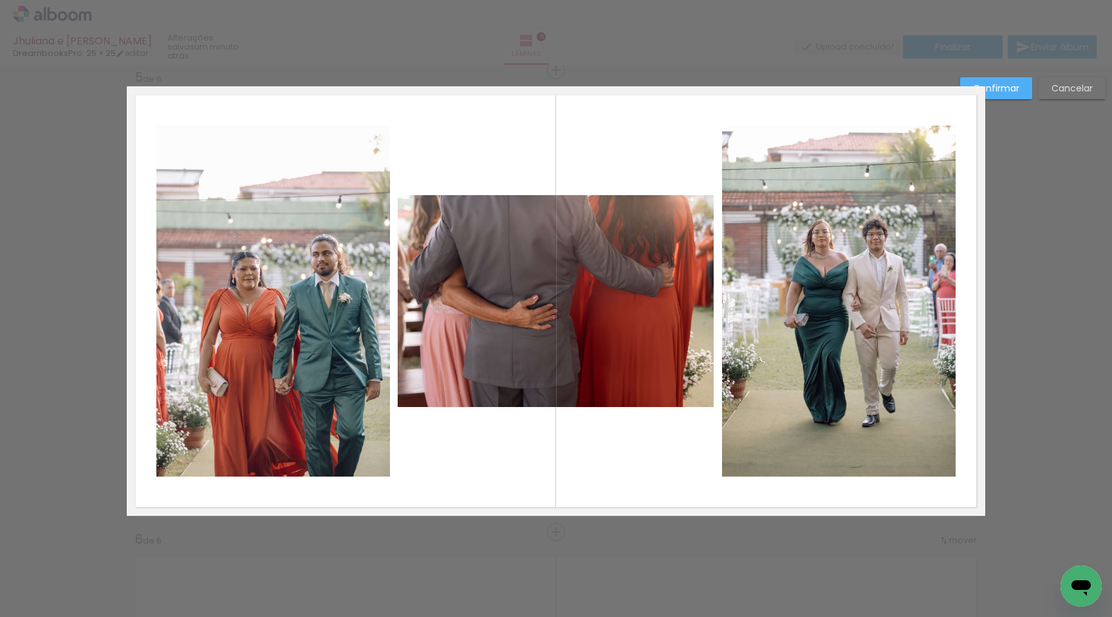
click at [0, 0] on slot "Confirmar" at bounding box center [0, 0] width 0 height 0
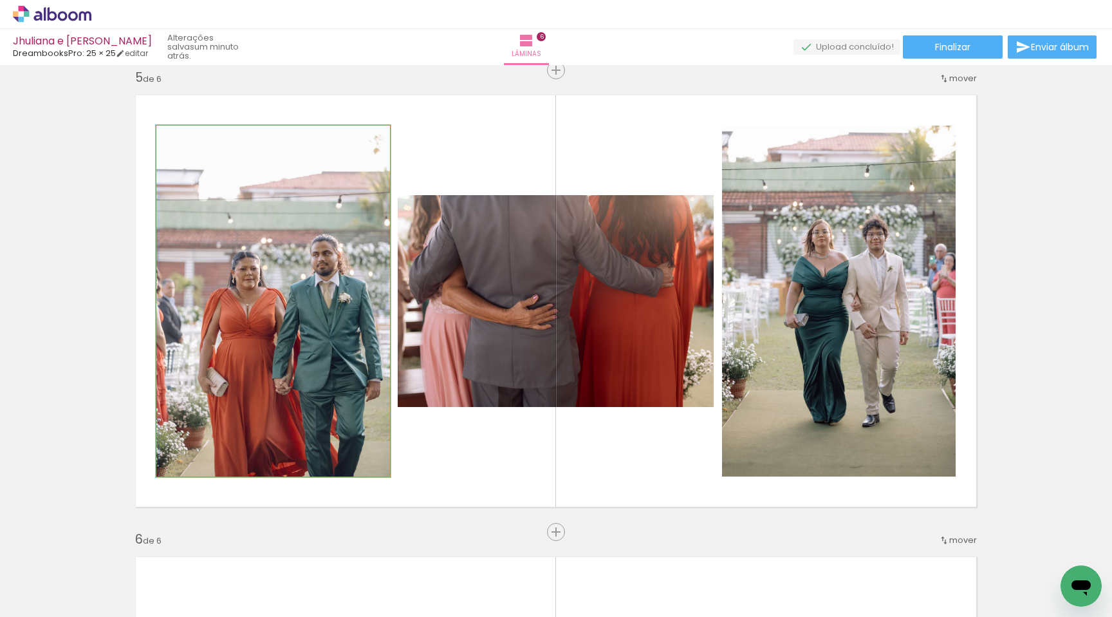
click at [332, 290] on quentale-photo at bounding box center [273, 301] width 234 height 351
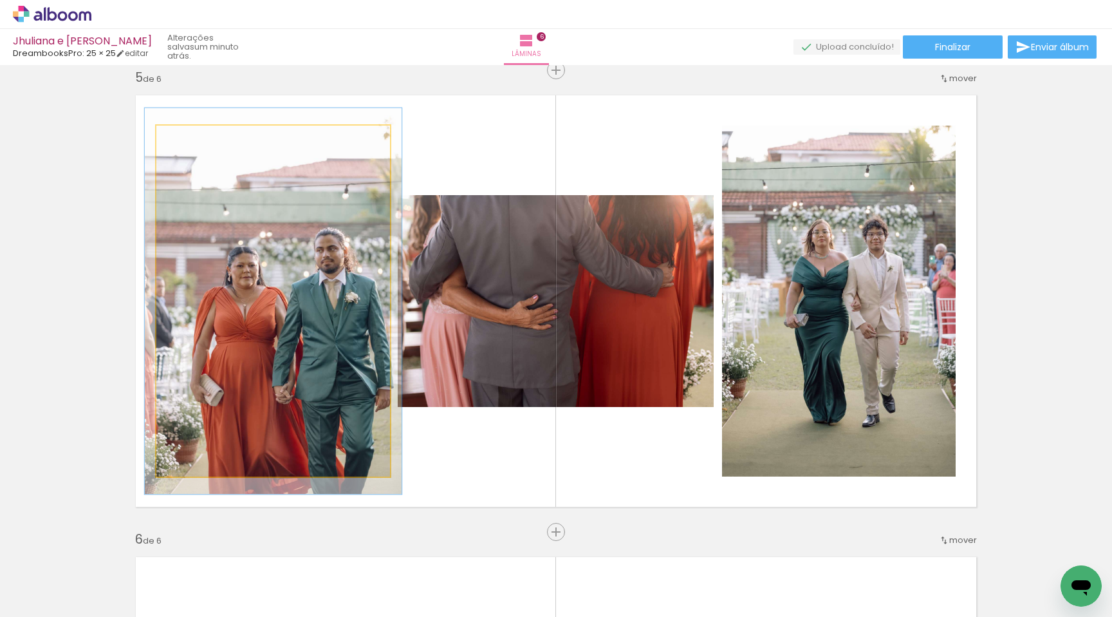
type paper-slider "109"
click at [189, 144] on div at bounding box center [191, 139] width 21 height 21
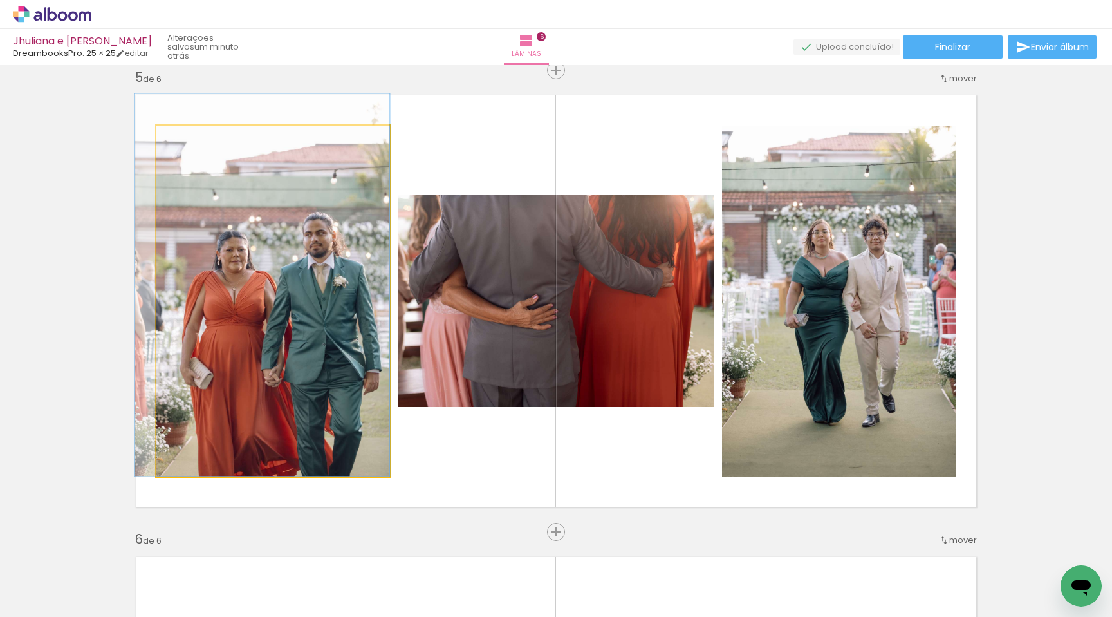
drag, startPoint x: 246, startPoint y: 205, endPoint x: 227, endPoint y: 174, distance: 36.1
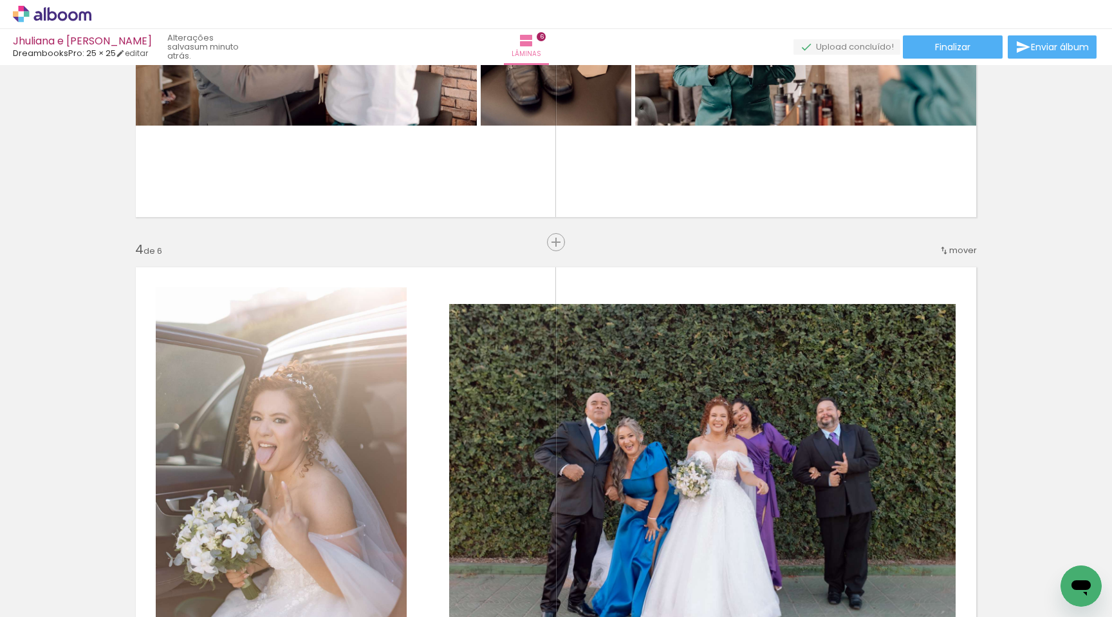
scroll to position [1226, 0]
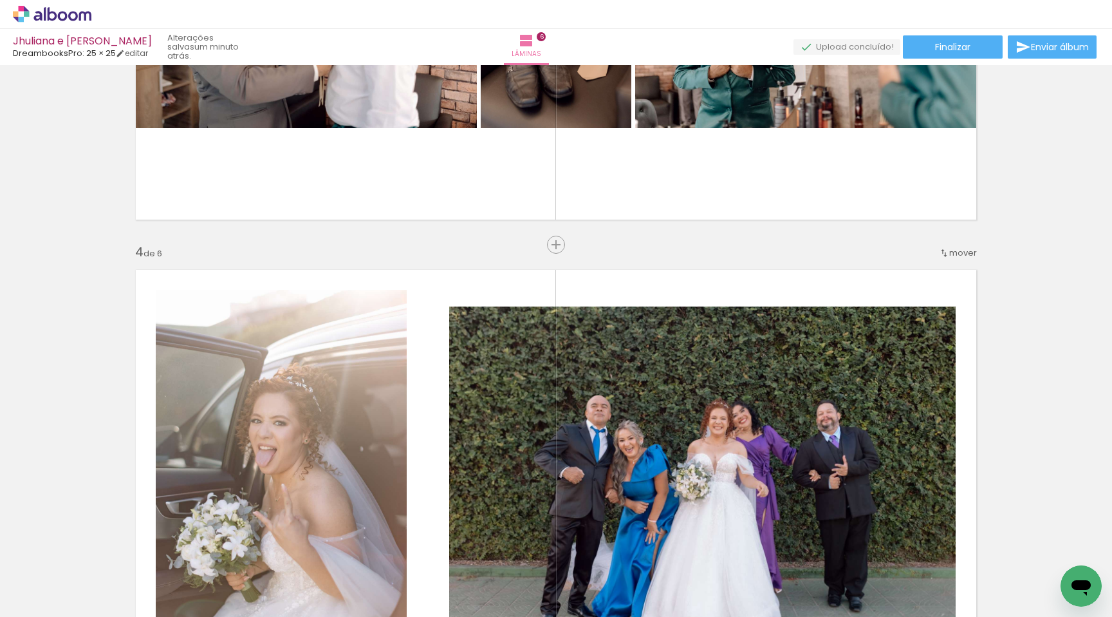
click at [962, 247] on span "mover" at bounding box center [964, 253] width 28 height 12
click at [926, 338] on span "depois da" at bounding box center [913, 335] width 43 height 21
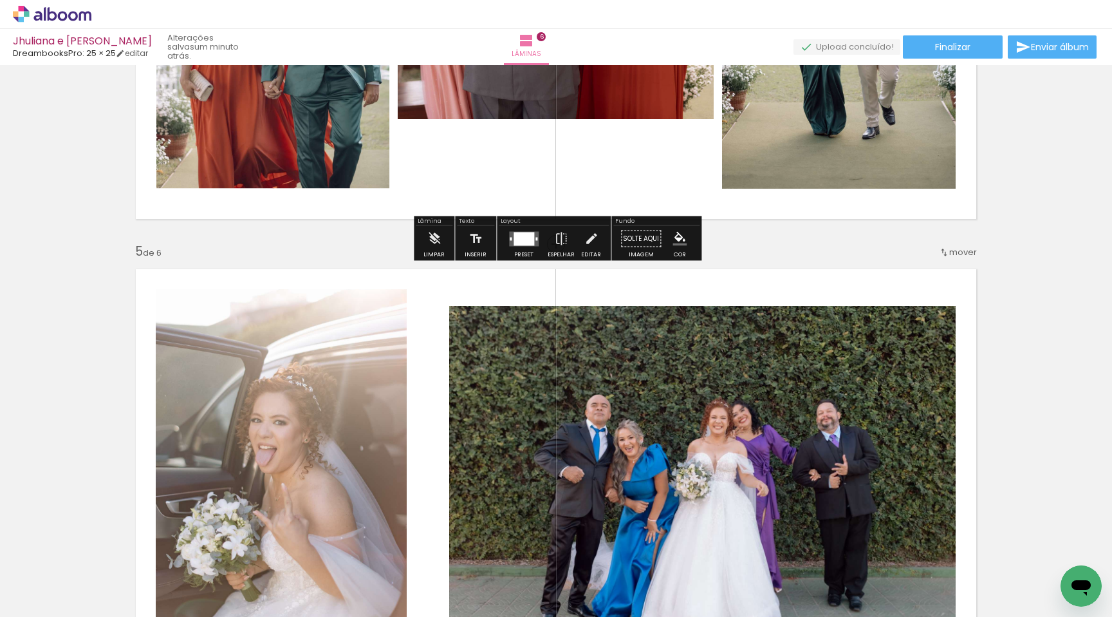
scroll to position [1690, 0]
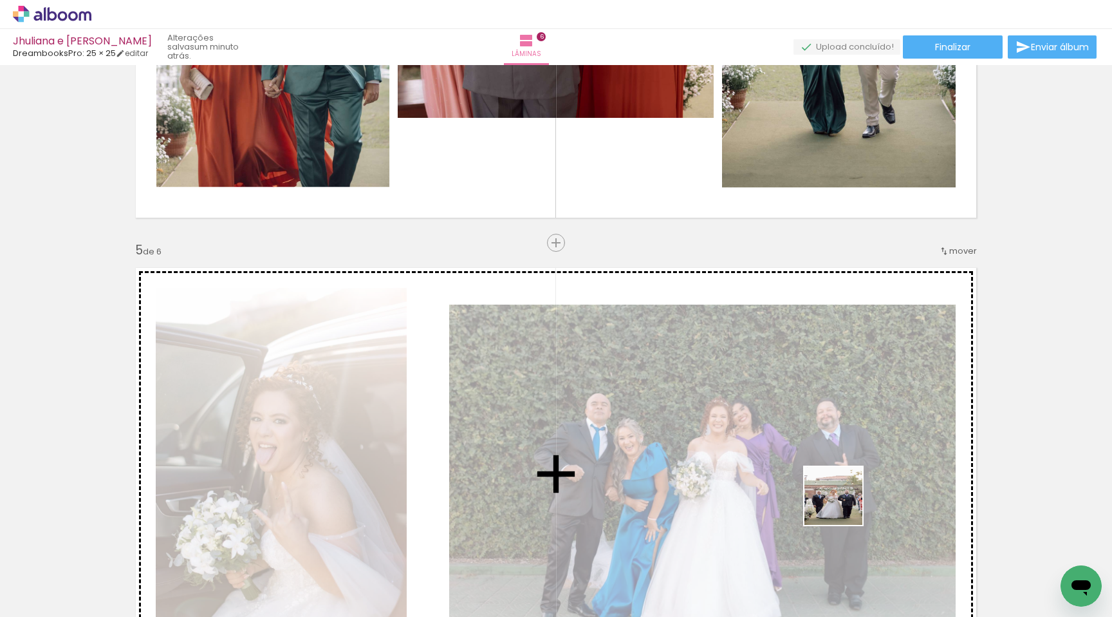
drag, startPoint x: 843, startPoint y: 570, endPoint x: 843, endPoint y: 505, distance: 65.0
click at [843, 505] on quentale-workspace at bounding box center [556, 308] width 1112 height 617
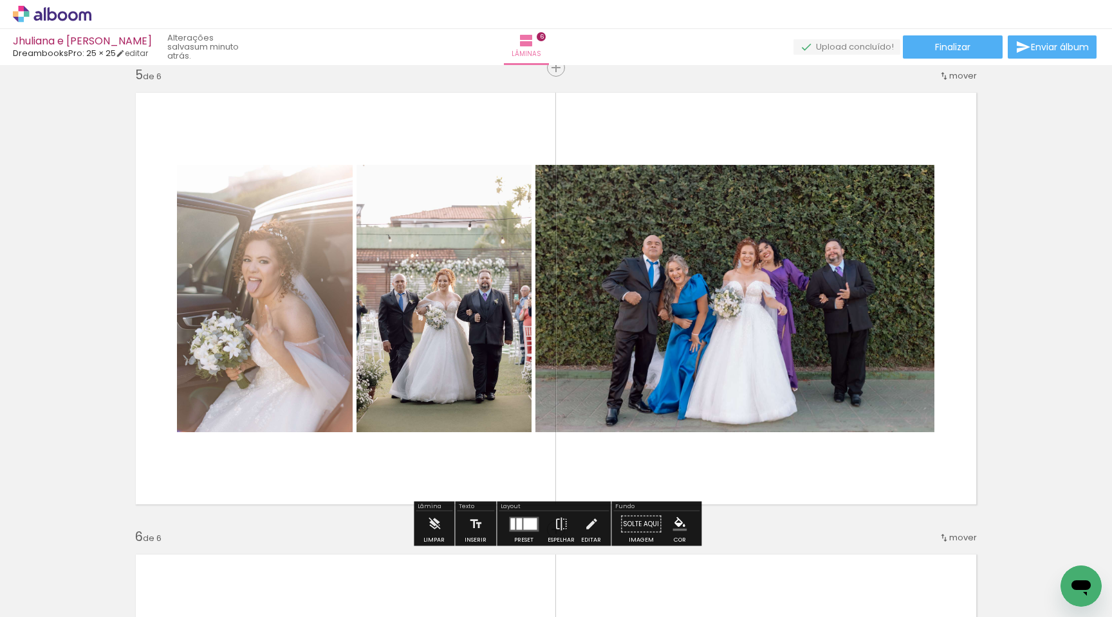
scroll to position [1896, 0]
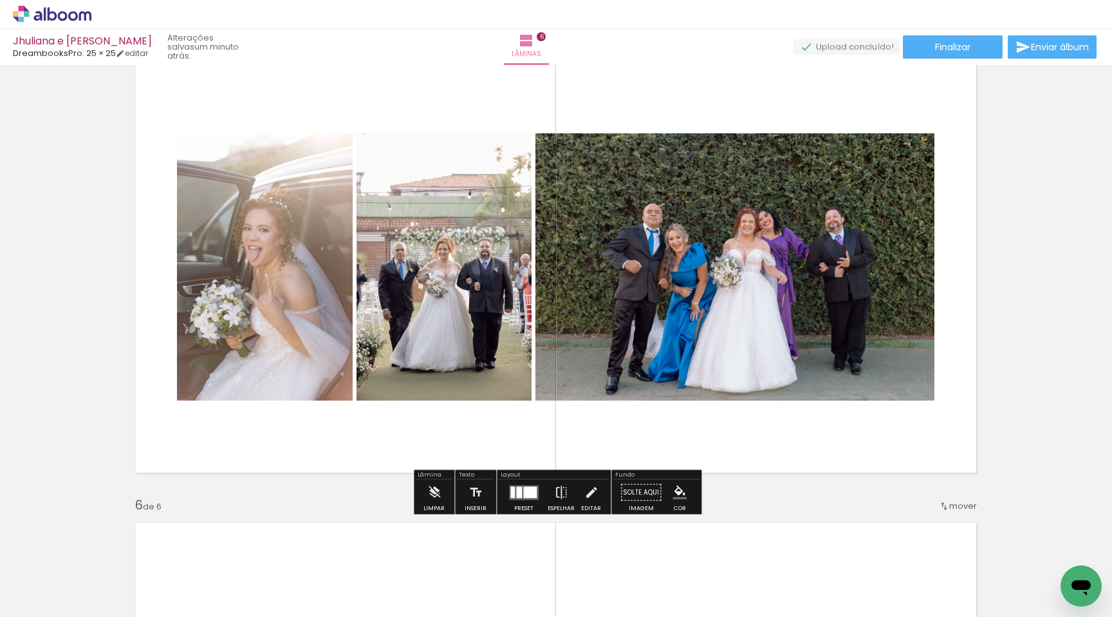
click at [512, 490] on div at bounding box center [512, 492] width 5 height 12
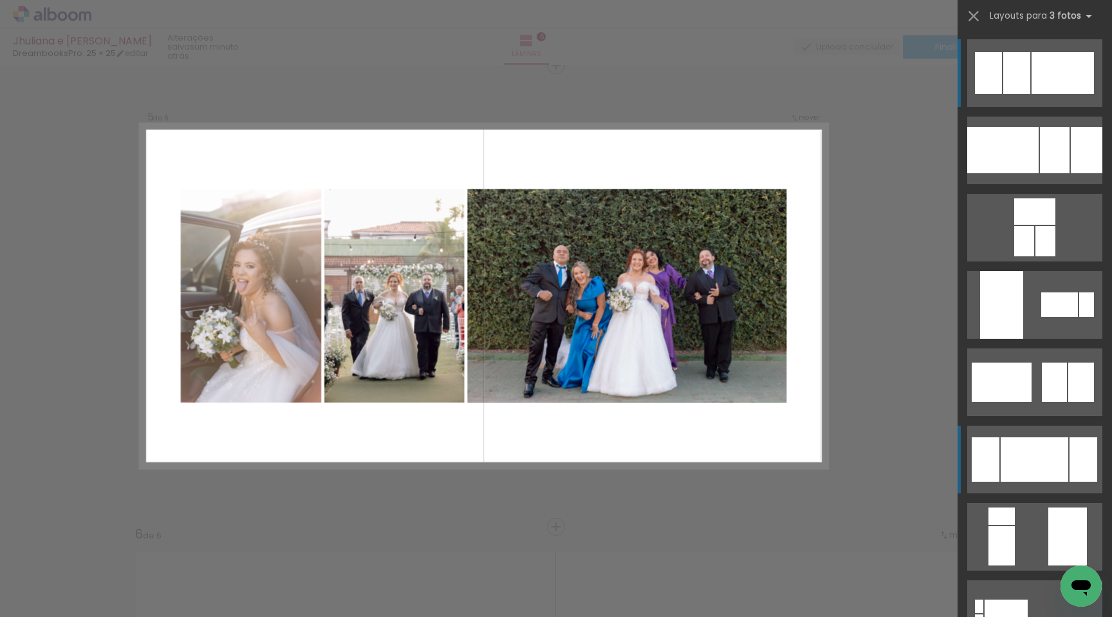
scroll to position [1862, 0]
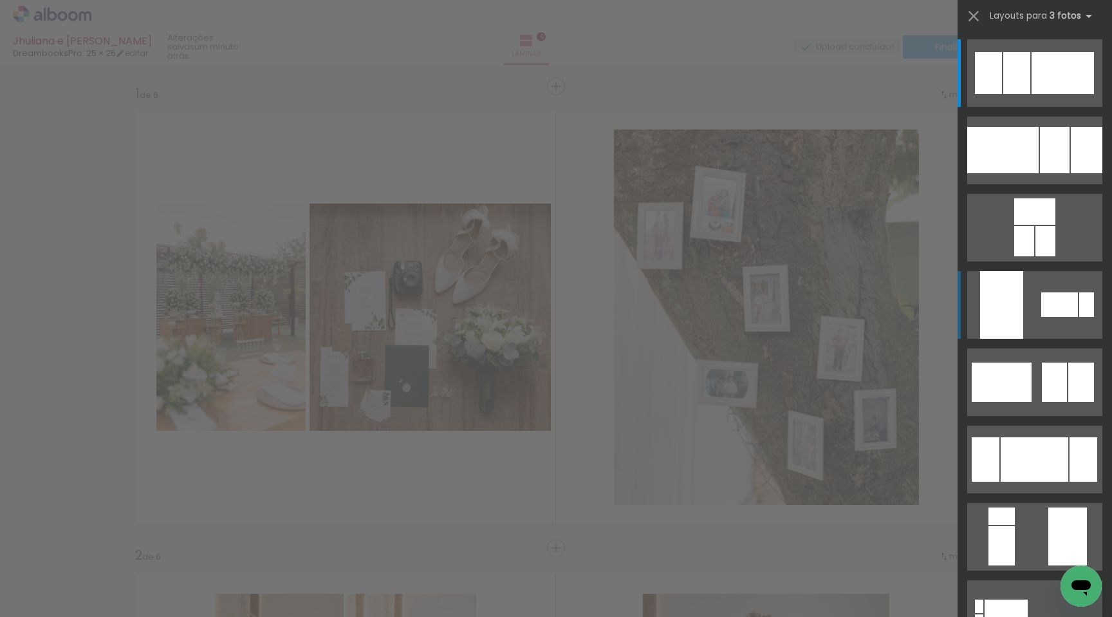
scroll to position [1862, 0]
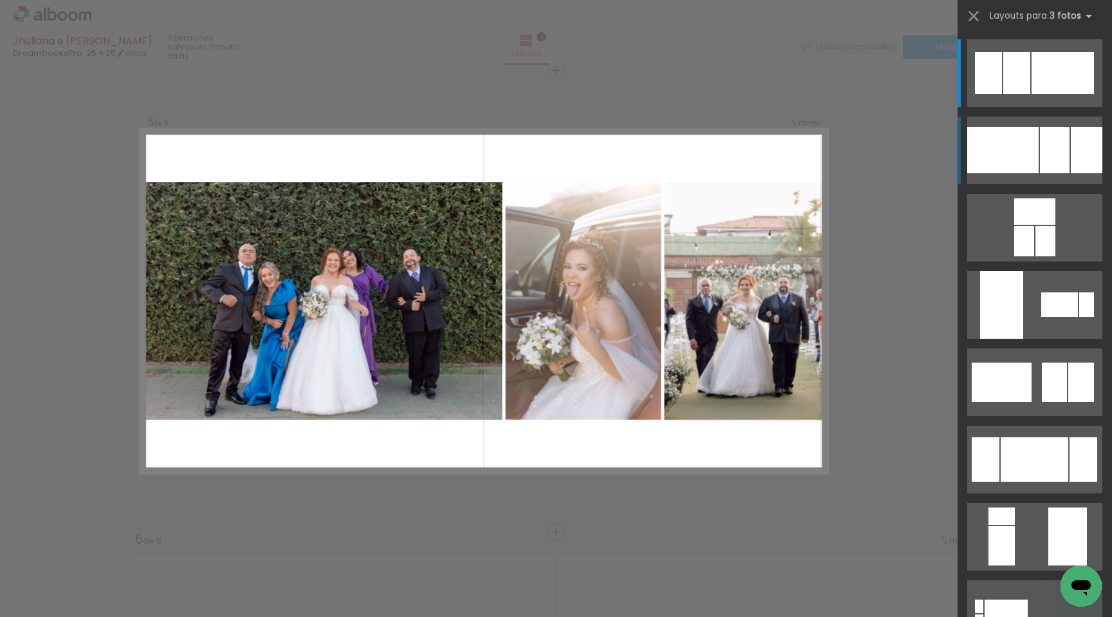
click at [1008, 156] on div at bounding box center [1003, 150] width 71 height 46
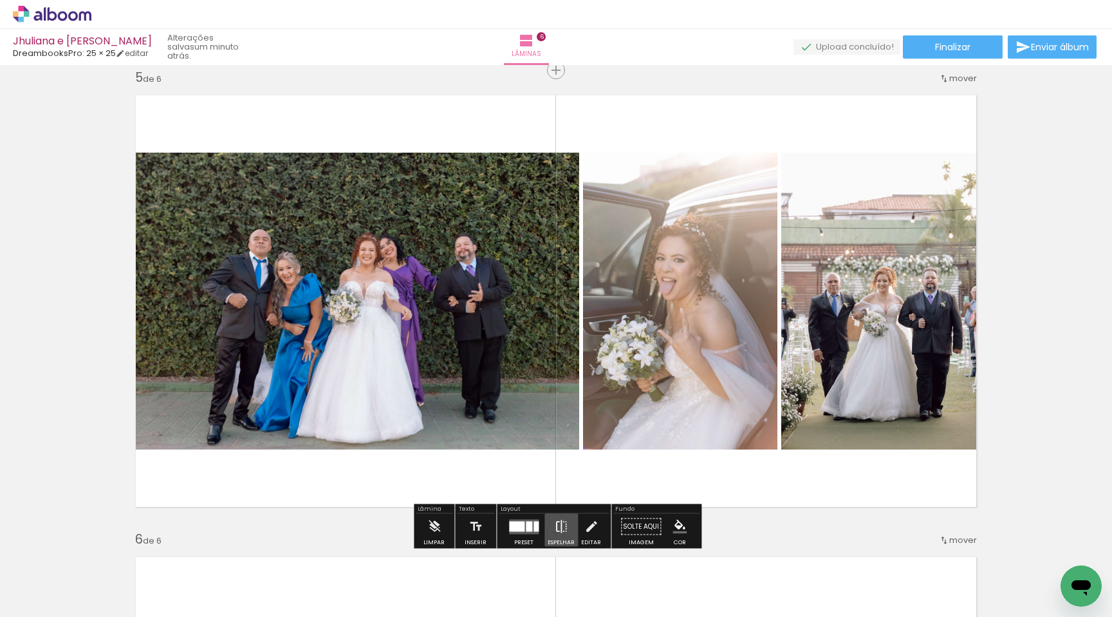
click at [563, 528] on iron-icon at bounding box center [561, 527] width 14 height 26
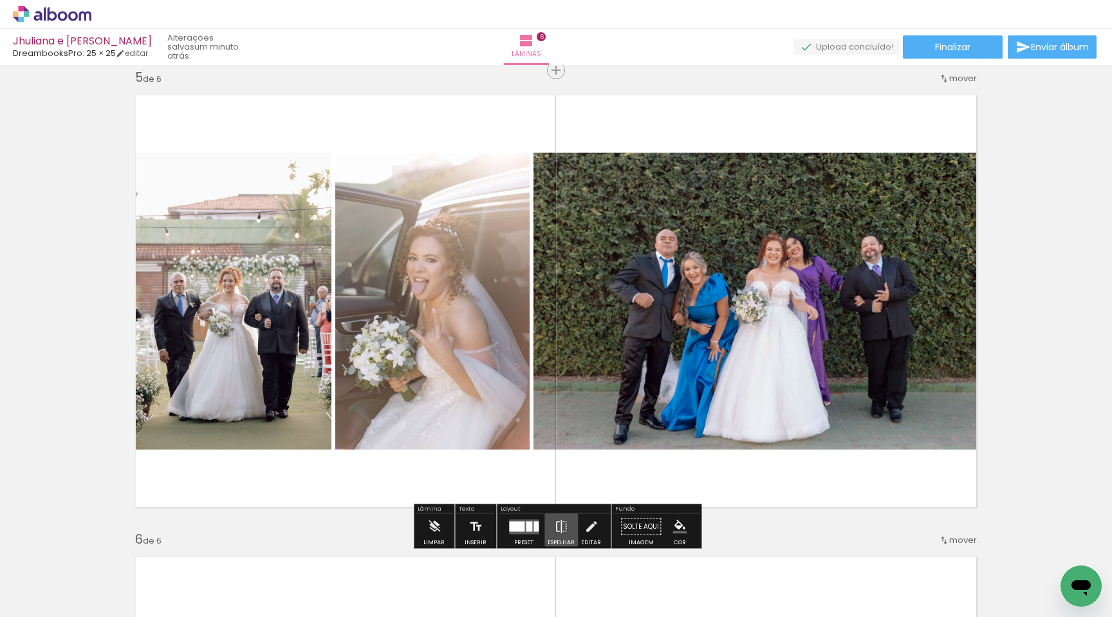
click at [563, 528] on iron-icon at bounding box center [561, 527] width 14 height 26
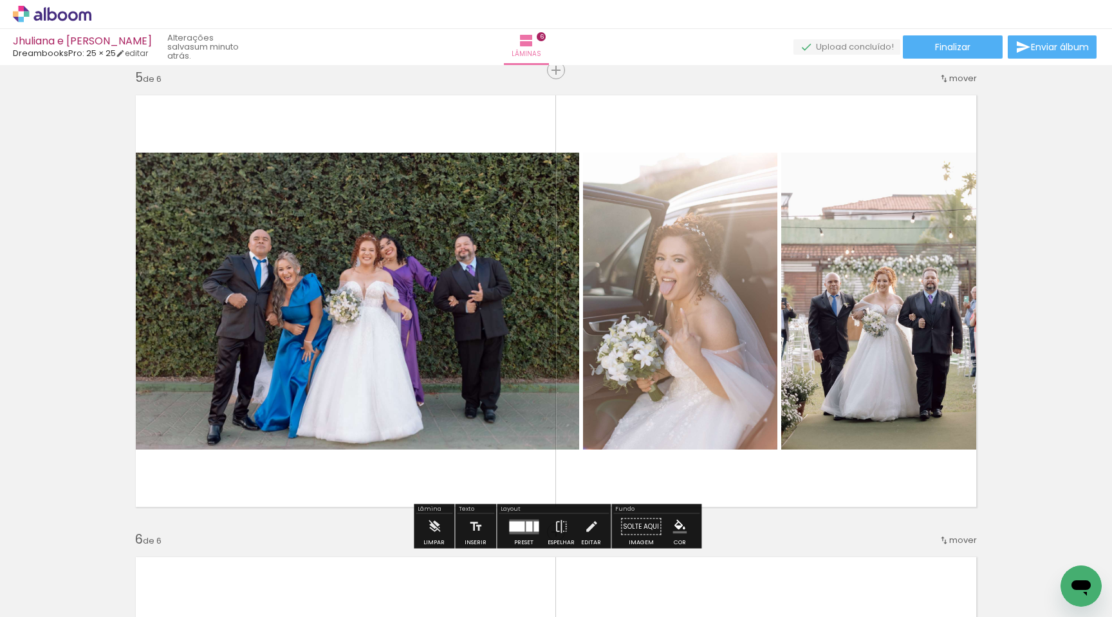
click at [527, 529] on div at bounding box center [529, 526] width 6 height 10
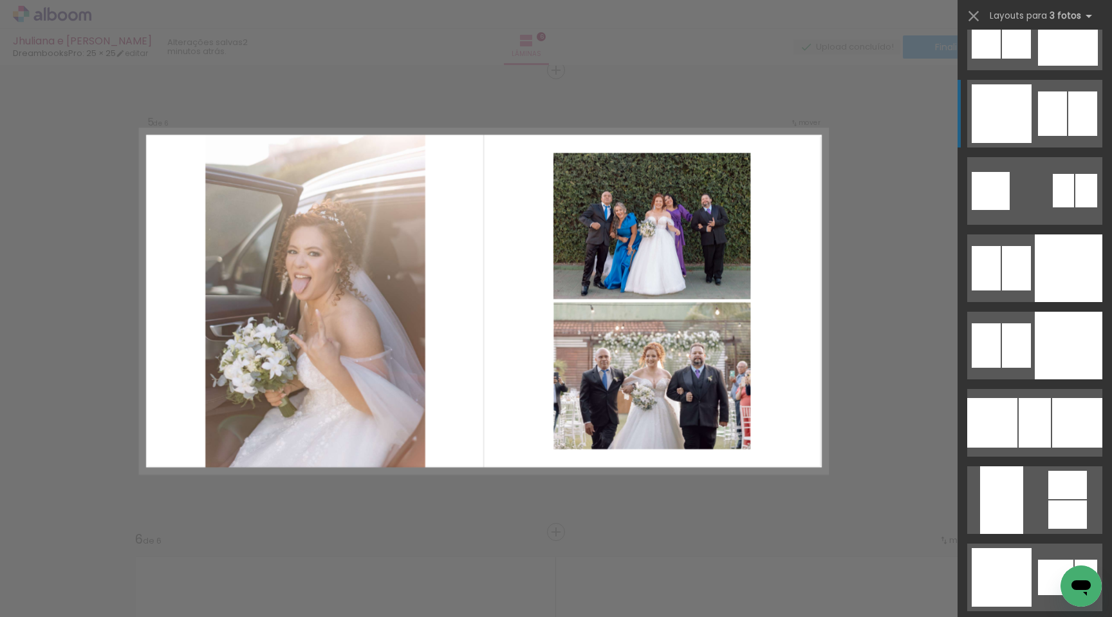
scroll to position [3359, 0]
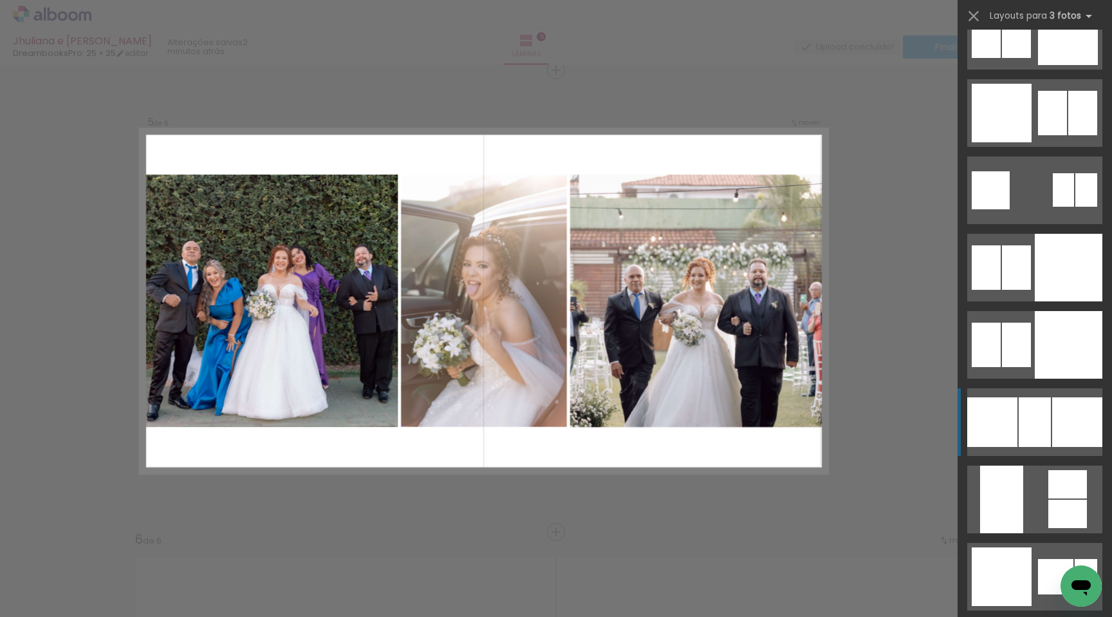
click at [1010, 444] on div at bounding box center [993, 422] width 50 height 50
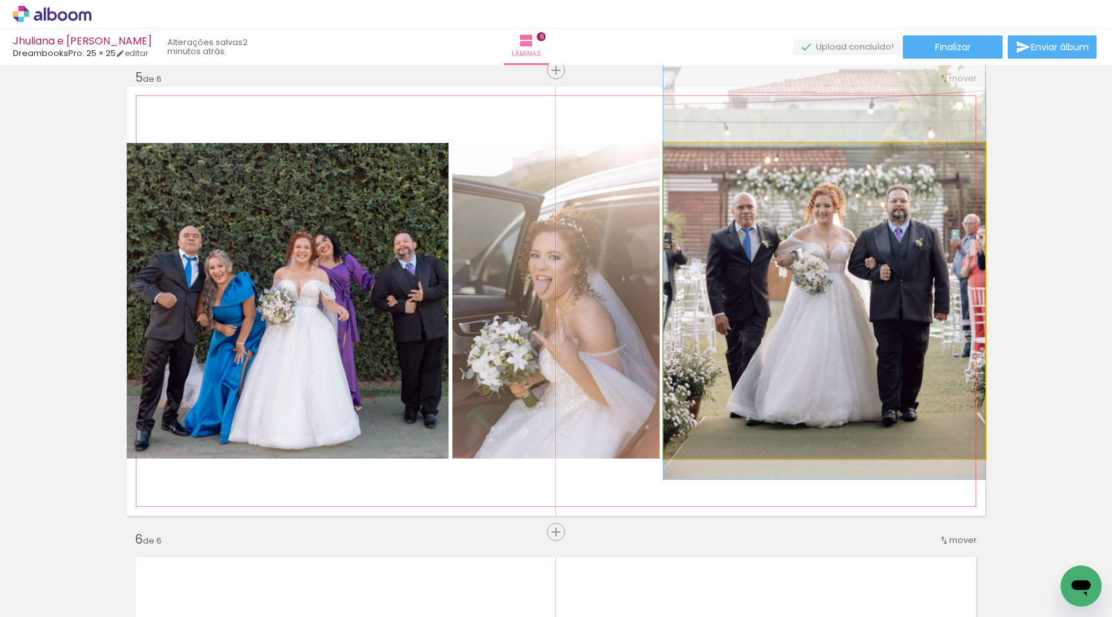
drag, startPoint x: 831, startPoint y: 360, endPoint x: 827, endPoint y: 297, distance: 63.2
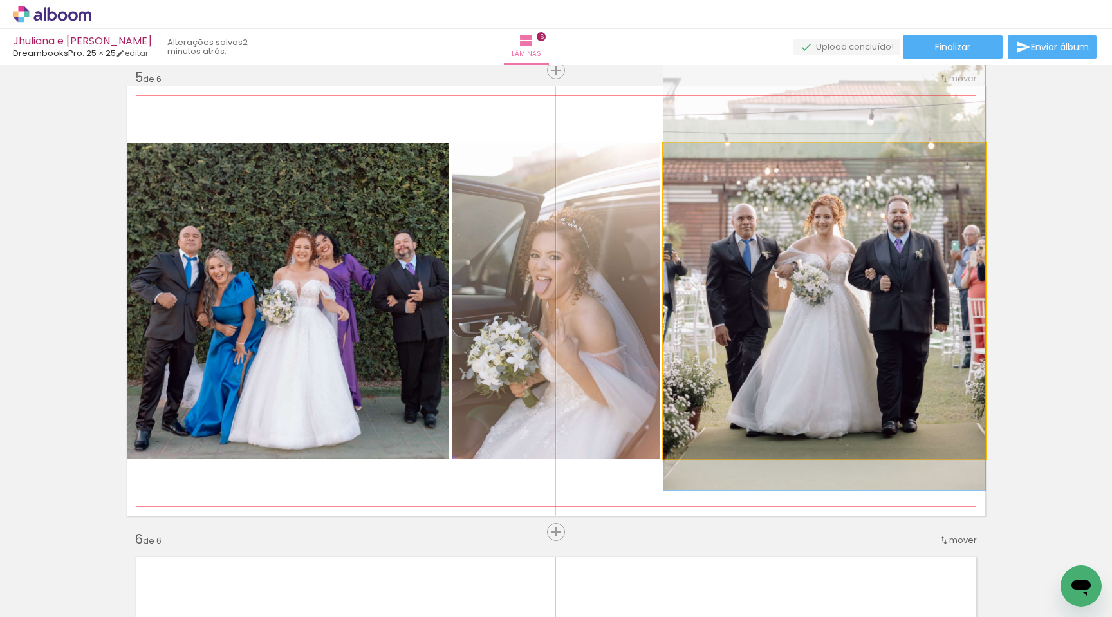
drag, startPoint x: 827, startPoint y: 297, endPoint x: 821, endPoint y: 305, distance: 10.6
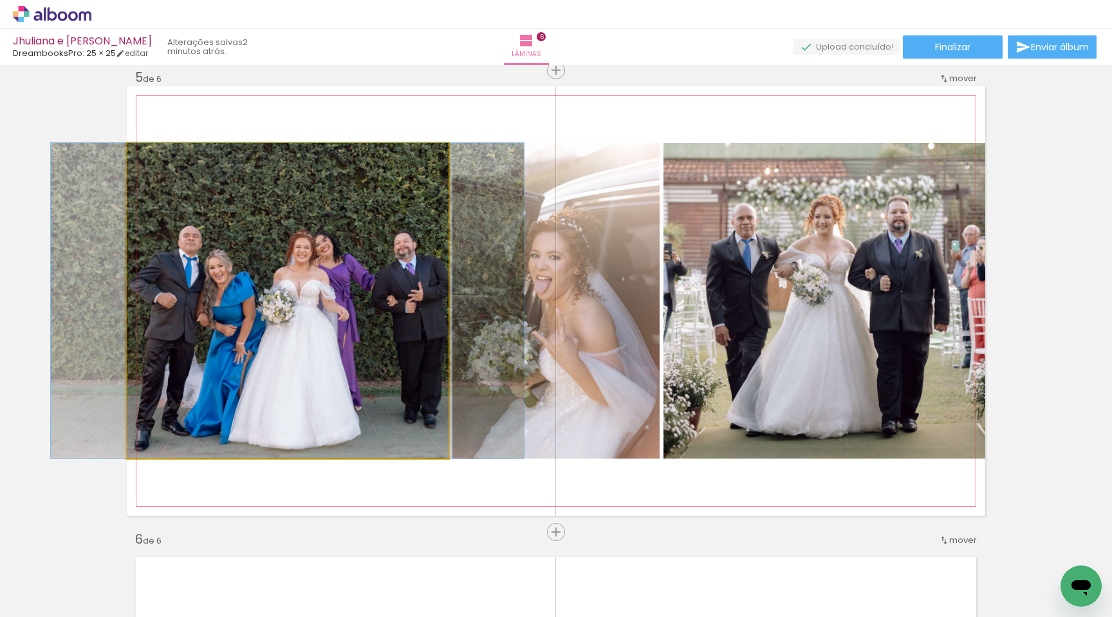
click at [256, 203] on quentale-photo at bounding box center [288, 300] width 322 height 315
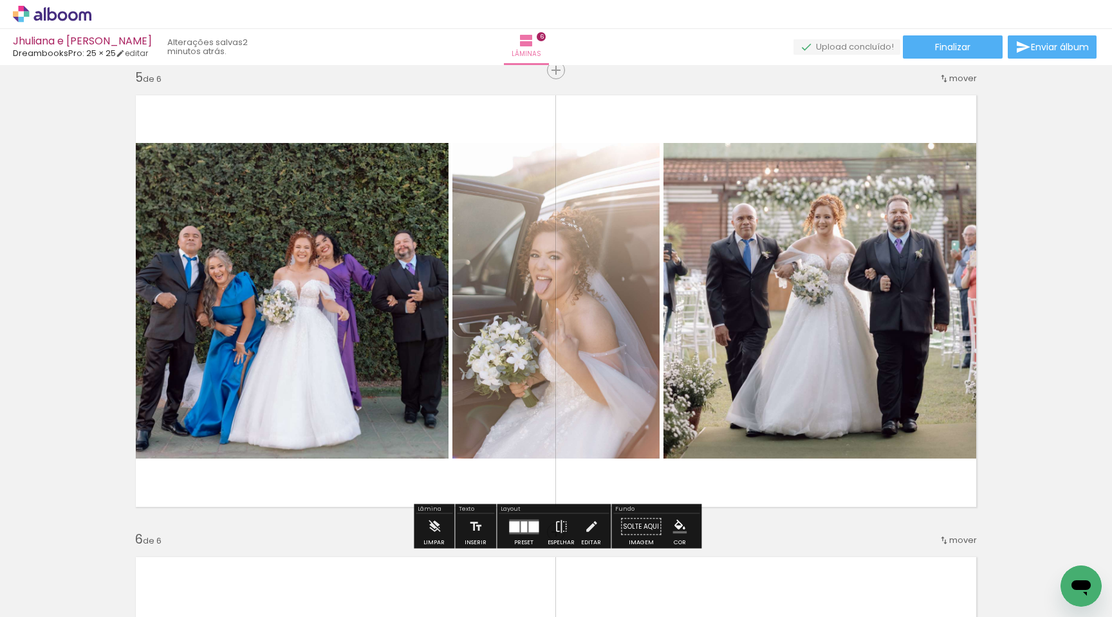
click at [256, 203] on quentale-photo at bounding box center [288, 300] width 322 height 315
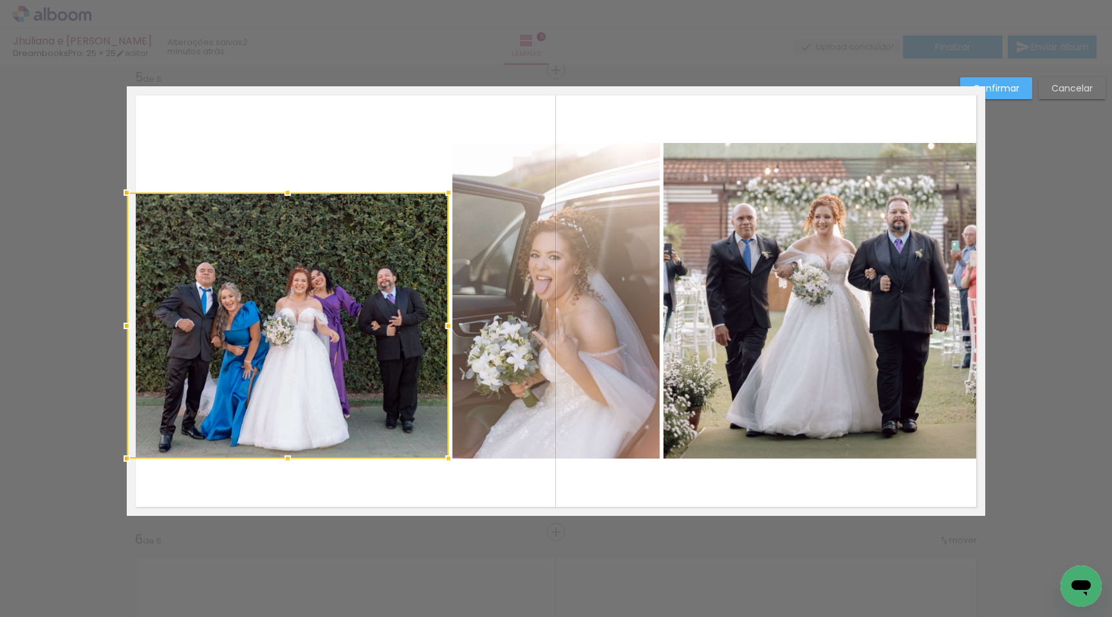
drag, startPoint x: 285, startPoint y: 145, endPoint x: 277, endPoint y: 194, distance: 49.6
click at [276, 195] on div at bounding box center [288, 193] width 26 height 26
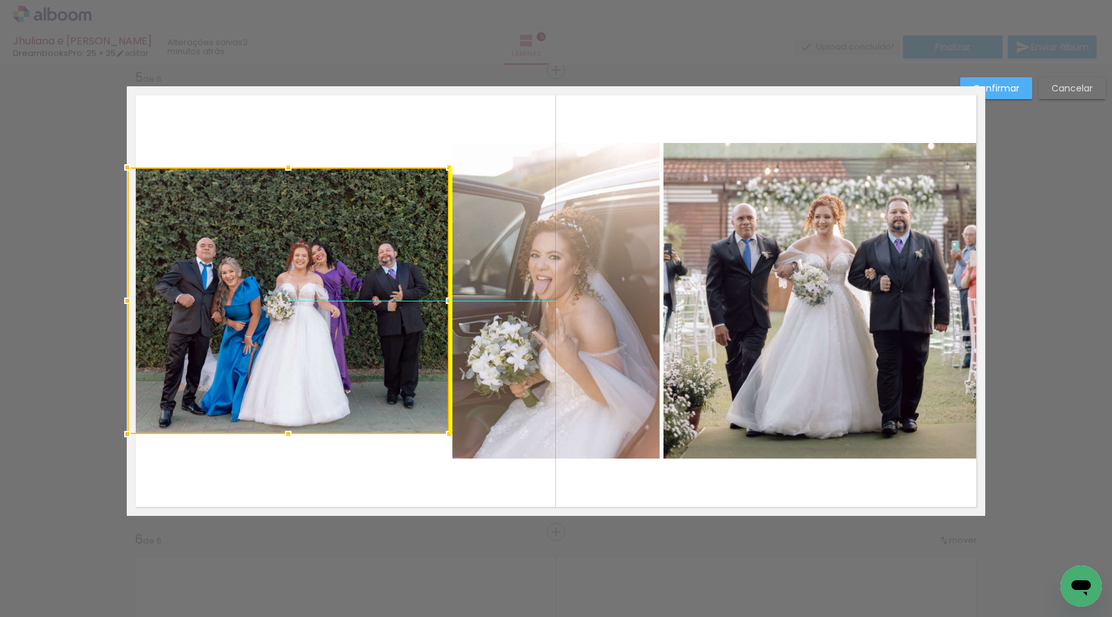
drag, startPoint x: 297, startPoint y: 230, endPoint x: 296, endPoint y: 207, distance: 23.8
click at [296, 207] on div at bounding box center [288, 300] width 322 height 267
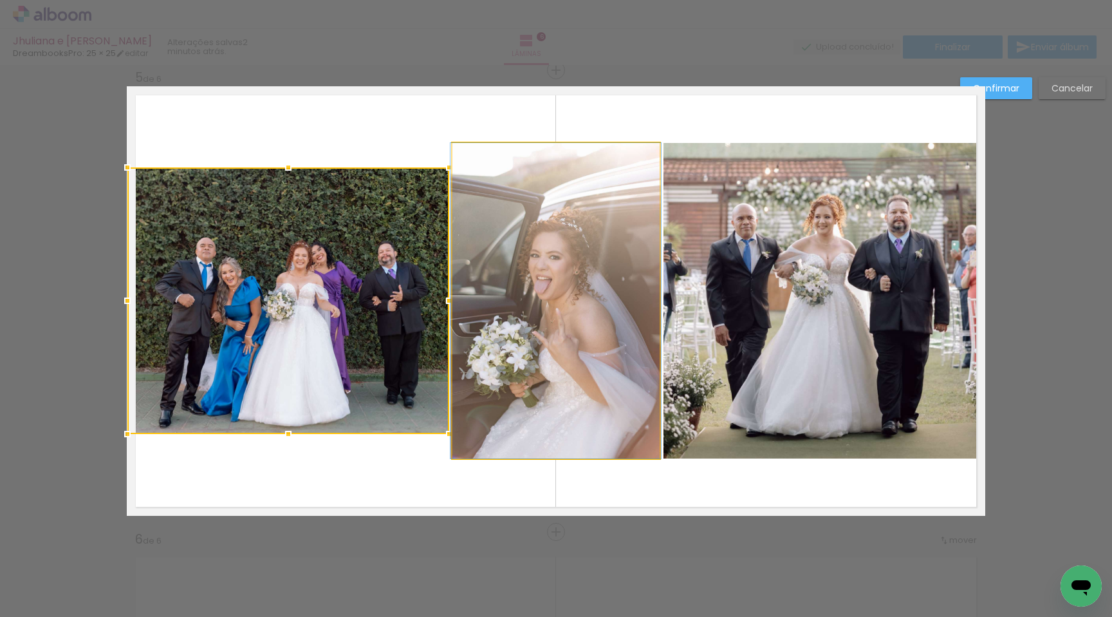
click at [545, 228] on quentale-photo at bounding box center [556, 300] width 207 height 315
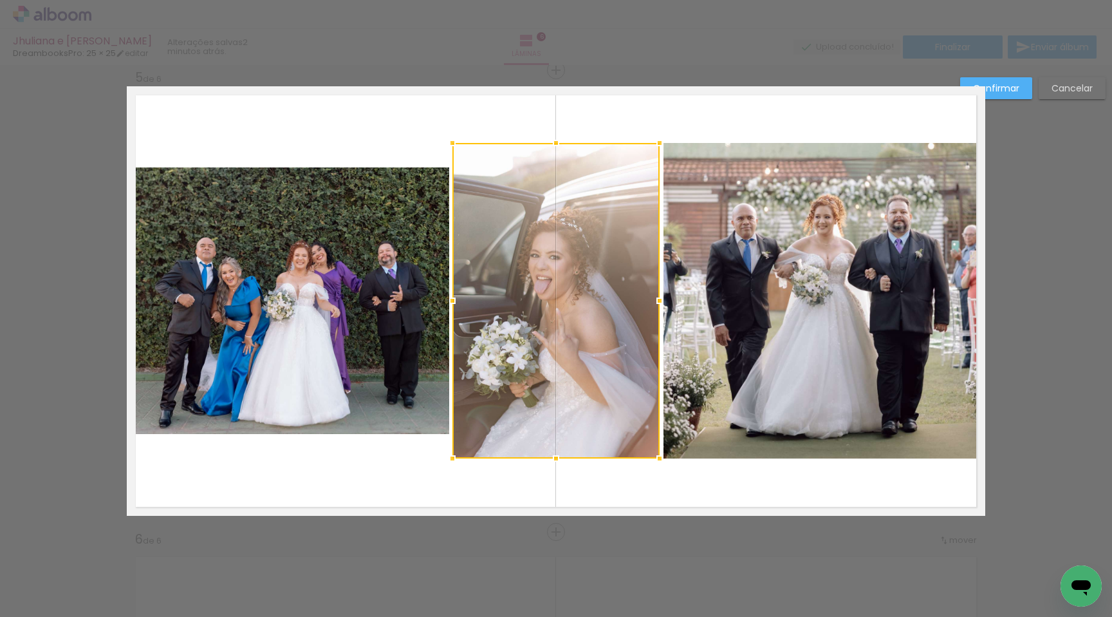
click at [878, 201] on quentale-photo at bounding box center [825, 300] width 322 height 315
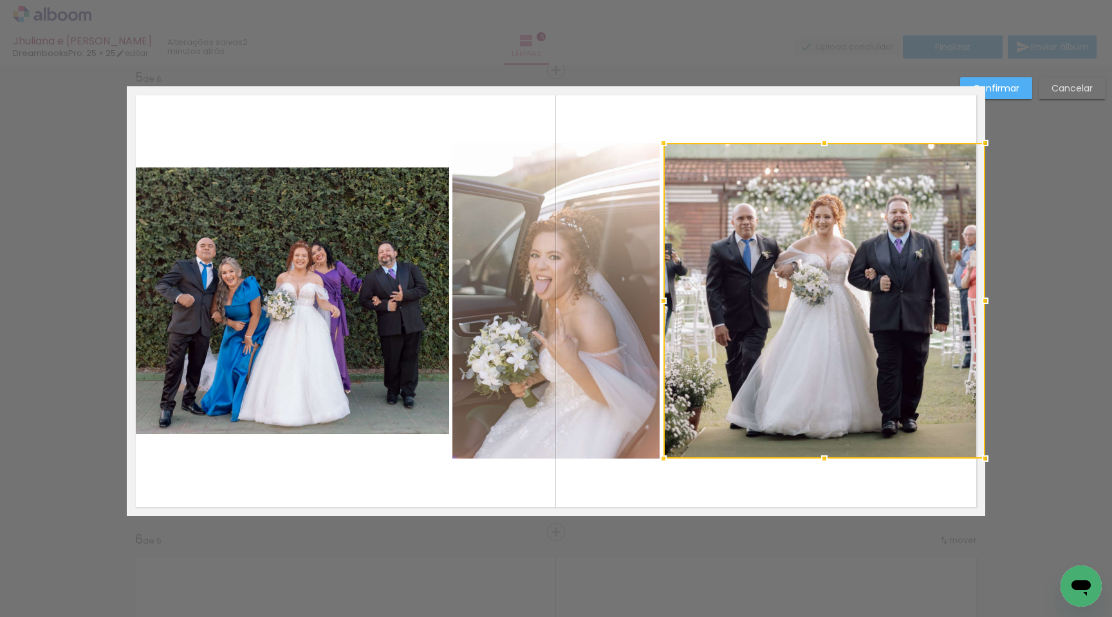
click at [0, 0] on slot "Confirmar" at bounding box center [0, 0] width 0 height 0
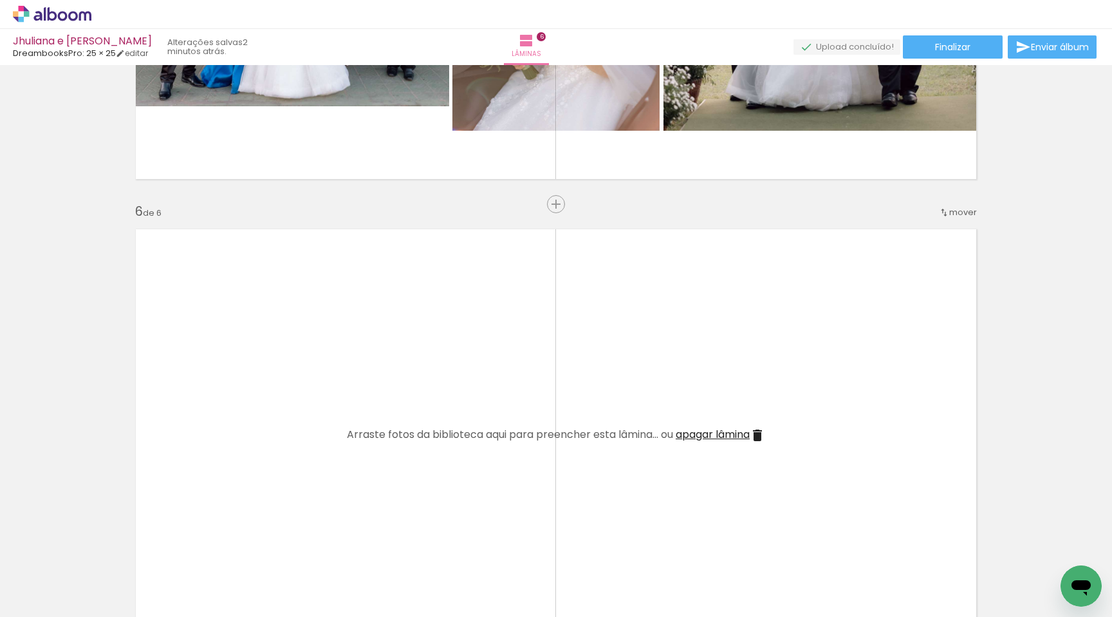
scroll to position [2191, 0]
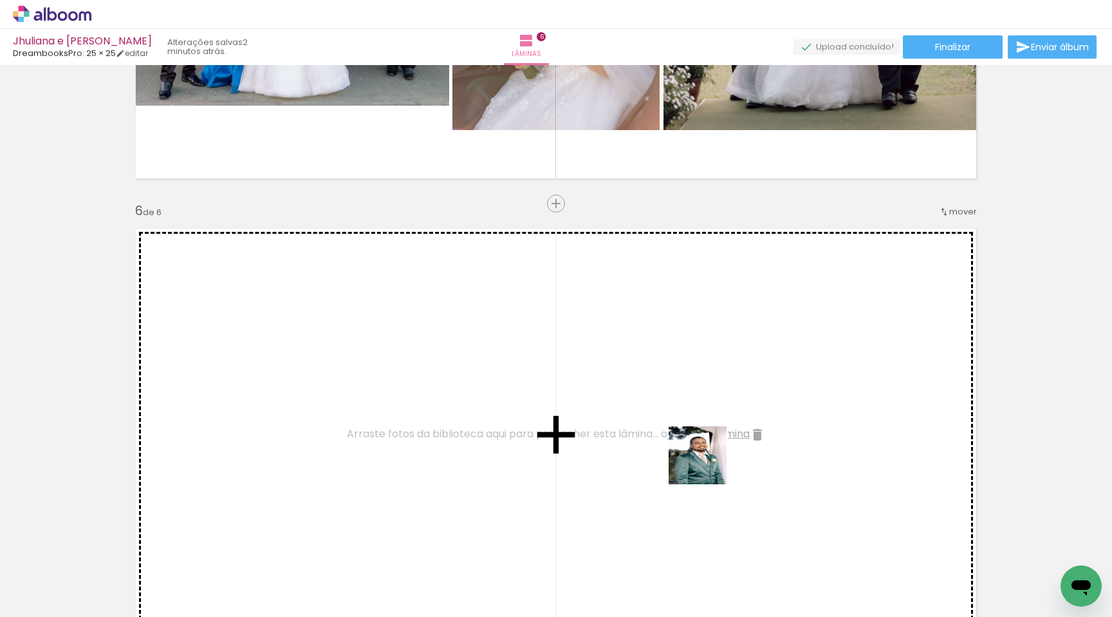
drag, startPoint x: 709, startPoint y: 576, endPoint x: 709, endPoint y: 465, distance: 110.7
click at [707, 465] on quentale-workspace at bounding box center [556, 308] width 1112 height 617
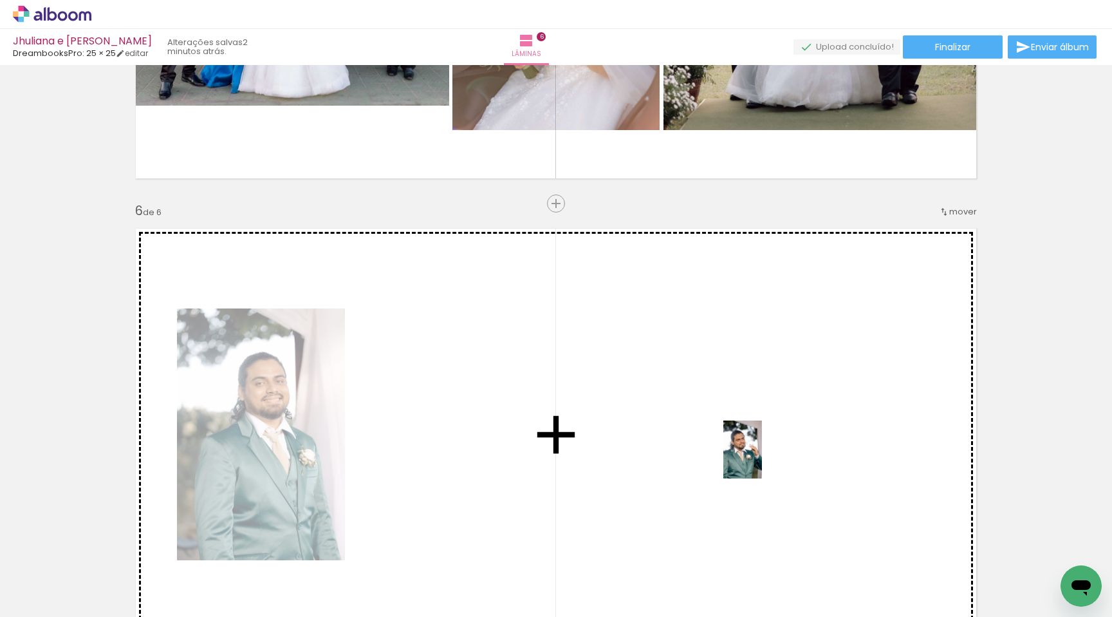
drag, startPoint x: 787, startPoint y: 569, endPoint x: 762, endPoint y: 459, distance: 112.9
click at [762, 459] on quentale-workspace at bounding box center [556, 308] width 1112 height 617
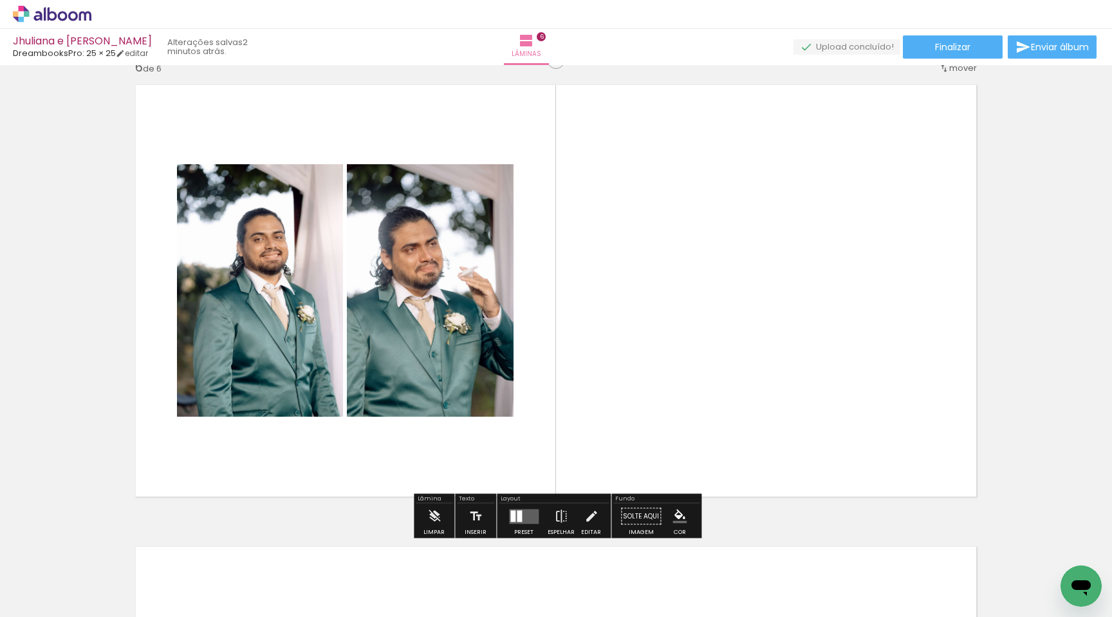
scroll to position [2332, 0]
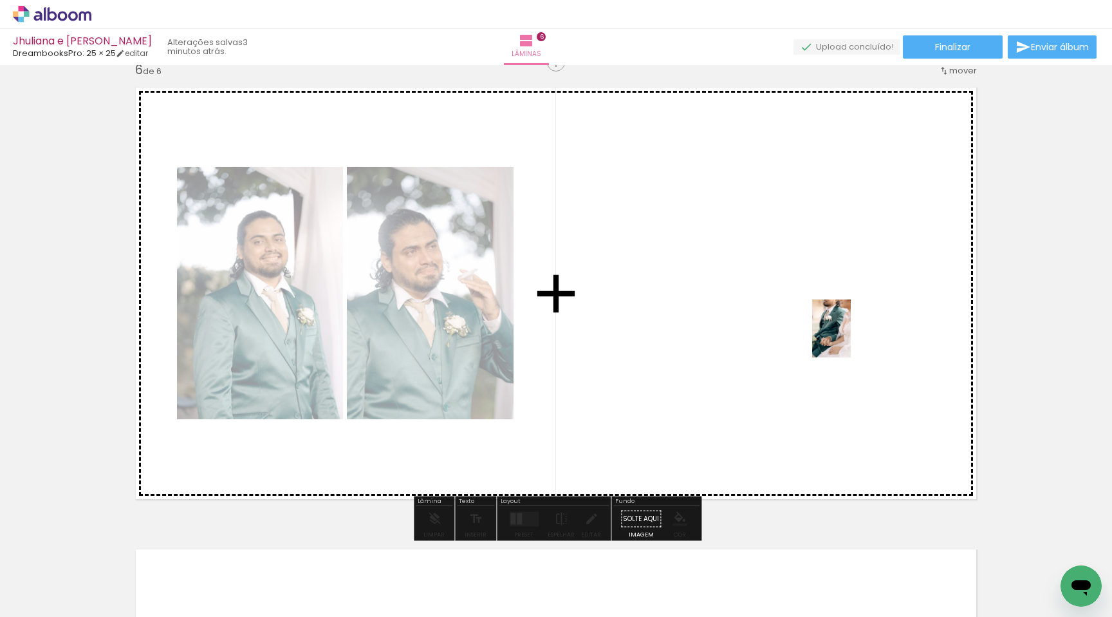
drag, startPoint x: 924, startPoint y: 574, endPoint x: 851, endPoint y: 338, distance: 246.8
click at [851, 338] on quentale-workspace at bounding box center [556, 308] width 1112 height 617
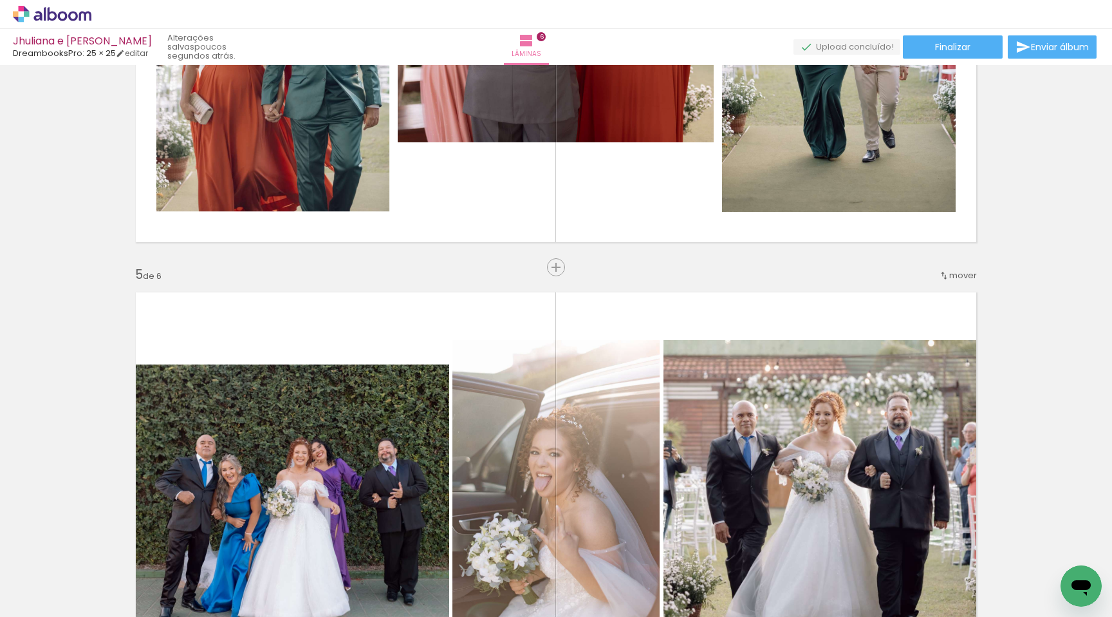
scroll to position [1638, 0]
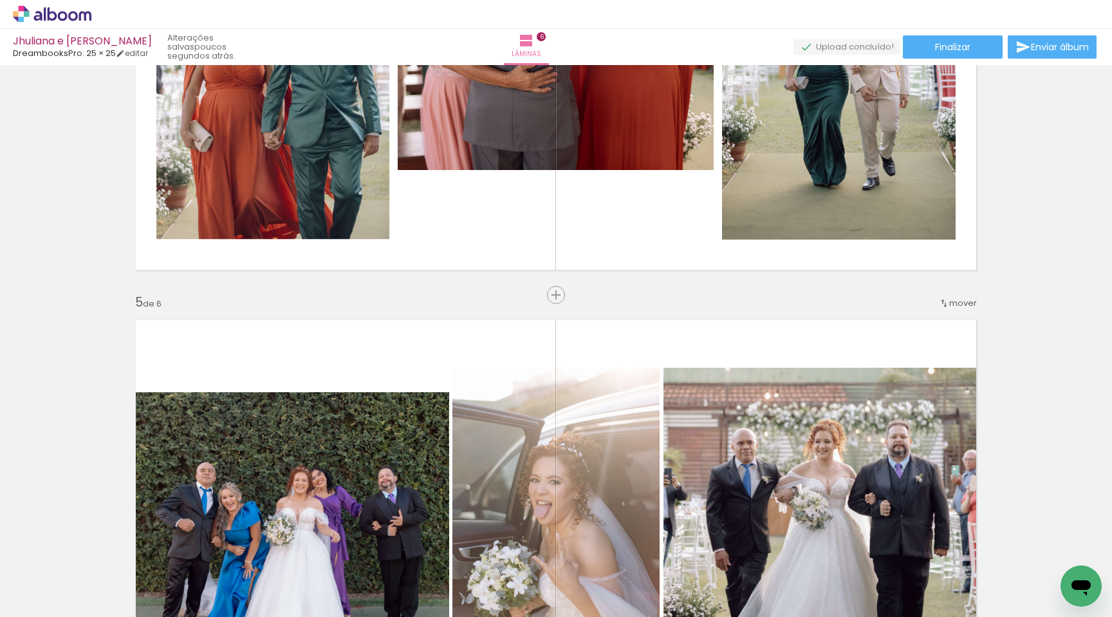
click at [409, 424] on quentale-photo at bounding box center [288, 525] width 322 height 267
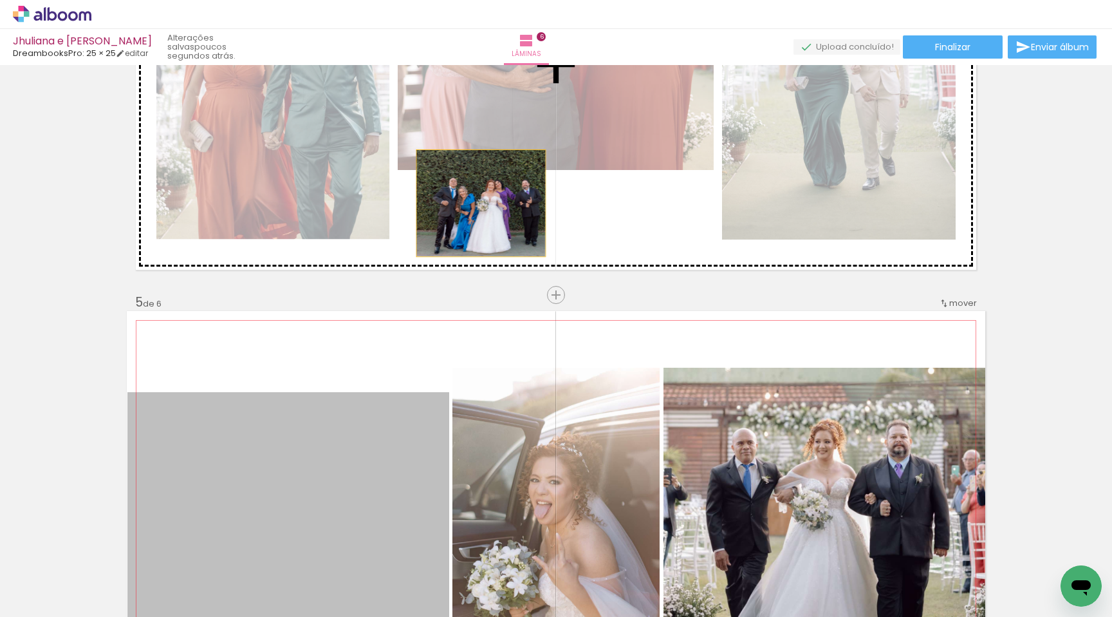
drag, startPoint x: 400, startPoint y: 424, endPoint x: 481, endPoint y: 203, distance: 235.2
click at [481, 203] on div "Inserir lâmina 1 de 6 Inserir lâmina 2 de 6 Inserir lâmina 3 de 6 Inserir lâmin…" at bounding box center [556, 48] width 1112 height 3232
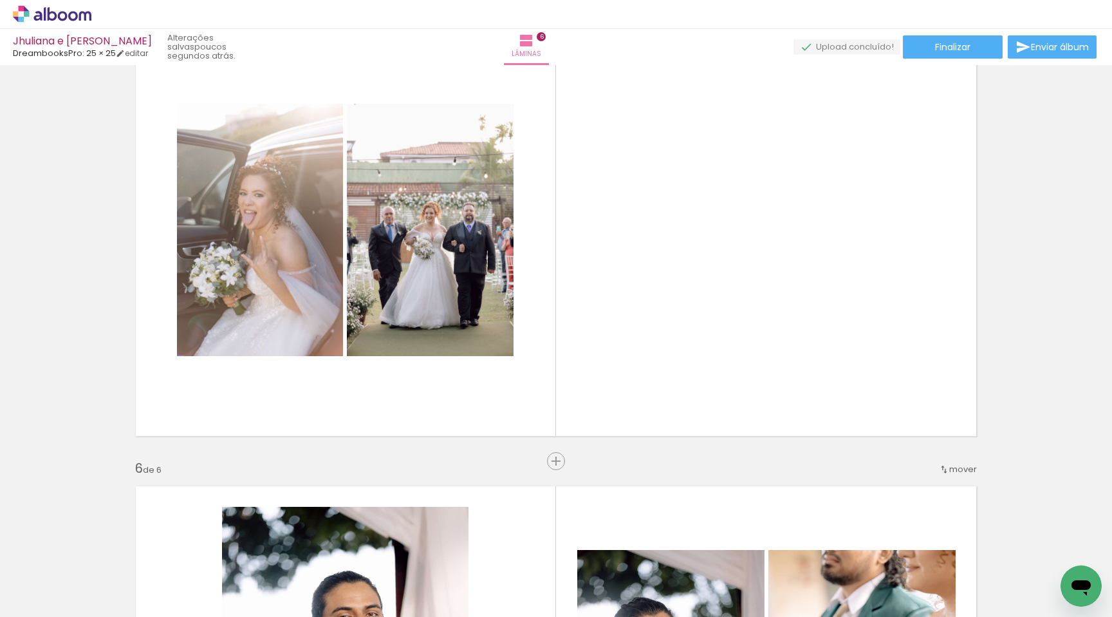
scroll to position [2003, 0]
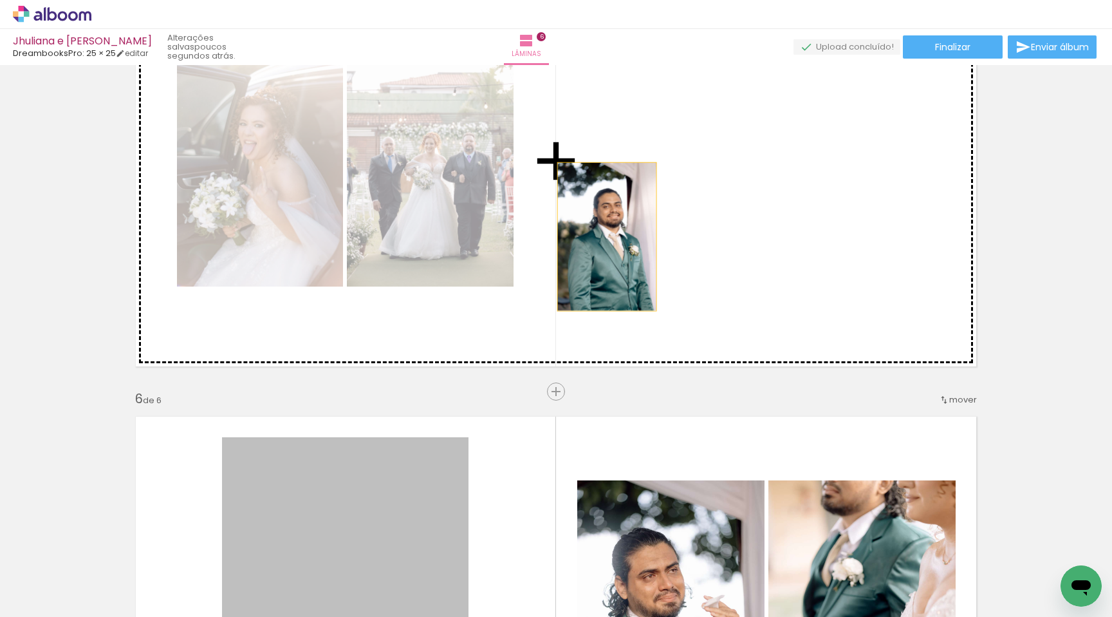
drag, startPoint x: 410, startPoint y: 517, endPoint x: 607, endPoint y: 236, distance: 342.9
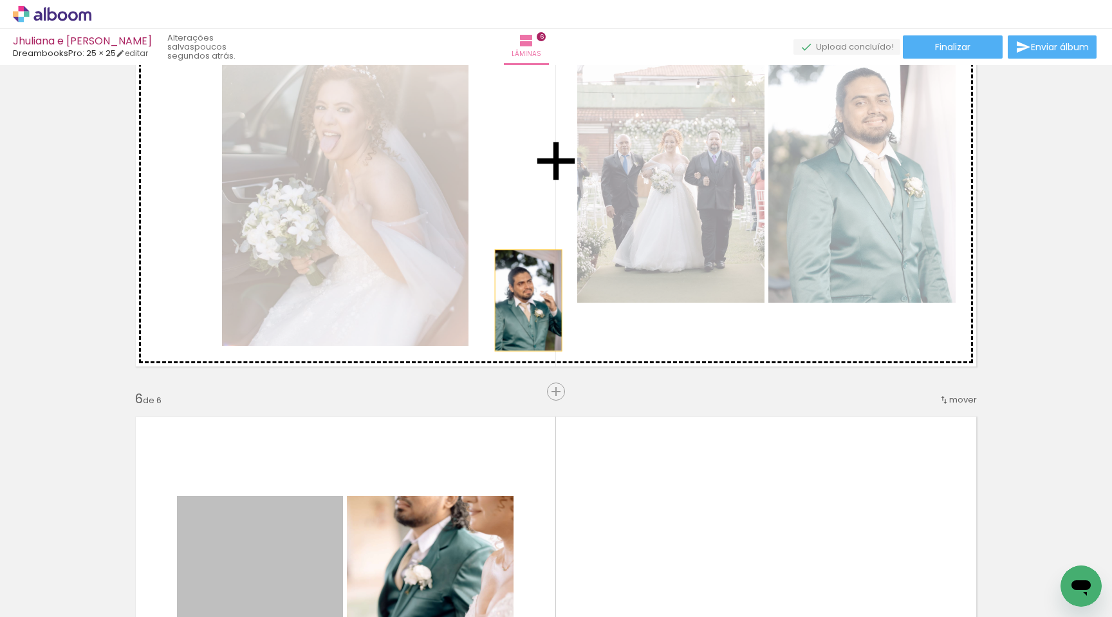
drag, startPoint x: 314, startPoint y: 519, endPoint x: 539, endPoint y: 293, distance: 319.5
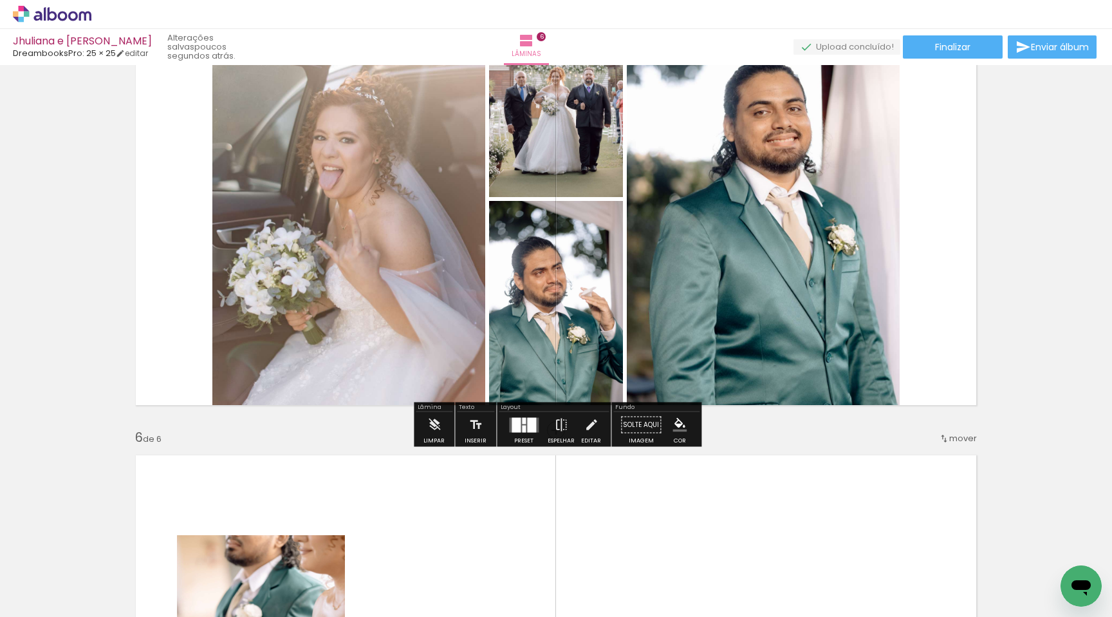
scroll to position [1963, 0]
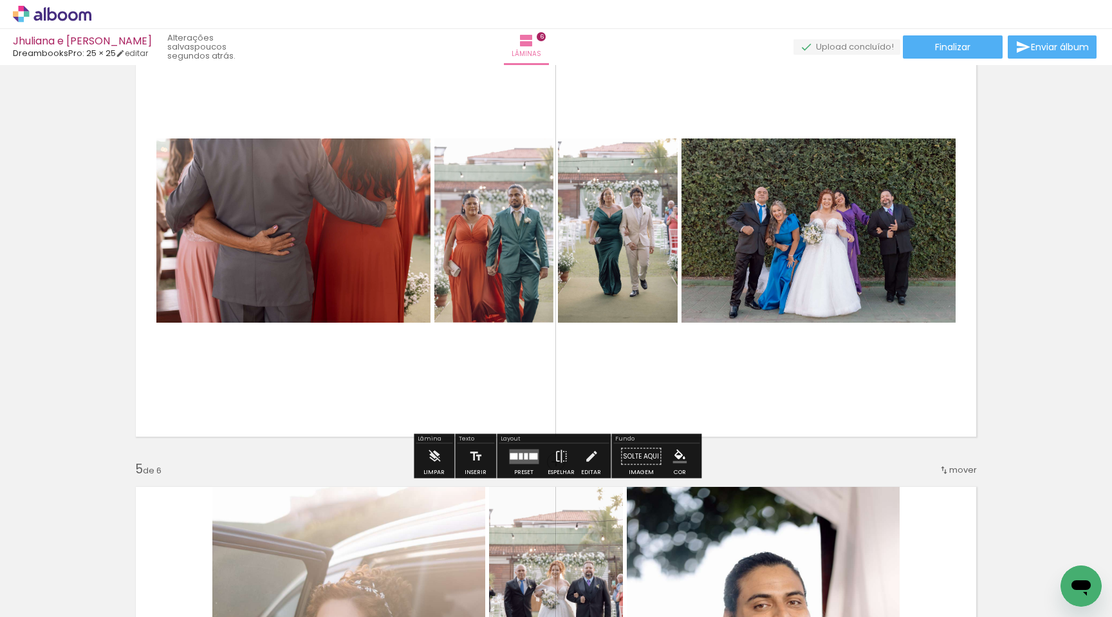
scroll to position [1472, 0]
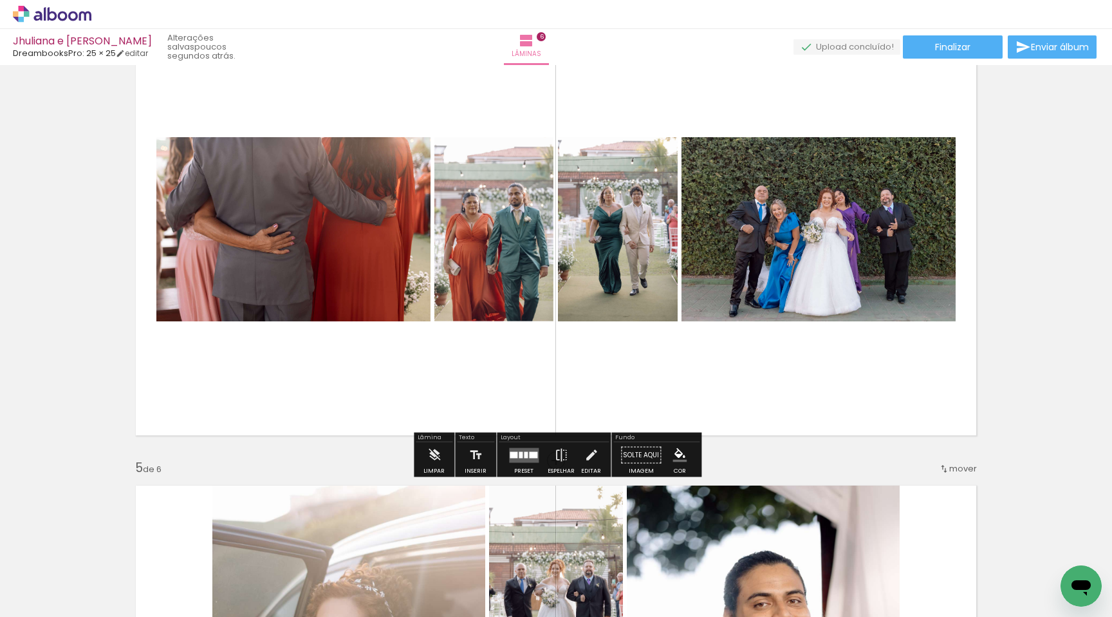
click at [521, 459] on quentale-layouter at bounding box center [524, 454] width 30 height 15
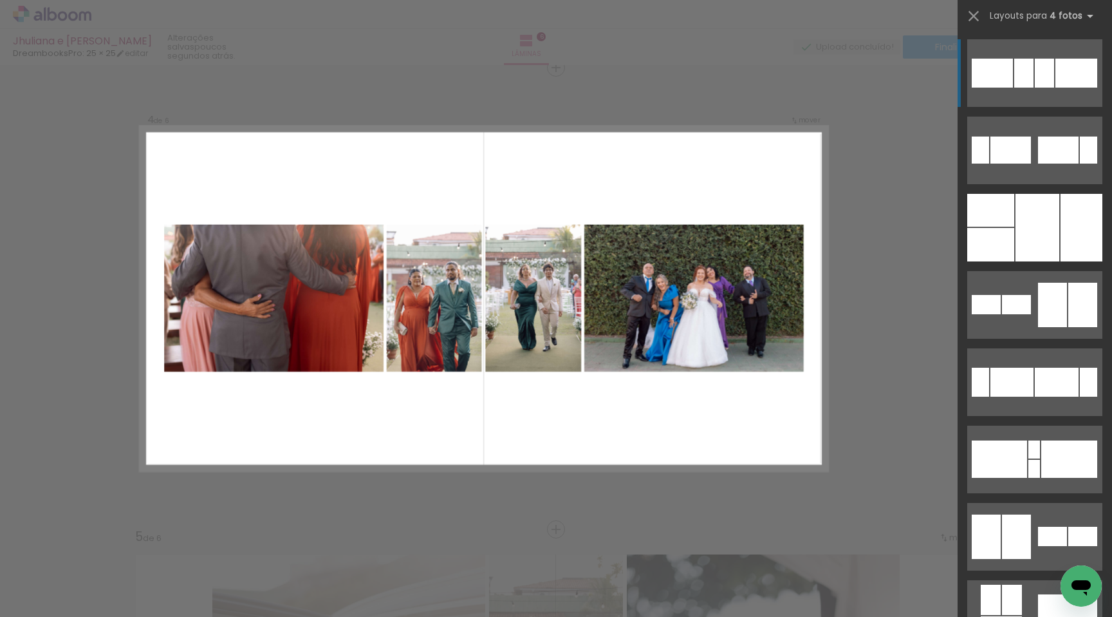
scroll to position [1401, 0]
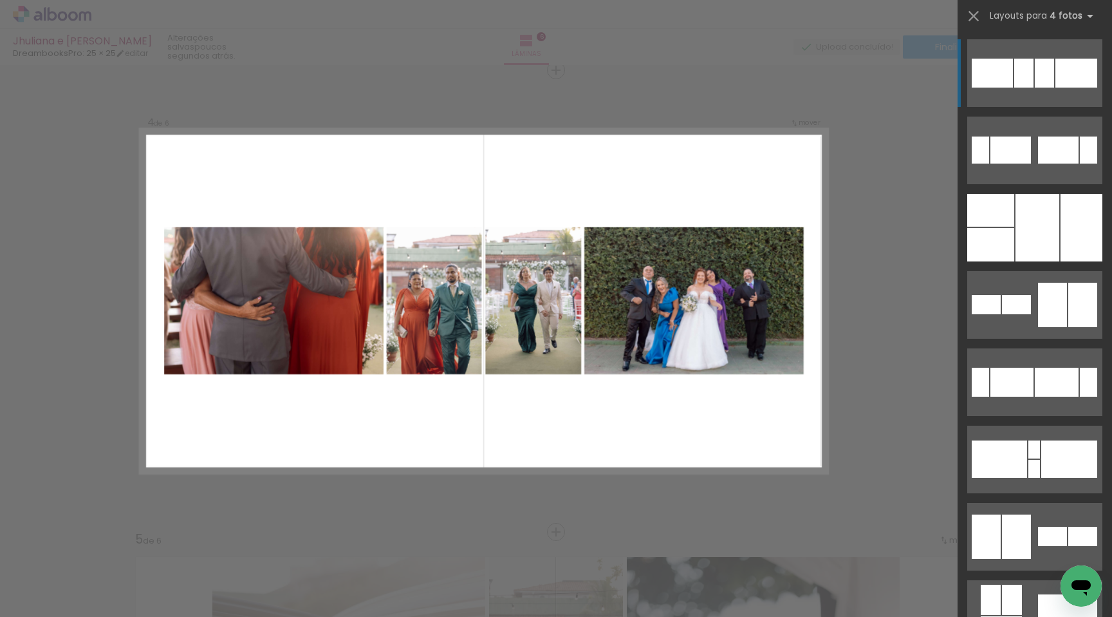
click at [888, 406] on div "Confirmar Cancelar" at bounding box center [556, 295] width 1112 height 3262
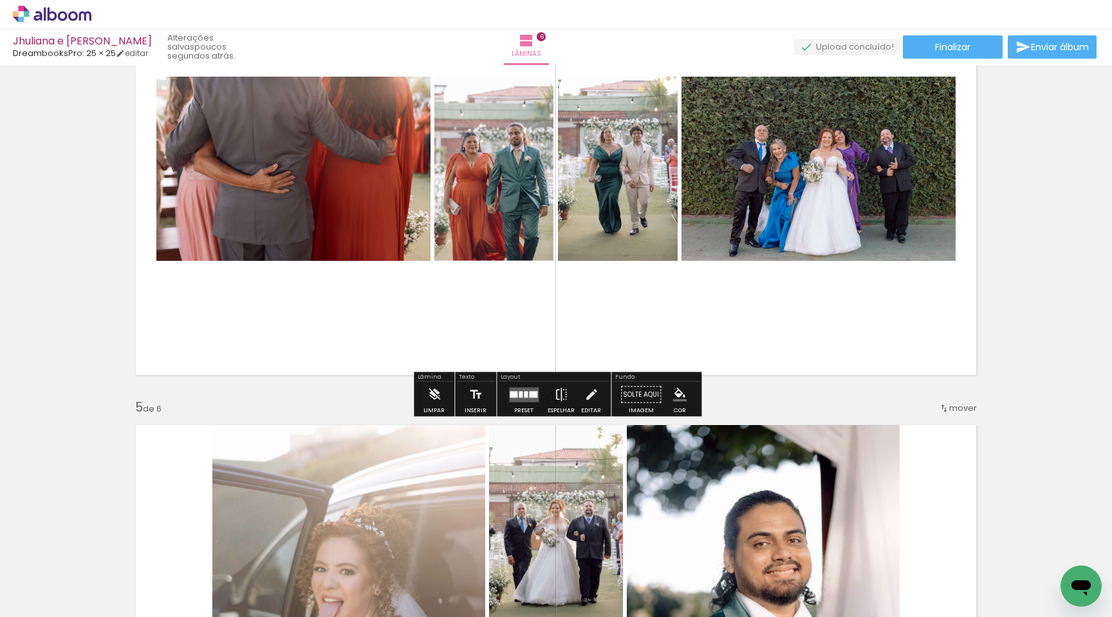
scroll to position [1528, 0]
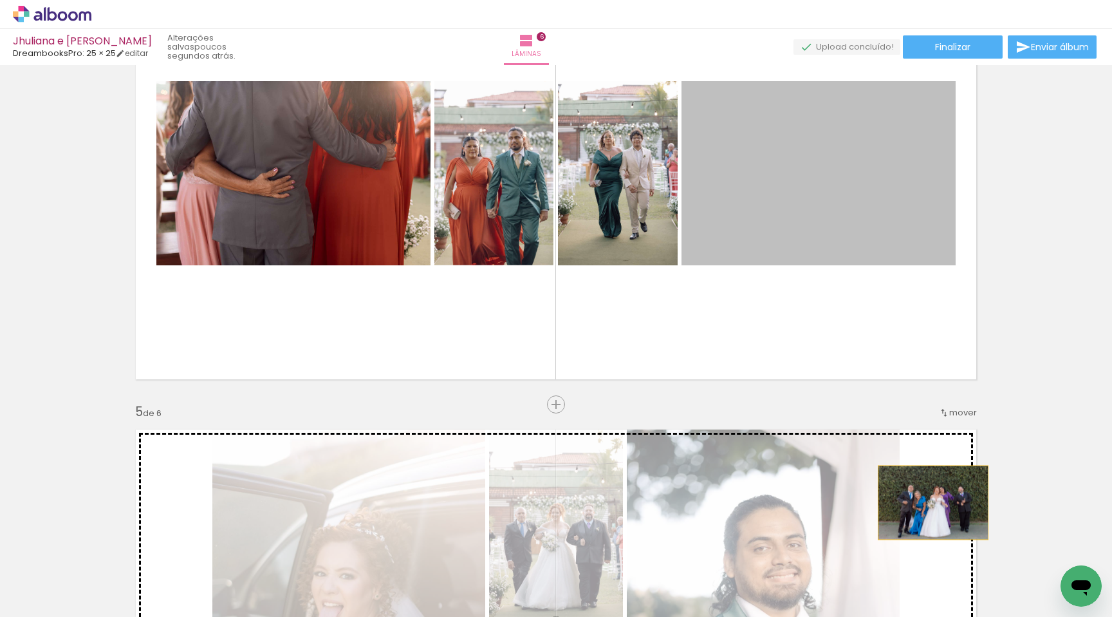
drag, startPoint x: 841, startPoint y: 224, endPoint x: 933, endPoint y: 502, distance: 292.9
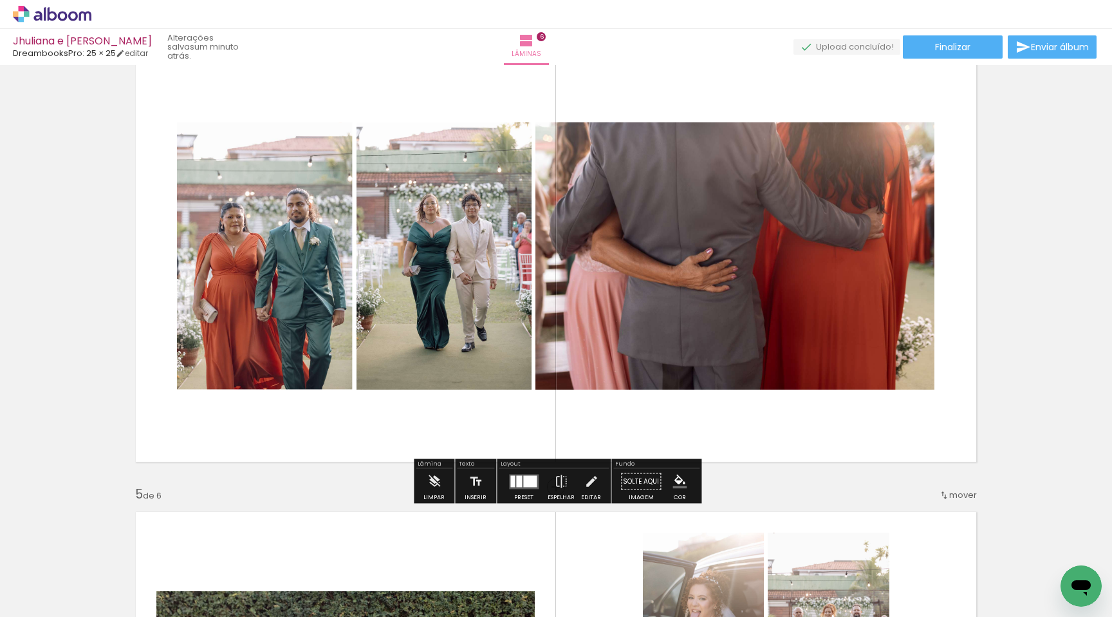
scroll to position [1424, 0]
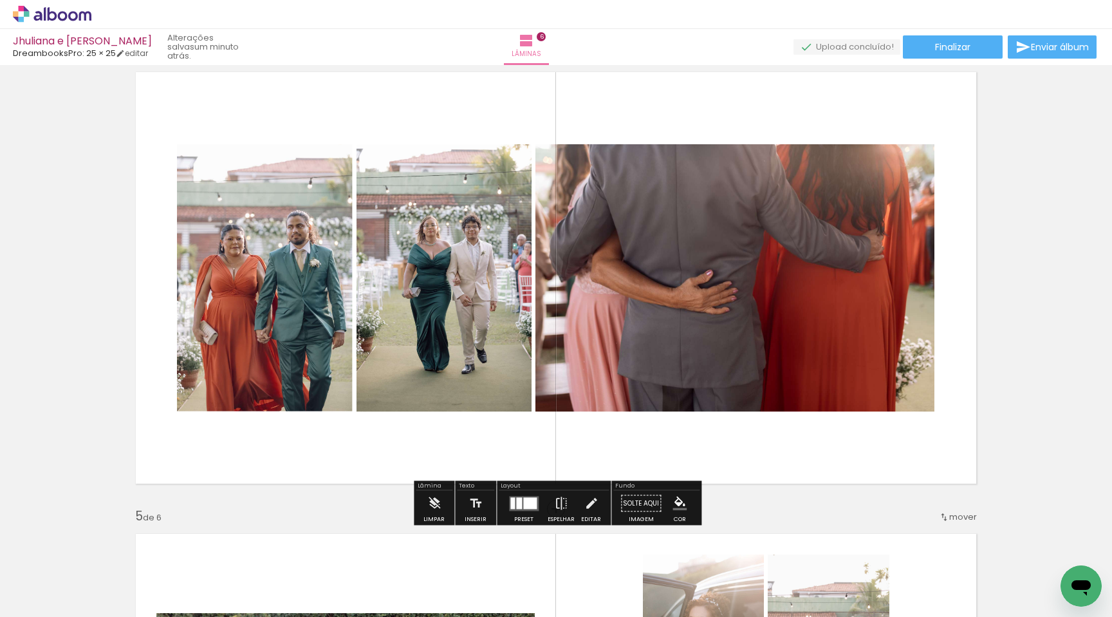
click at [510, 498] on div at bounding box center [512, 503] width 5 height 12
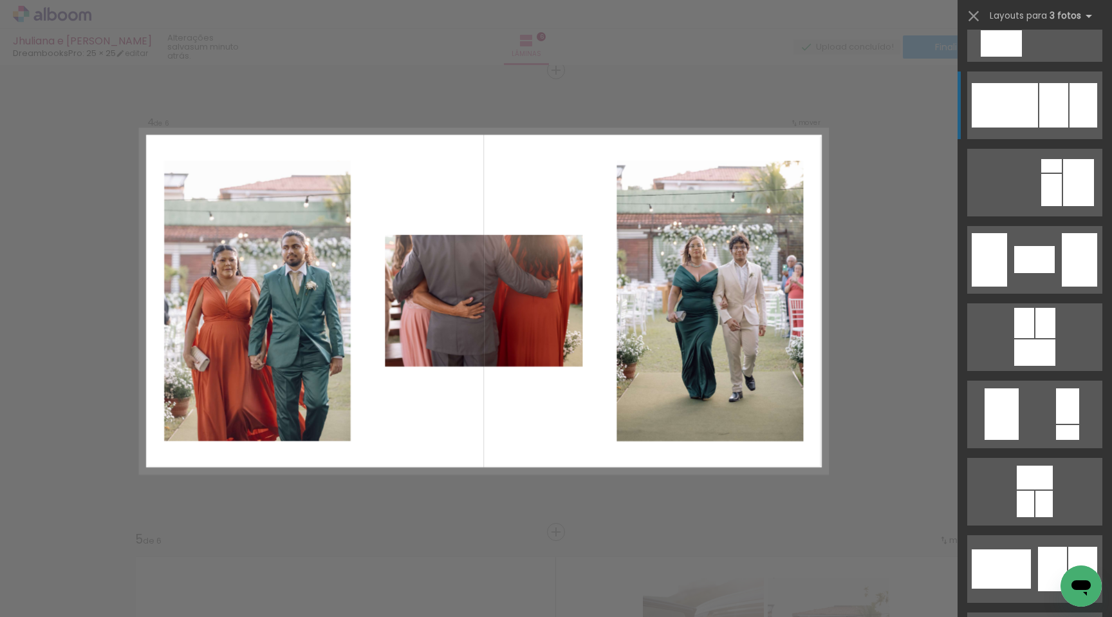
scroll to position [1512, 0]
click at [1022, 238] on quentale-layouter at bounding box center [1035, 261] width 135 height 68
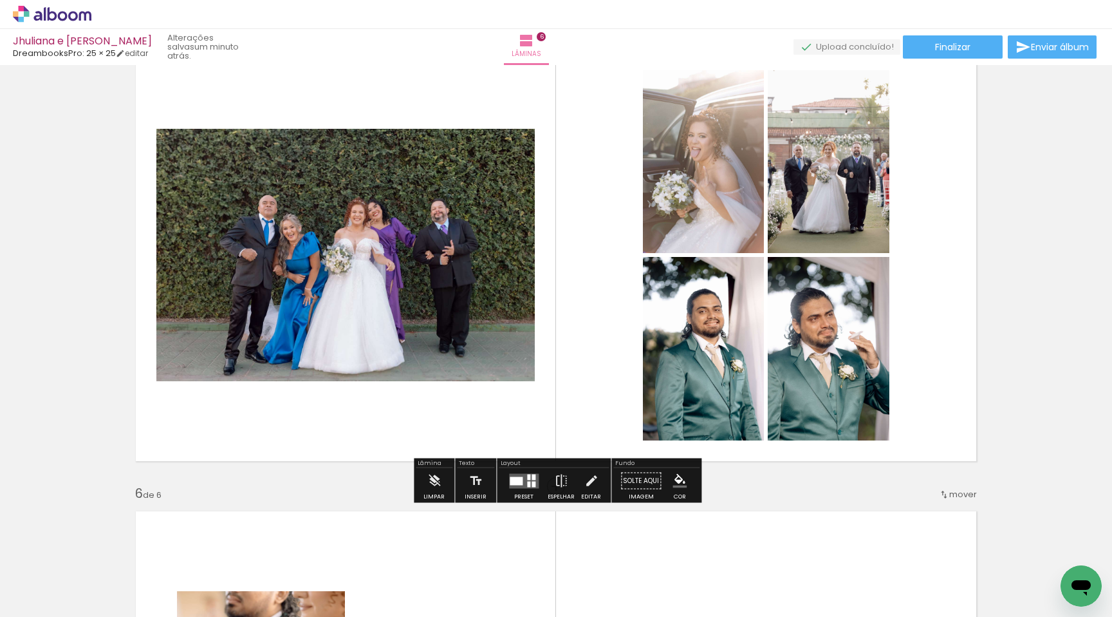
scroll to position [1911, 0]
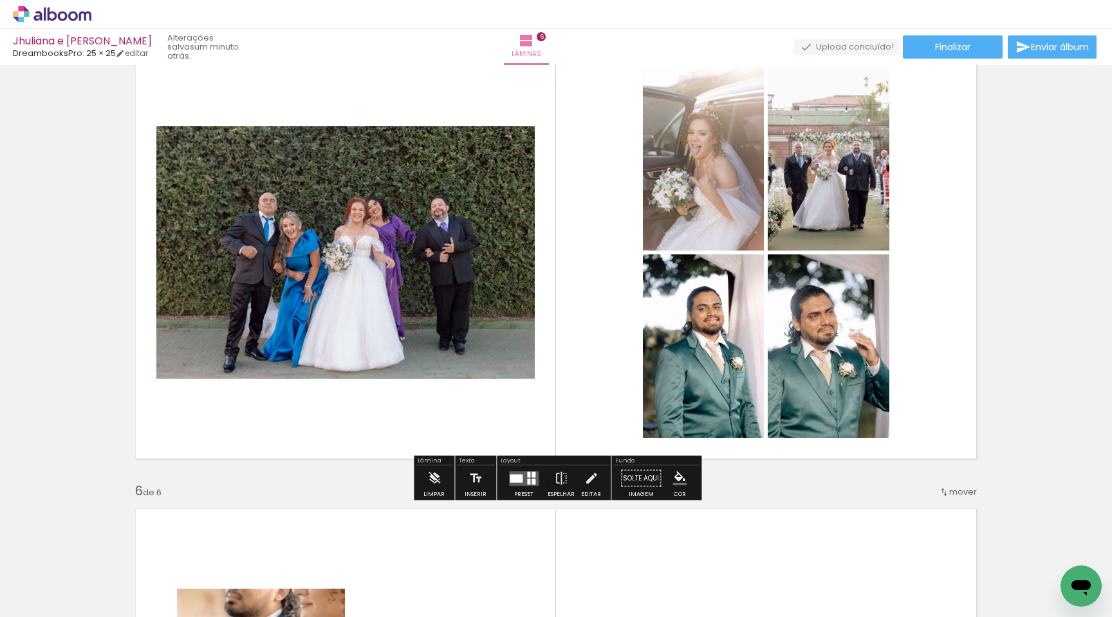
click at [517, 474] on div at bounding box center [516, 478] width 13 height 8
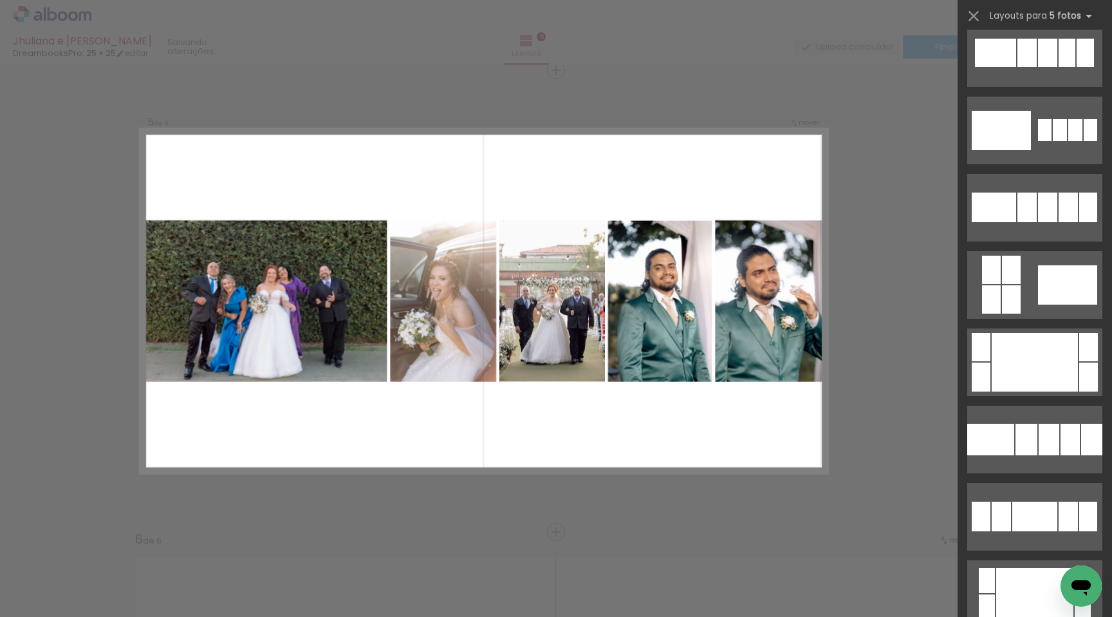
scroll to position [0, 0]
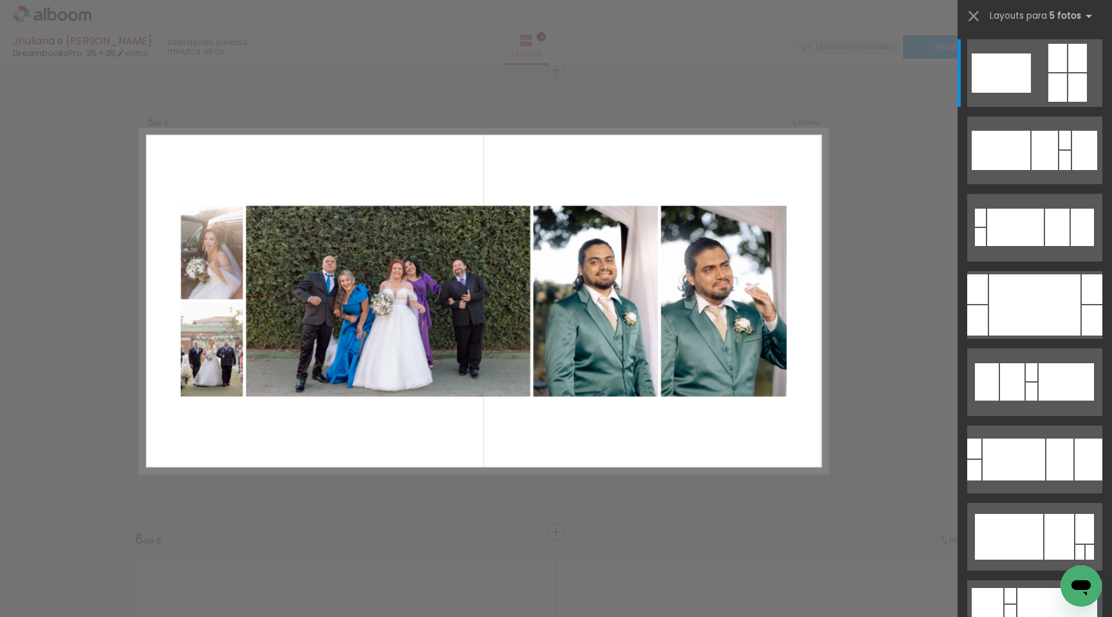
click at [964, 170] on div at bounding box center [1035, 145] width 154 height 77
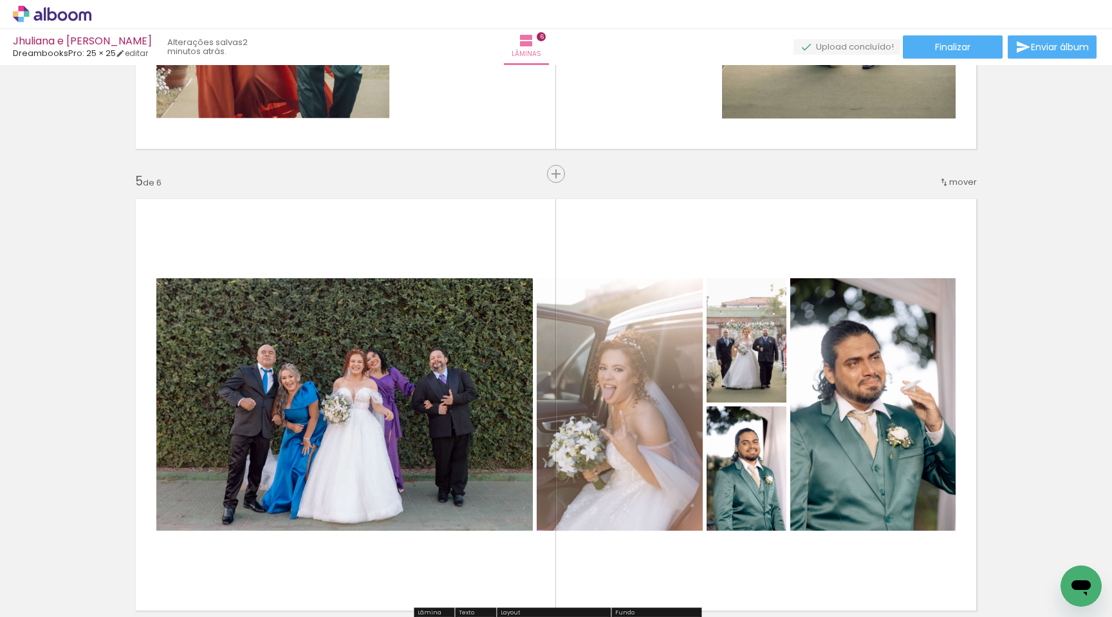
scroll to position [1718, 0]
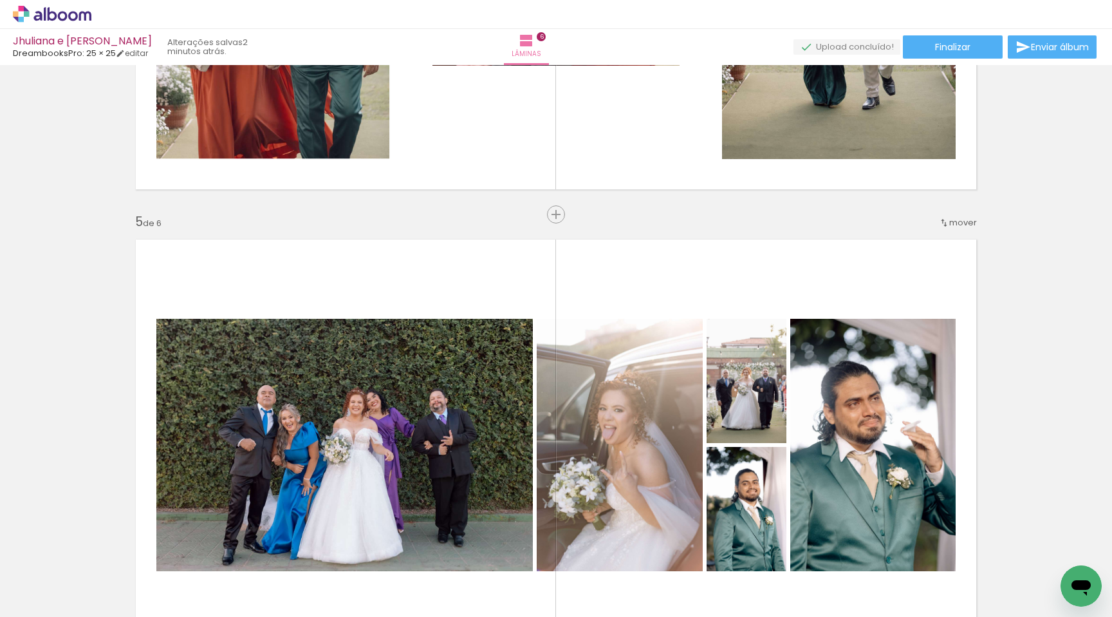
click at [745, 481] on div at bounding box center [747, 480] width 15 height 13
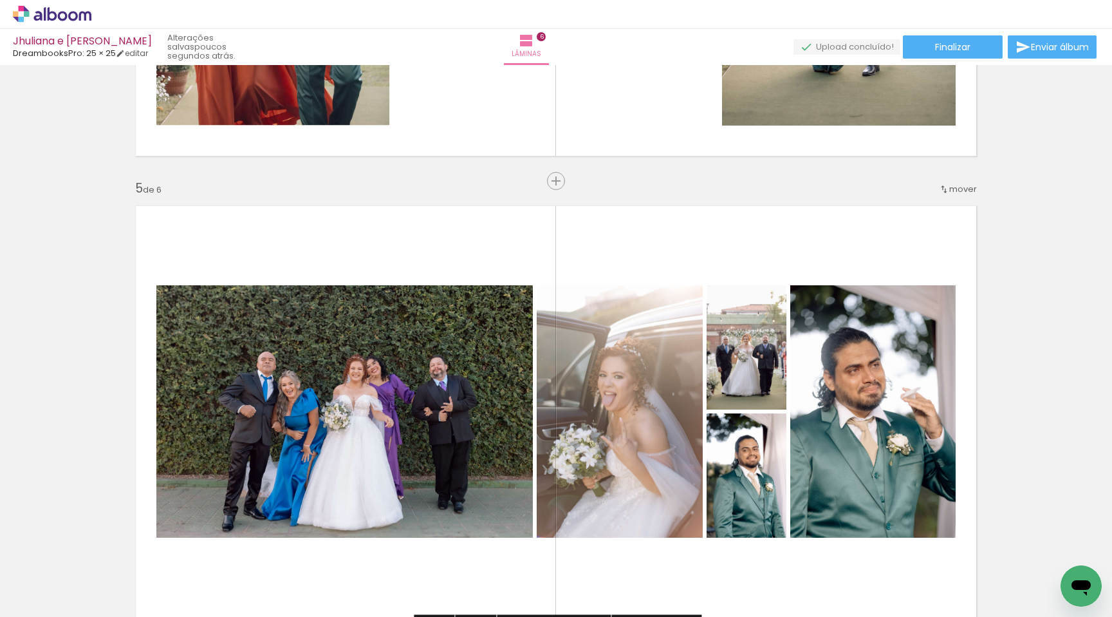
scroll to position [1737, 0]
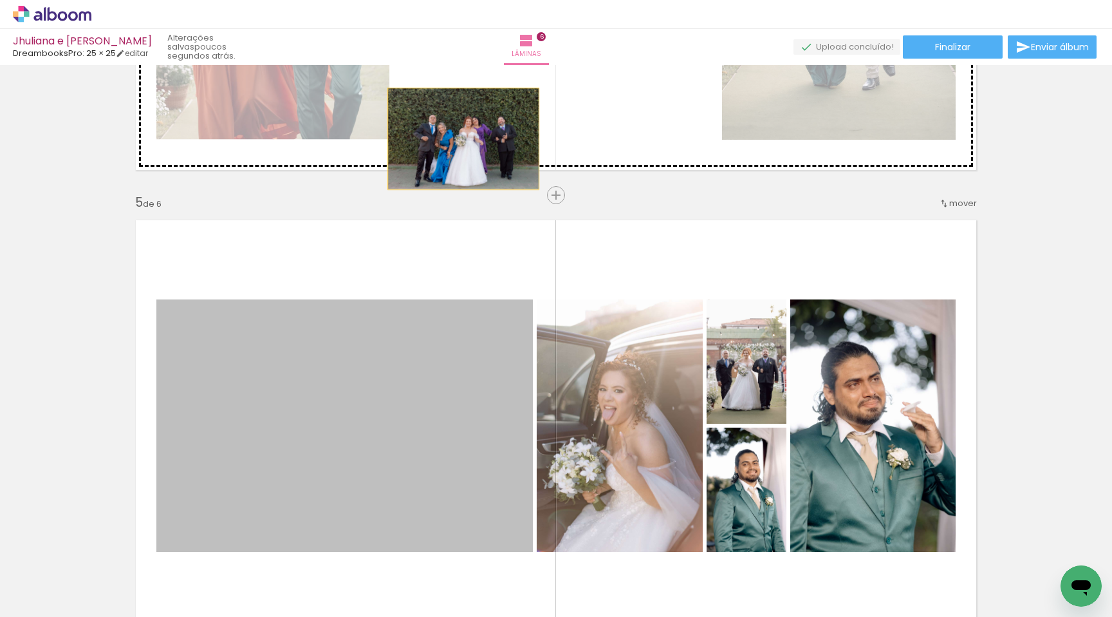
drag, startPoint x: 426, startPoint y: 361, endPoint x: 463, endPoint y: 138, distance: 225.8
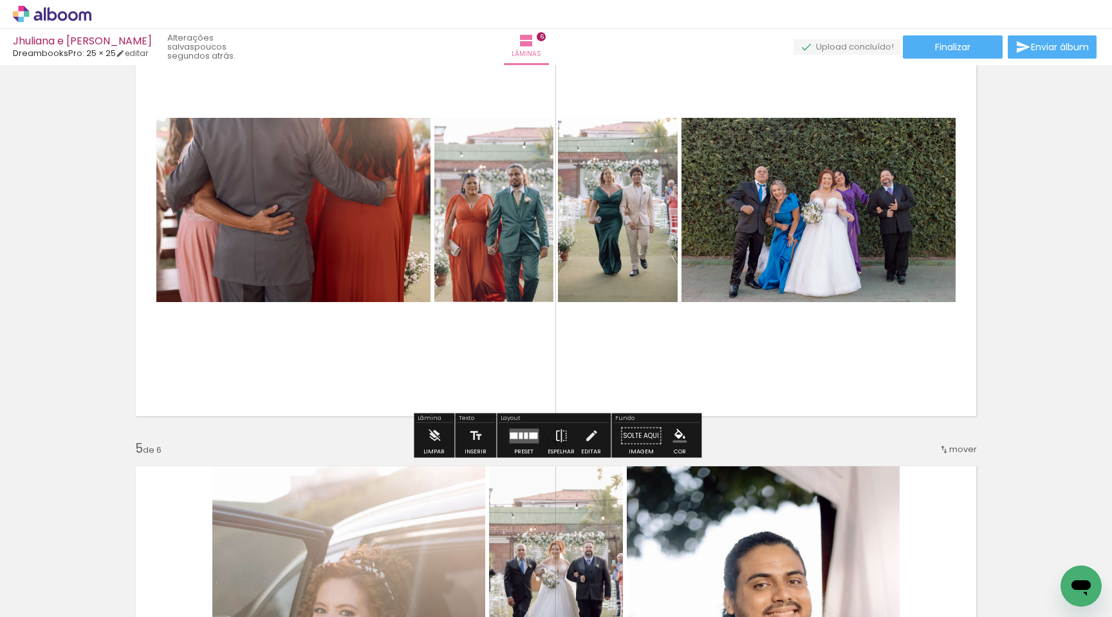
scroll to position [1491, 0]
click at [539, 440] on paper-button "Preset" at bounding box center [523, 440] width 41 height 33
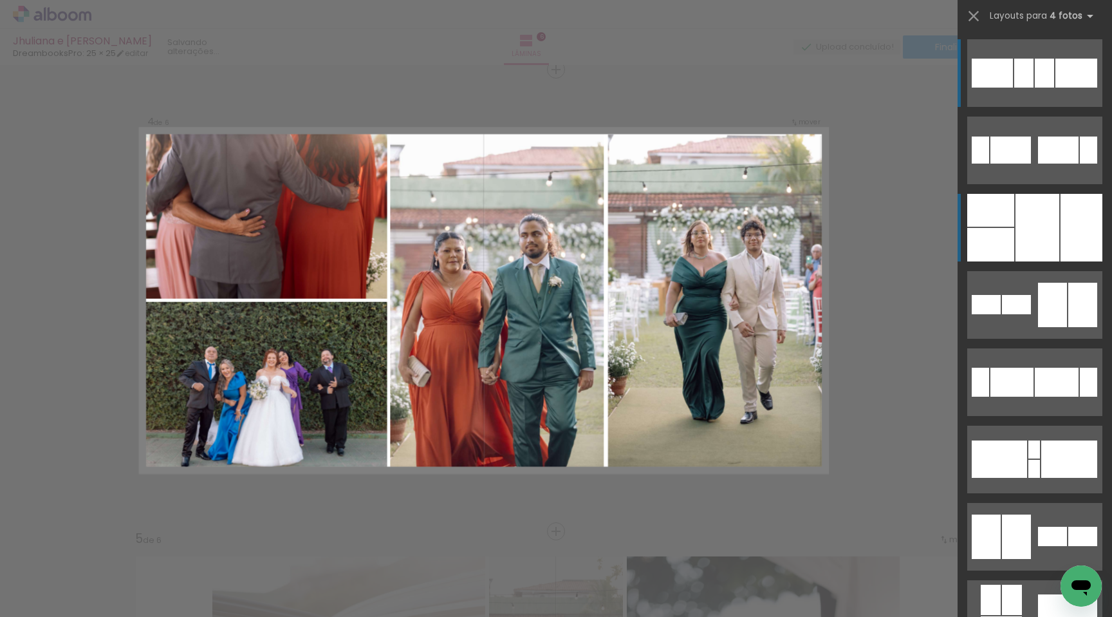
scroll to position [1401, 0]
click at [1005, 209] on div at bounding box center [991, 210] width 47 height 33
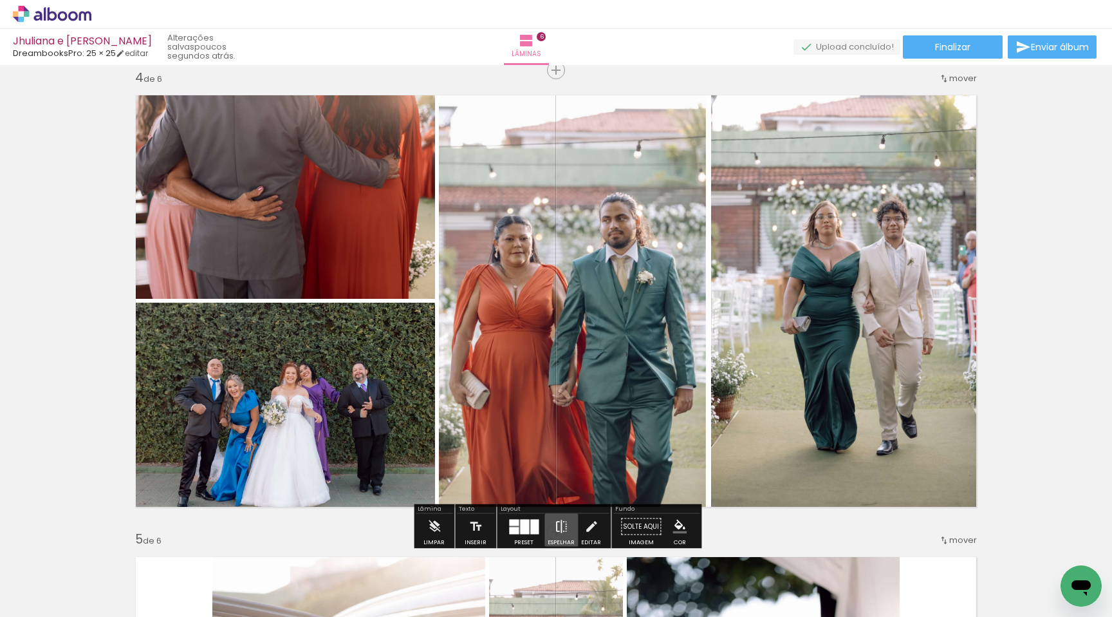
click at [555, 523] on iron-icon at bounding box center [561, 527] width 14 height 26
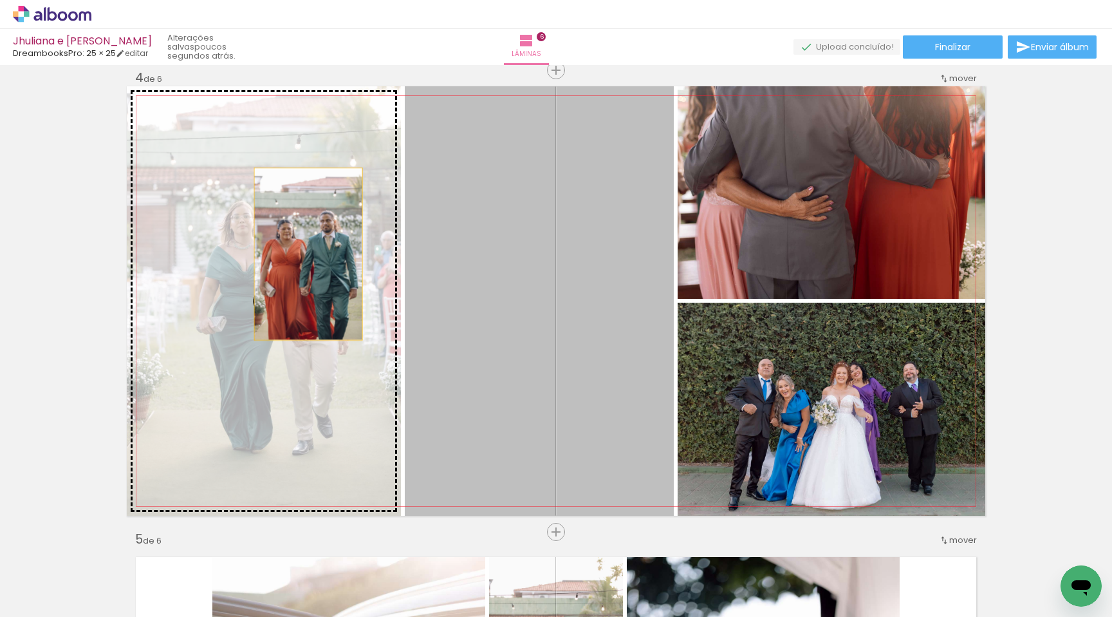
drag, startPoint x: 509, startPoint y: 256, endPoint x: 308, endPoint y: 254, distance: 200.2
click at [0, 0] on slot at bounding box center [0, 0] width 0 height 0
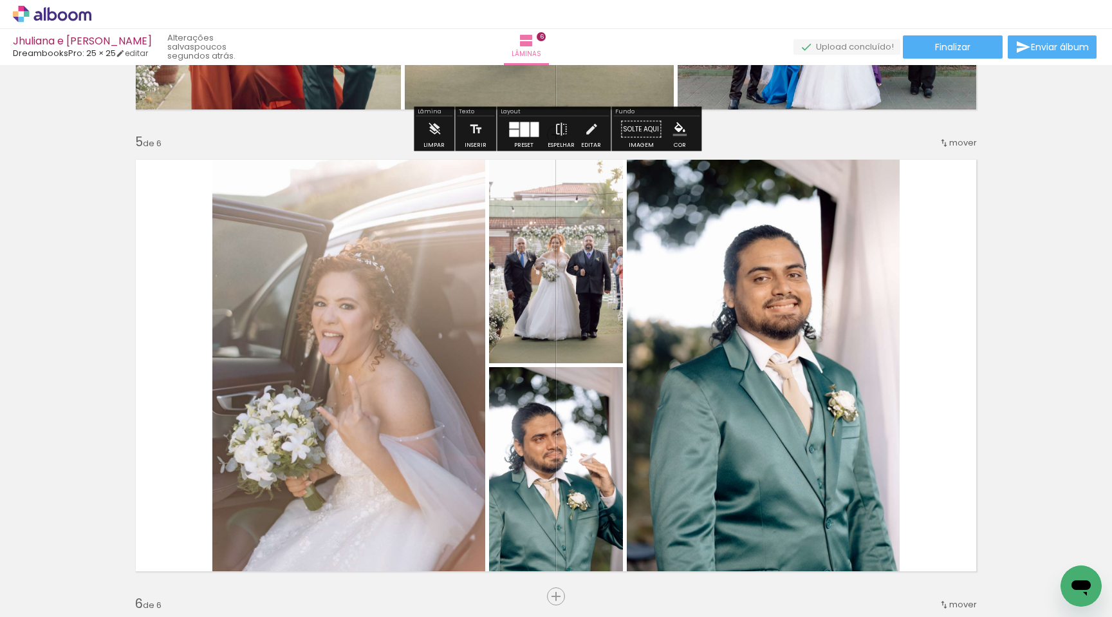
scroll to position [1799, 0]
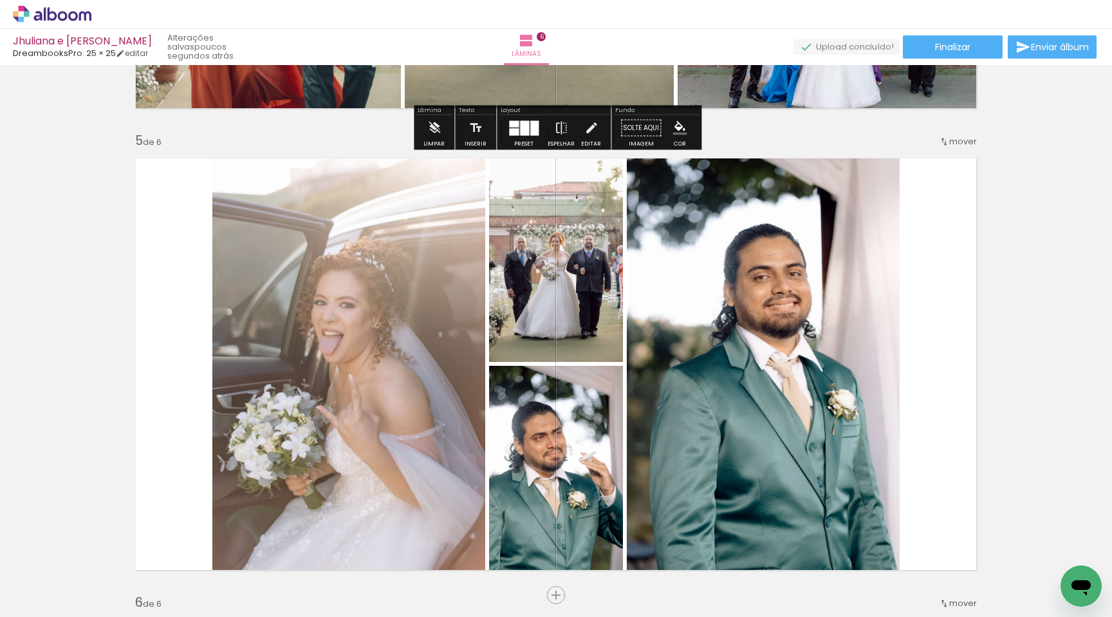
click at [520, 134] on div at bounding box center [524, 127] width 9 height 15
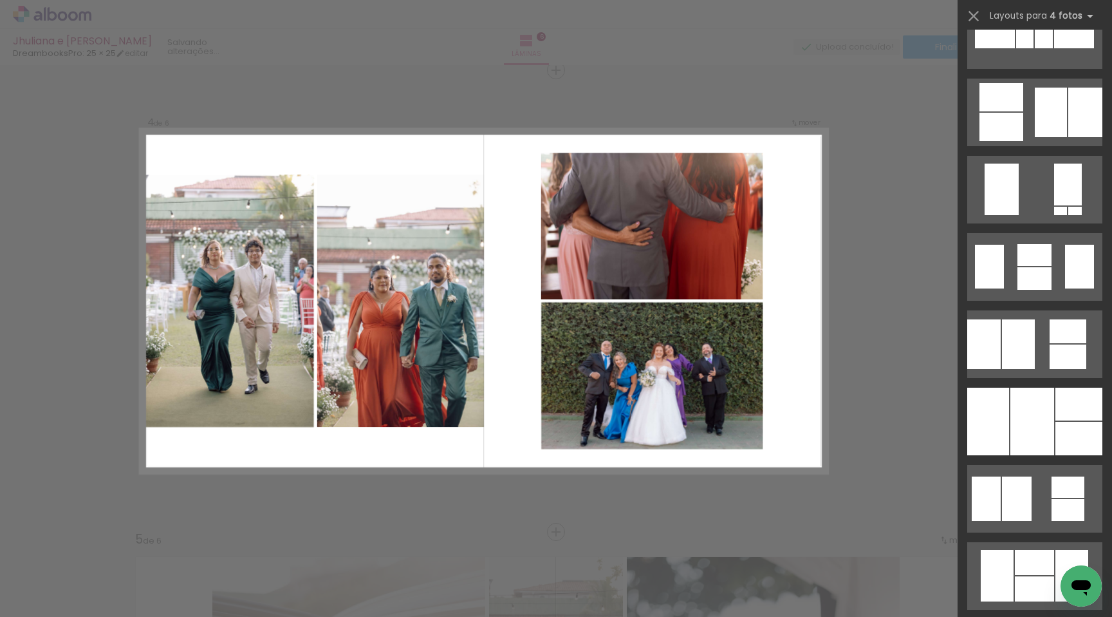
scroll to position [832, 0]
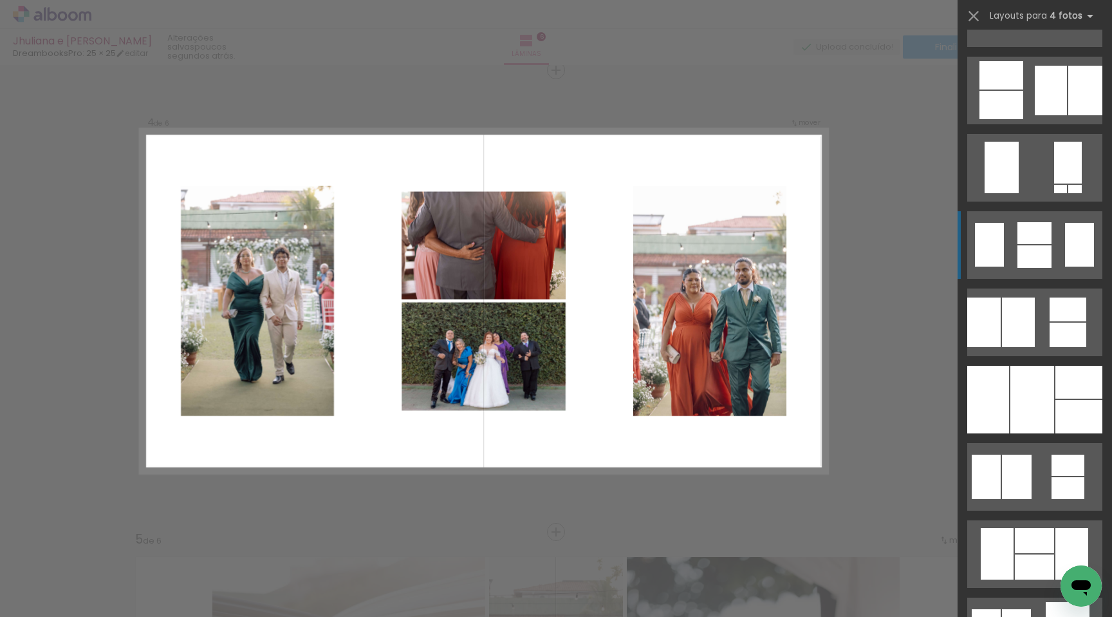
click at [1010, 227] on quentale-layouter at bounding box center [1035, 245] width 135 height 68
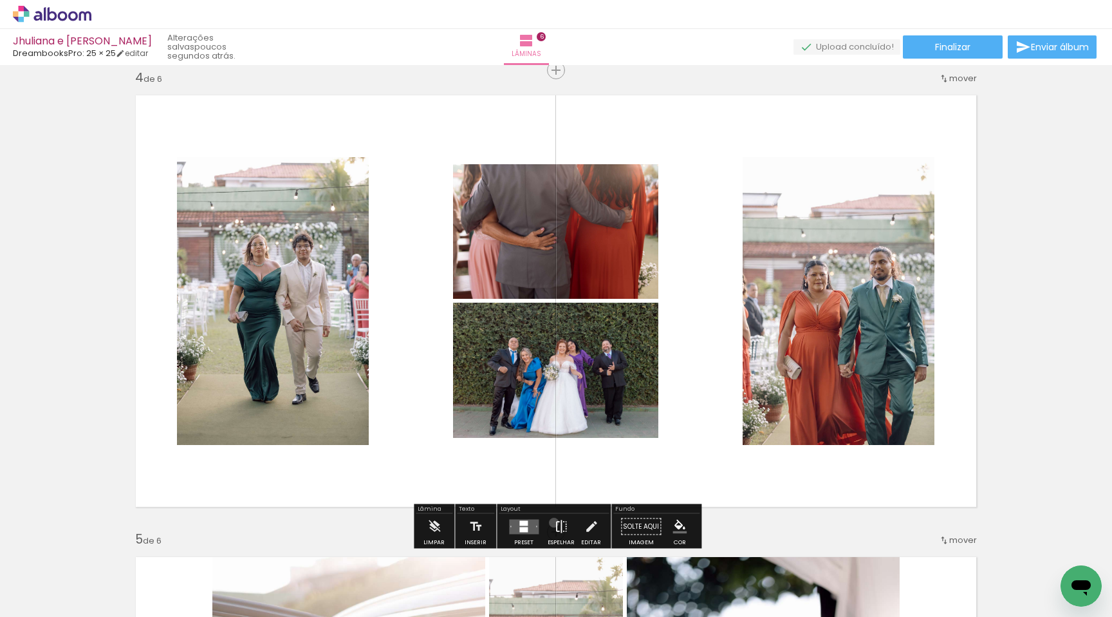
click at [554, 522] on iron-icon at bounding box center [561, 527] width 14 height 26
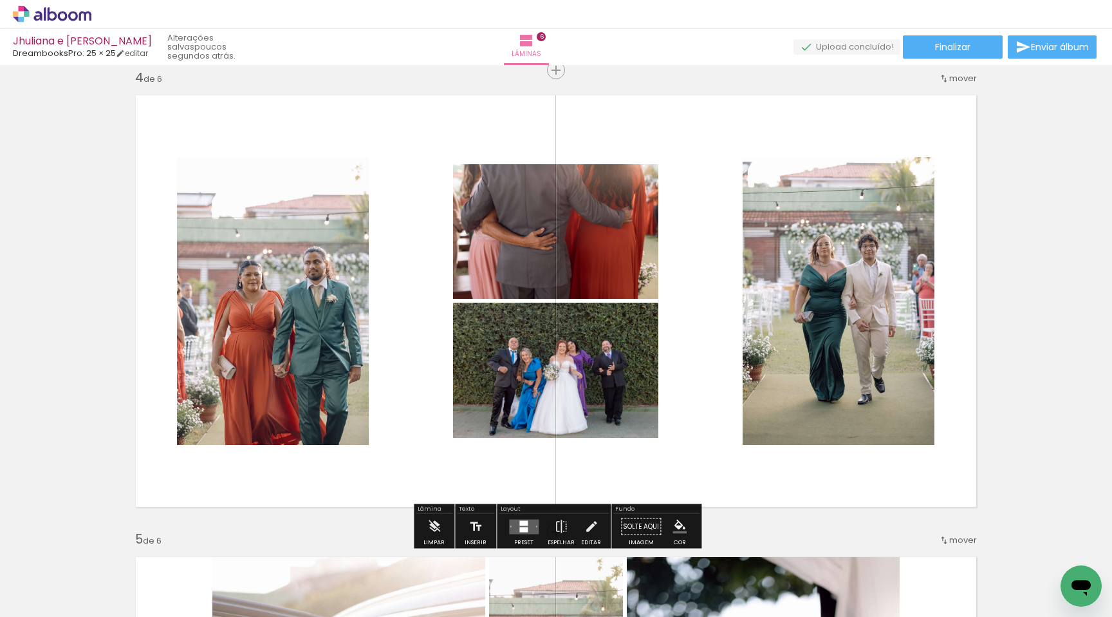
click at [522, 527] on div at bounding box center [523, 529] width 8 height 5
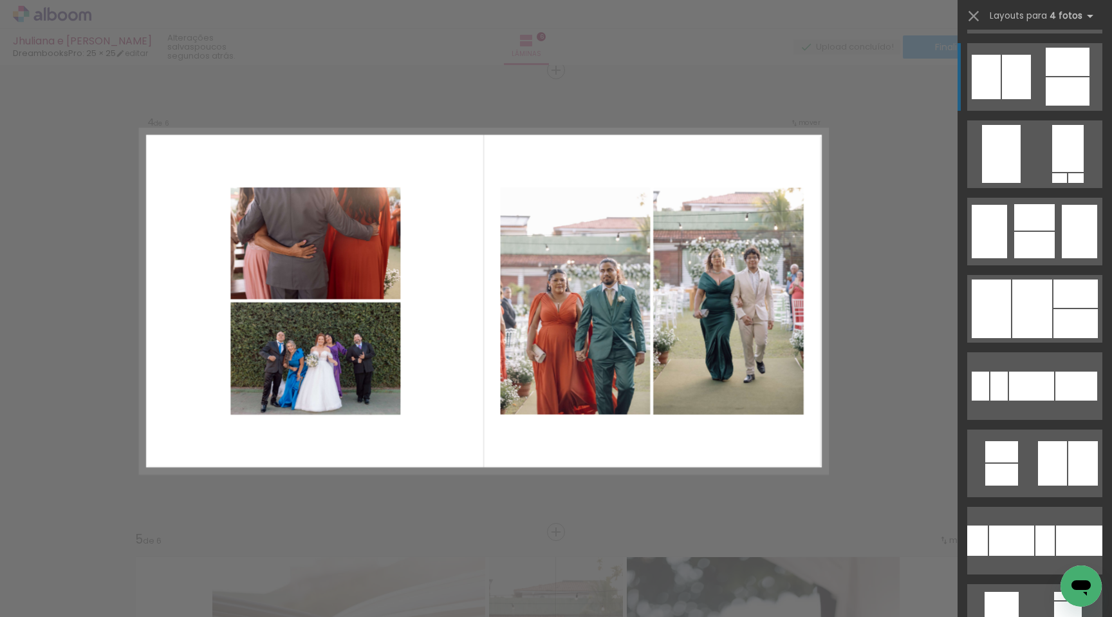
scroll to position [1388, 0]
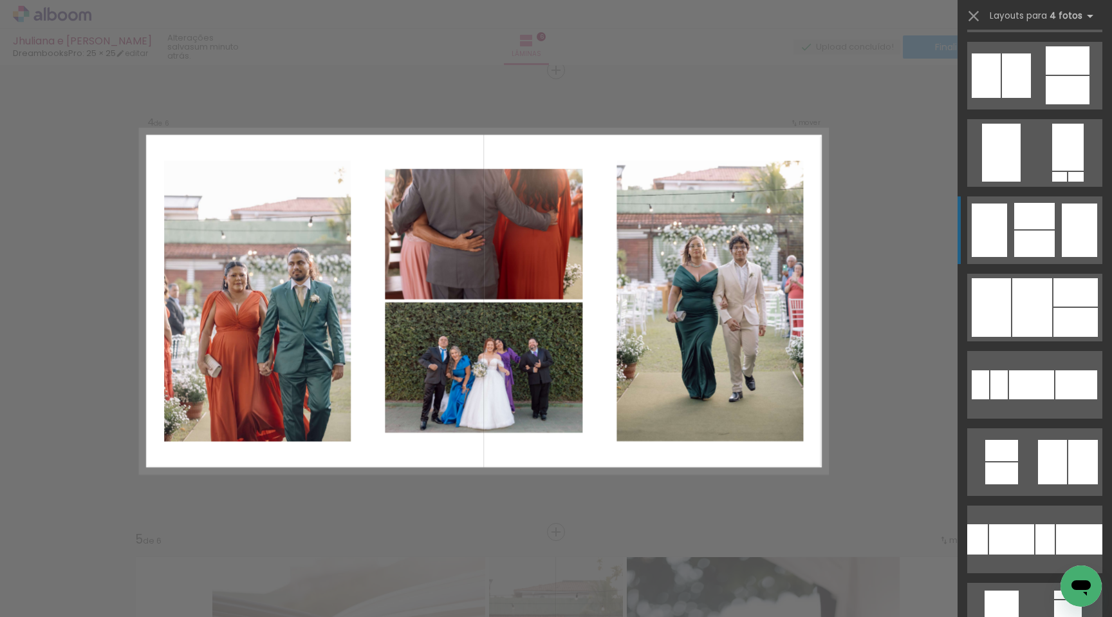
click at [1050, 229] on quentale-layouter at bounding box center [1035, 230] width 135 height 68
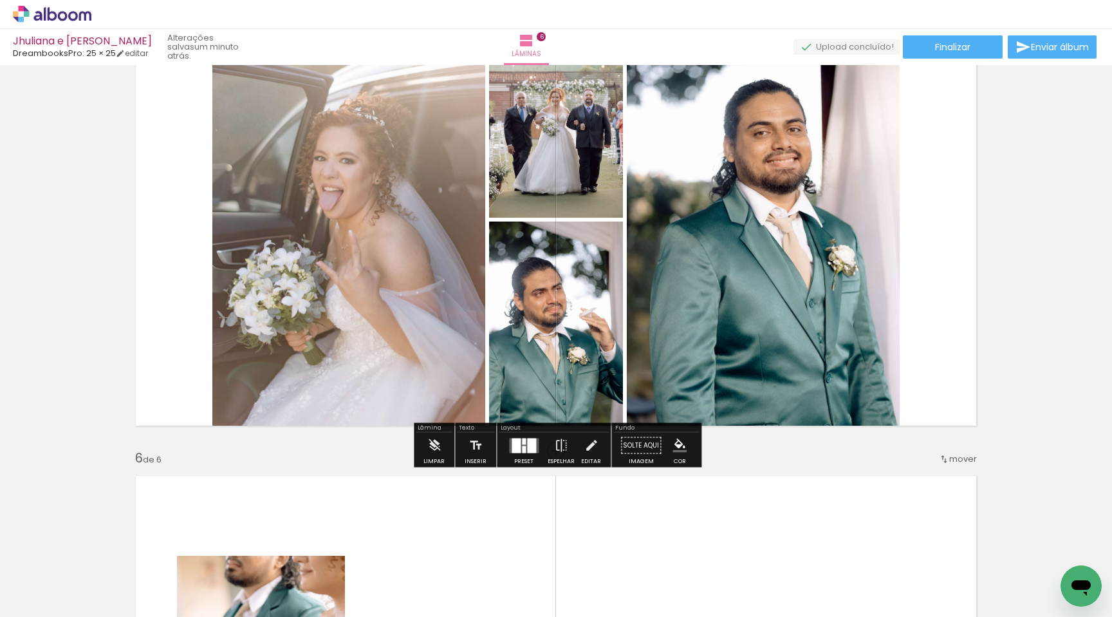
scroll to position [1945, 0]
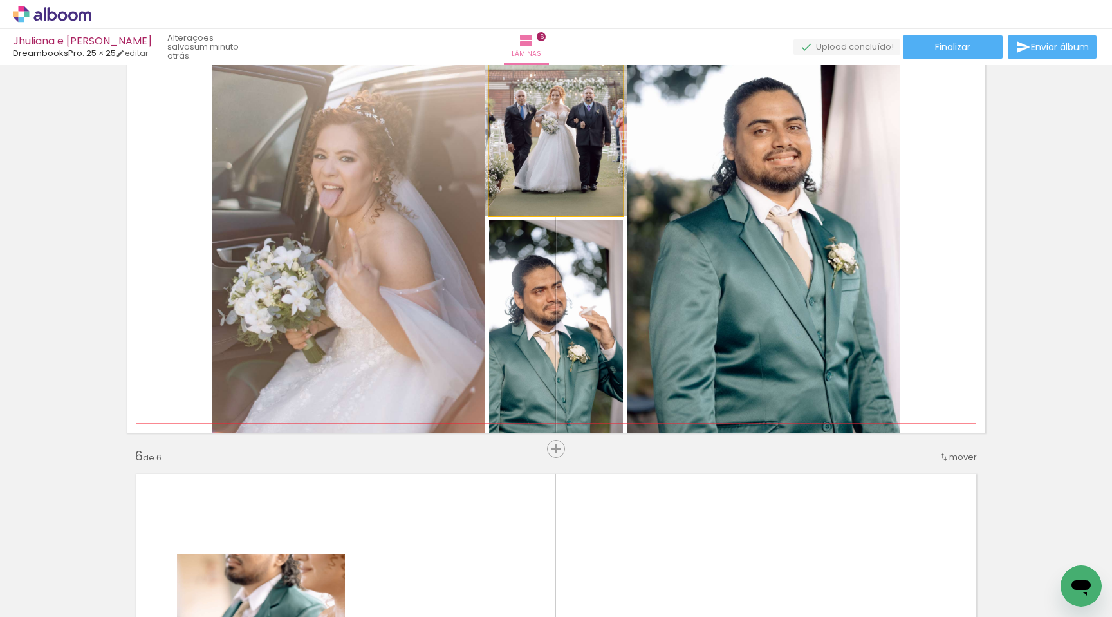
click at [552, 160] on quentale-photo at bounding box center [556, 109] width 134 height 212
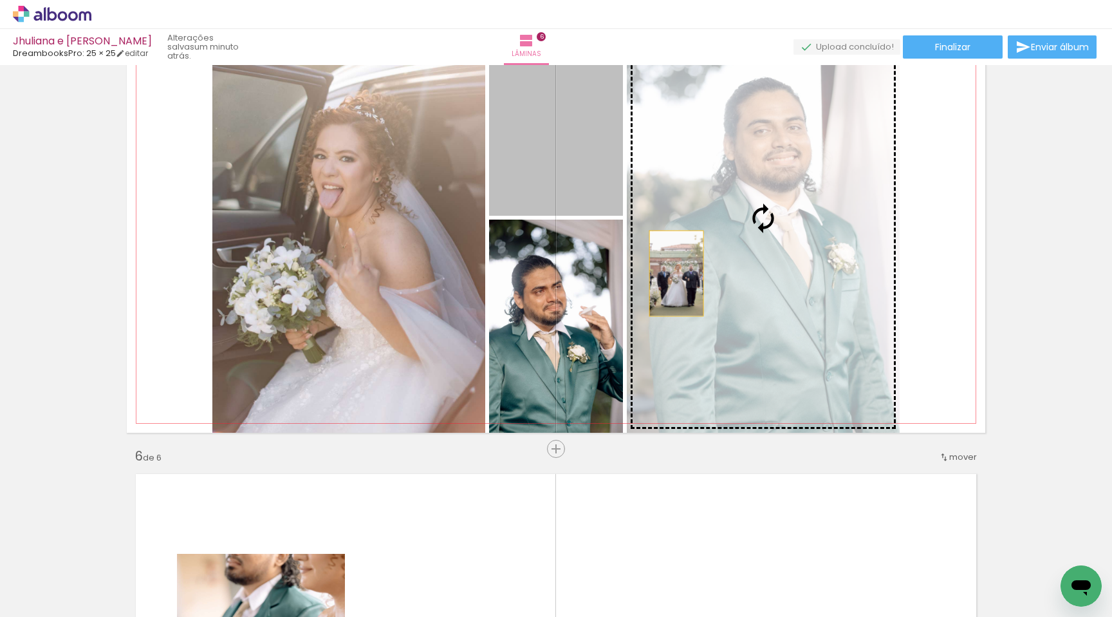
drag, startPoint x: 565, startPoint y: 181, endPoint x: 677, endPoint y: 272, distance: 144.1
click at [0, 0] on slot at bounding box center [0, 0] width 0 height 0
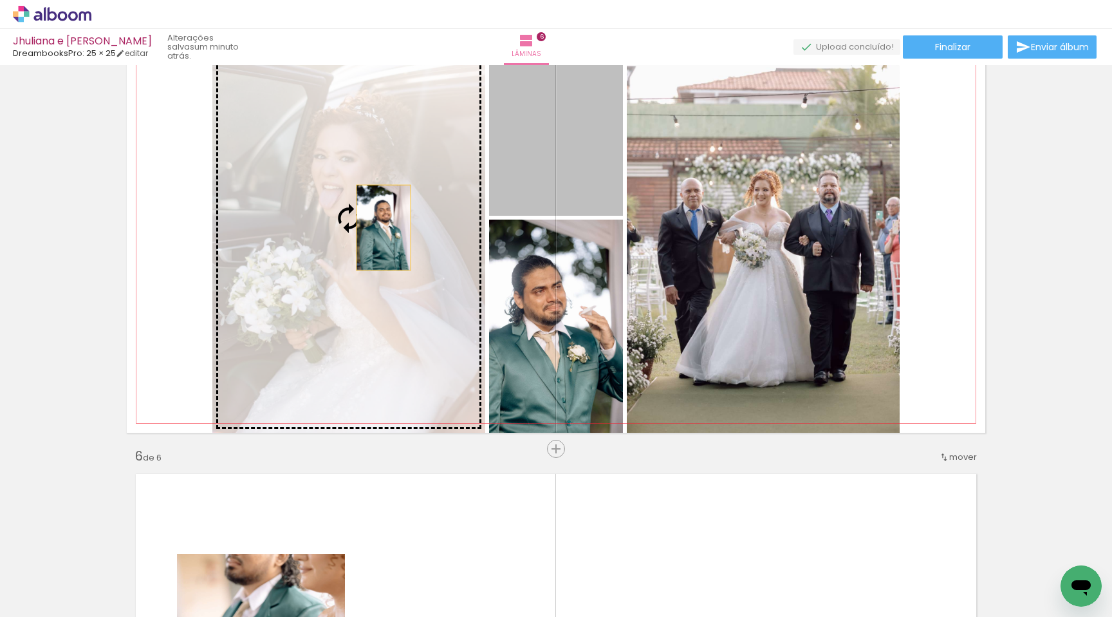
drag, startPoint x: 509, startPoint y: 178, endPoint x: 358, endPoint y: 239, distance: 162.8
click at [0, 0] on slot at bounding box center [0, 0] width 0 height 0
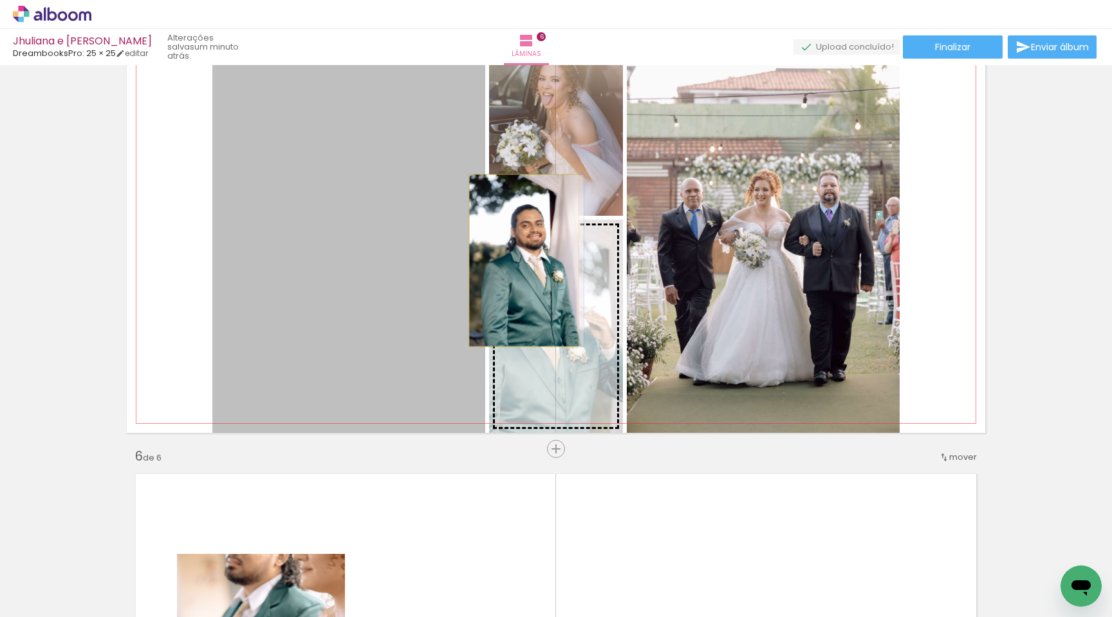
drag, startPoint x: 427, startPoint y: 207, endPoint x: 524, endPoint y: 260, distance: 110.4
click at [0, 0] on slot at bounding box center [0, 0] width 0 height 0
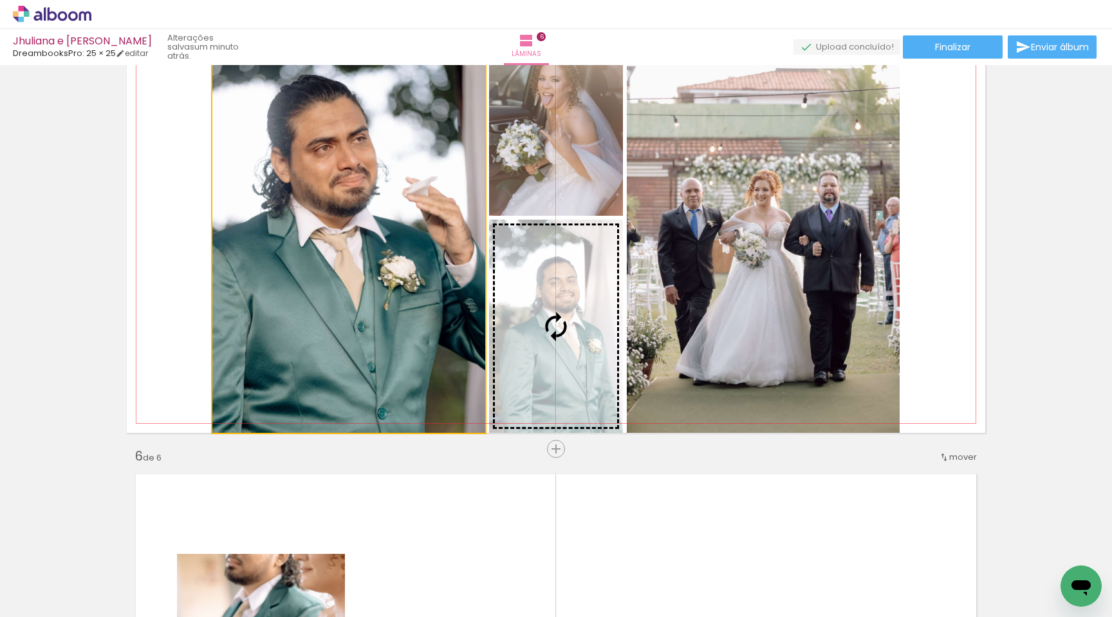
drag, startPoint x: 421, startPoint y: 235, endPoint x: 547, endPoint y: 295, distance: 139.7
click at [0, 0] on slot at bounding box center [0, 0] width 0 height 0
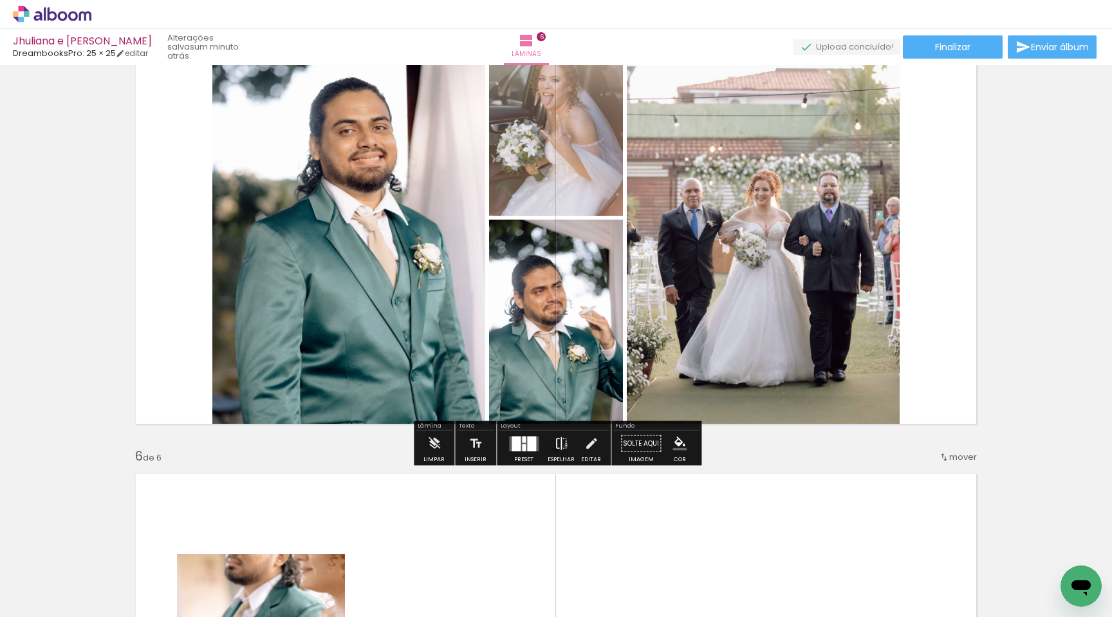
click at [563, 445] on iron-icon at bounding box center [561, 444] width 14 height 26
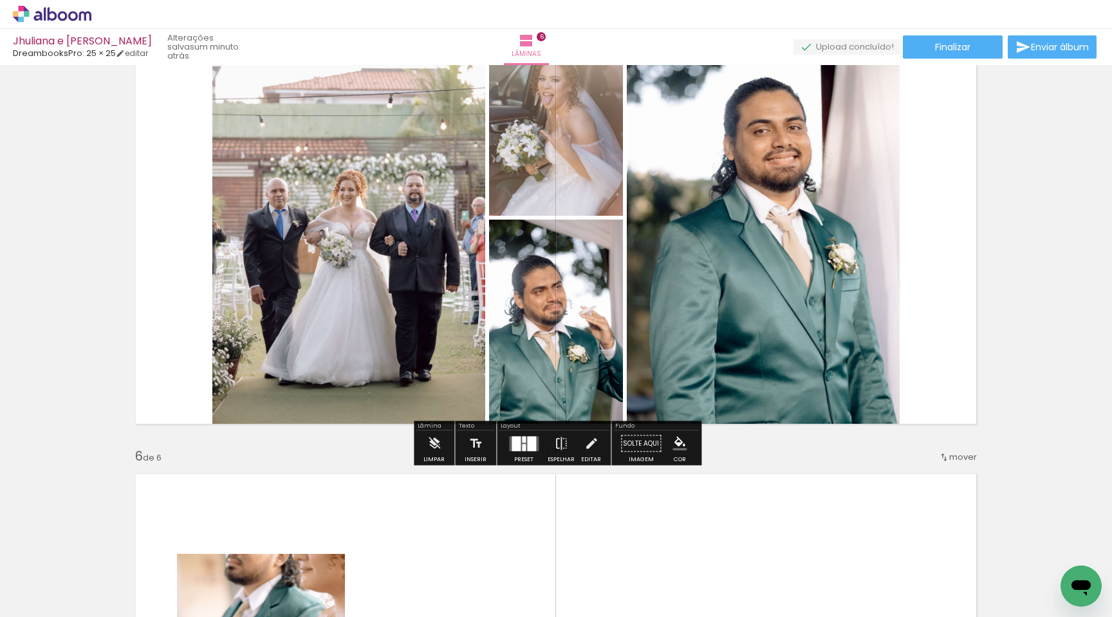
click at [517, 454] on div at bounding box center [524, 444] width 35 height 26
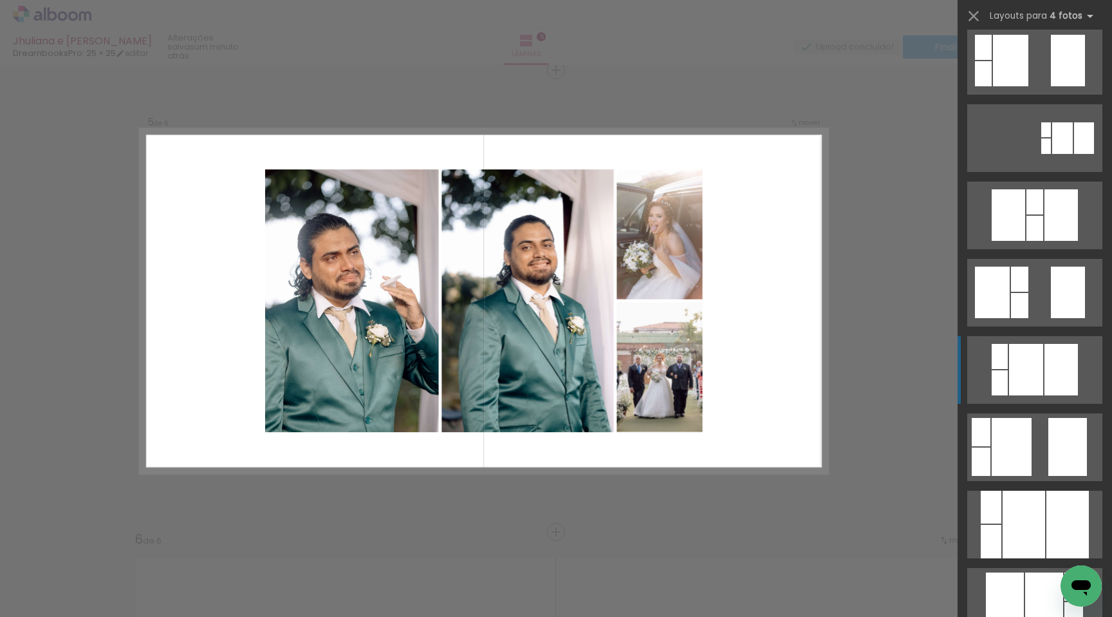
scroll to position [167, 0]
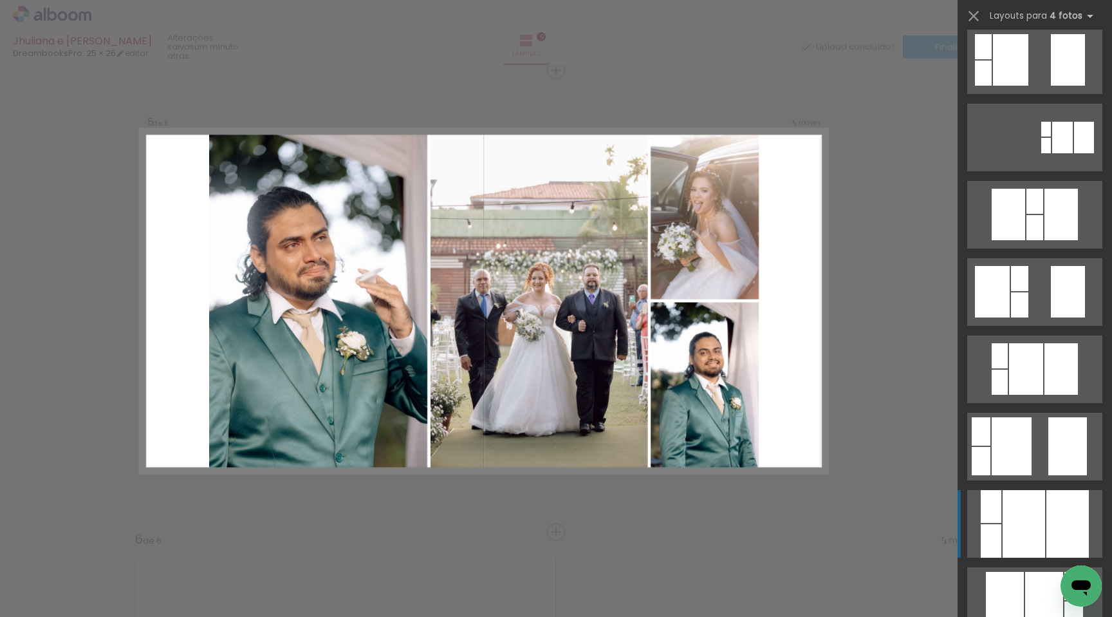
click at [1016, 530] on div at bounding box center [1024, 524] width 42 height 68
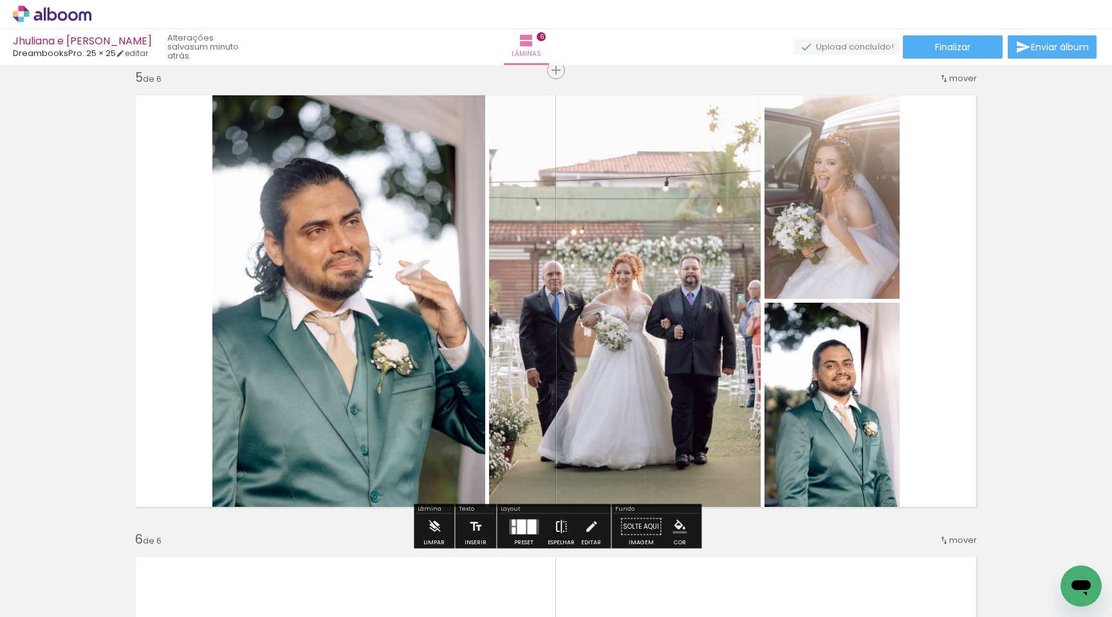
click at [561, 525] on iron-icon at bounding box center [561, 527] width 14 height 26
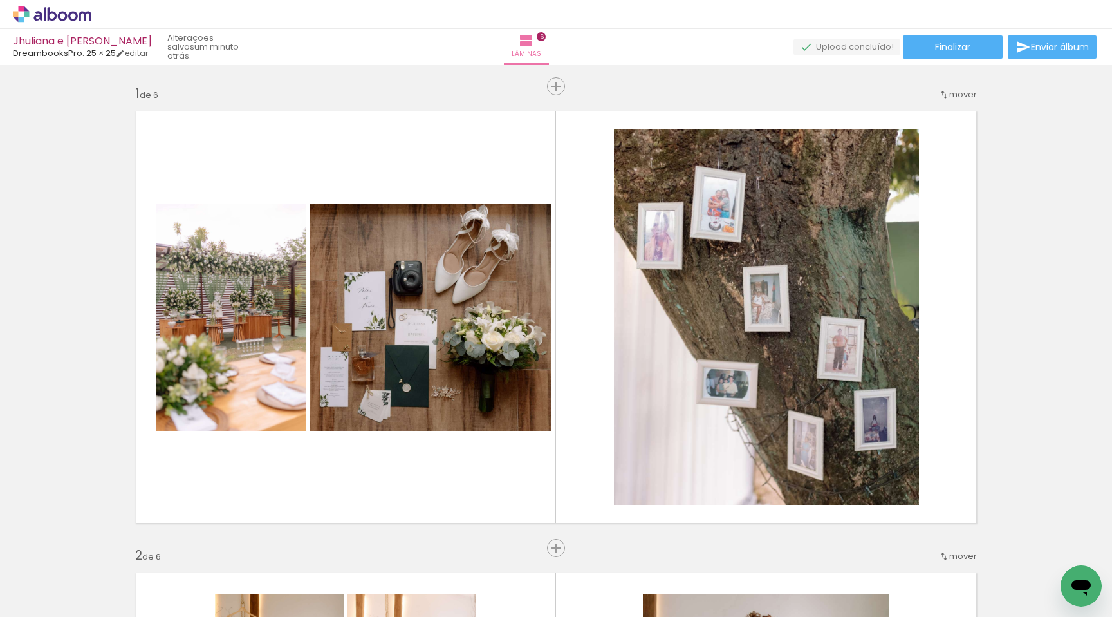
scroll to position [0, 208]
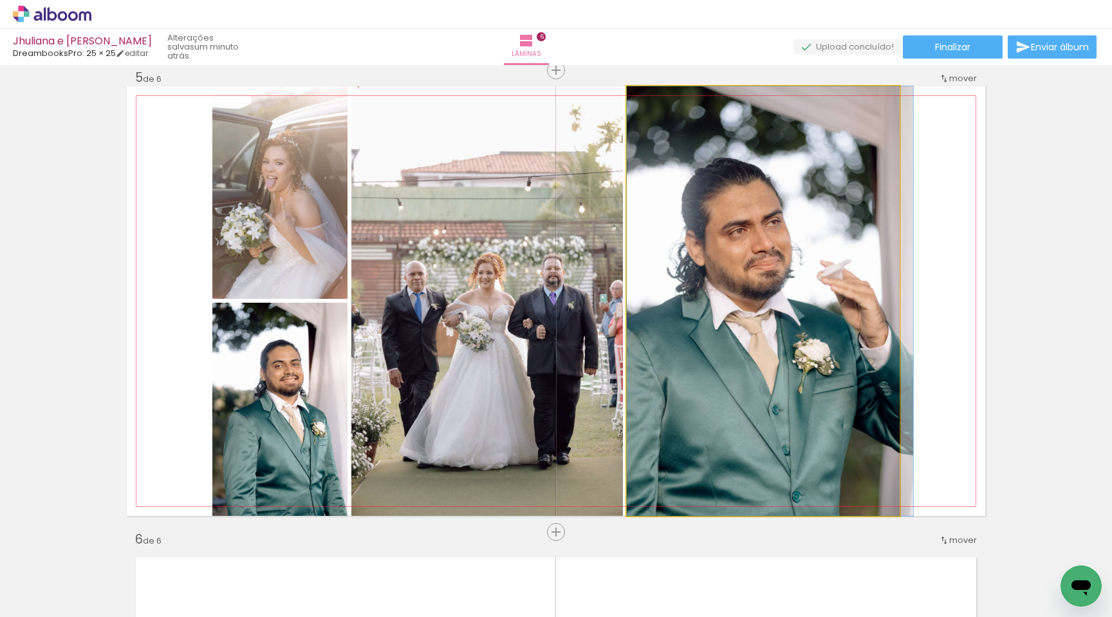
drag, startPoint x: 833, startPoint y: 326, endPoint x: 850, endPoint y: 318, distance: 19.3
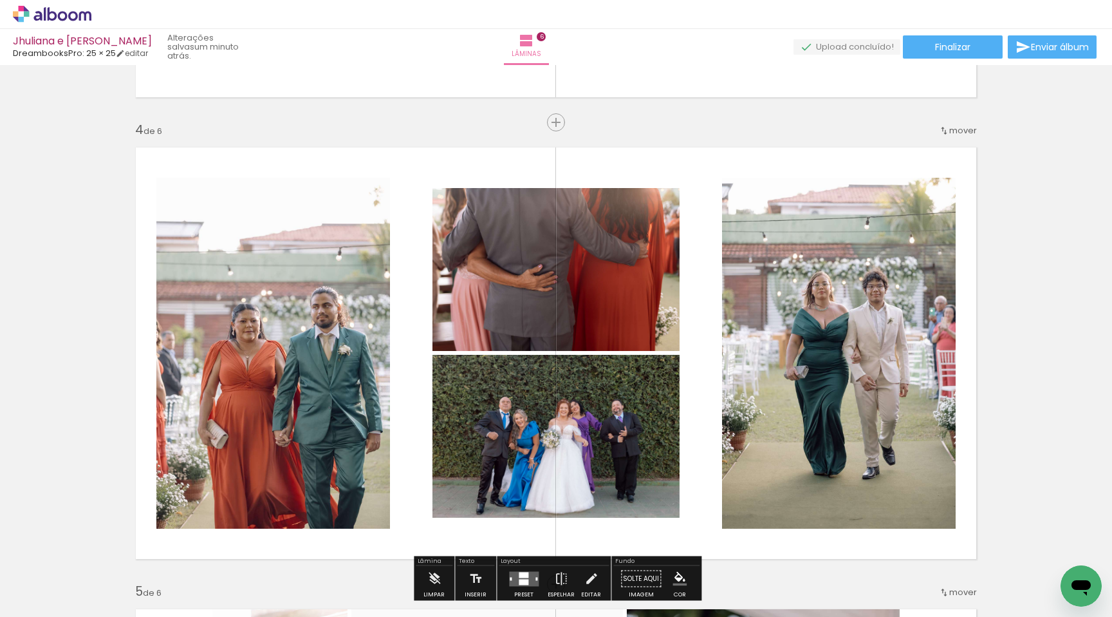
scroll to position [1349, 0]
